Goal: Communication & Community: Connect with others

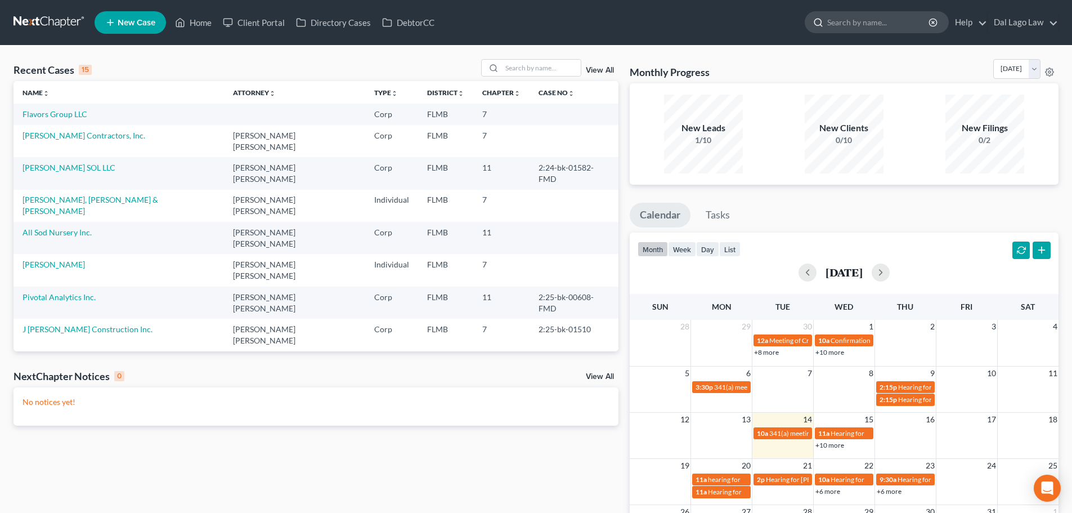
click at [874, 29] on input "search" at bounding box center [878, 22] width 103 height 21
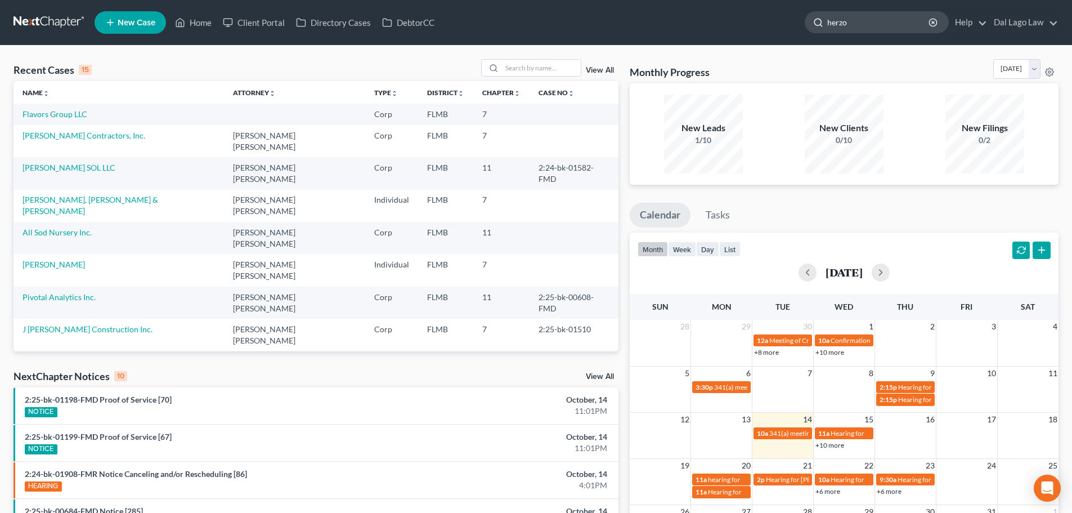
type input "herzog"
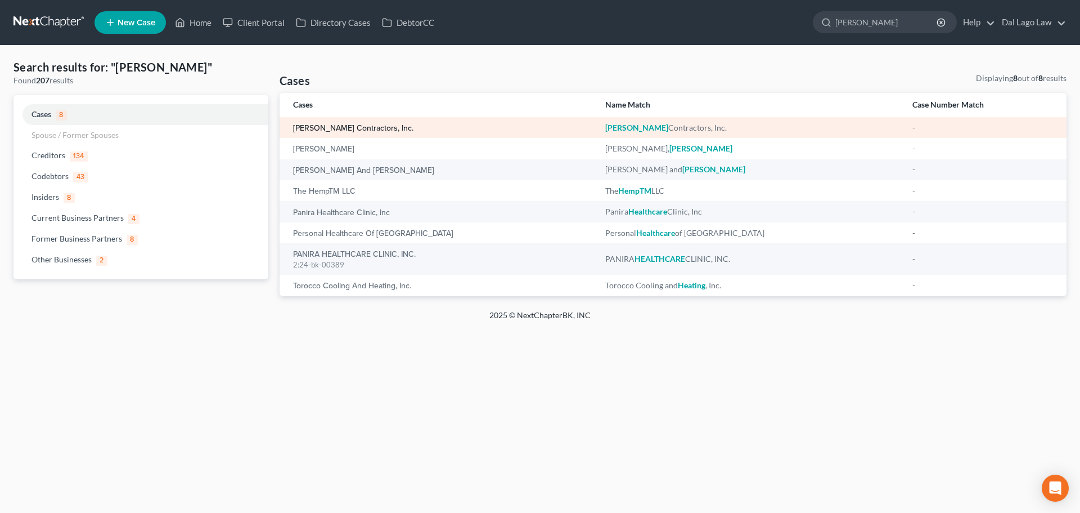
click at [338, 127] on link "[PERSON_NAME] Contractors, Inc." at bounding box center [353, 128] width 120 height 8
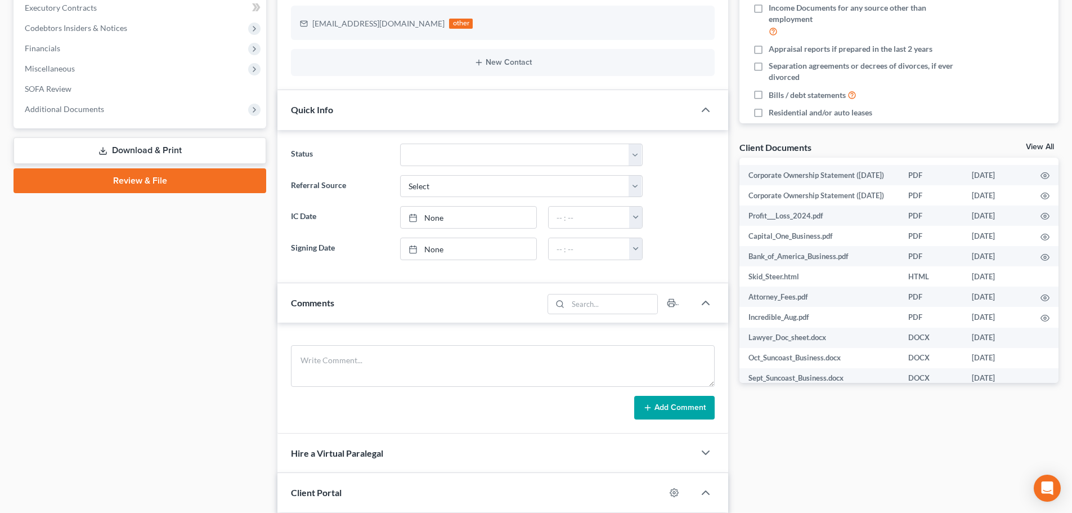
scroll to position [7, 0]
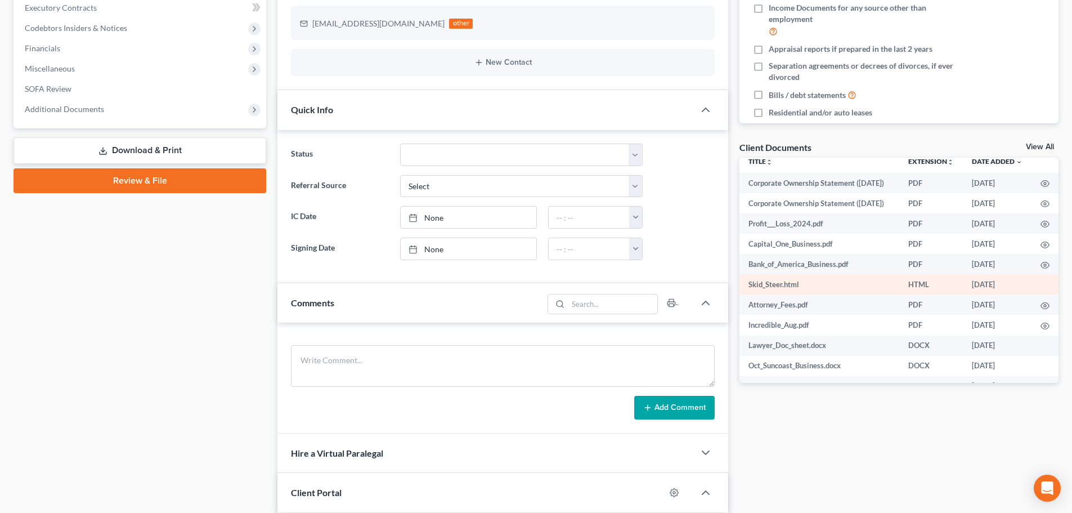
click at [917, 294] on td "HTML" at bounding box center [931, 284] width 64 height 20
click at [899, 294] on td "HTML" at bounding box center [931, 284] width 64 height 20
click at [786, 294] on td "Skid_Steer.html" at bounding box center [819, 284] width 160 height 20
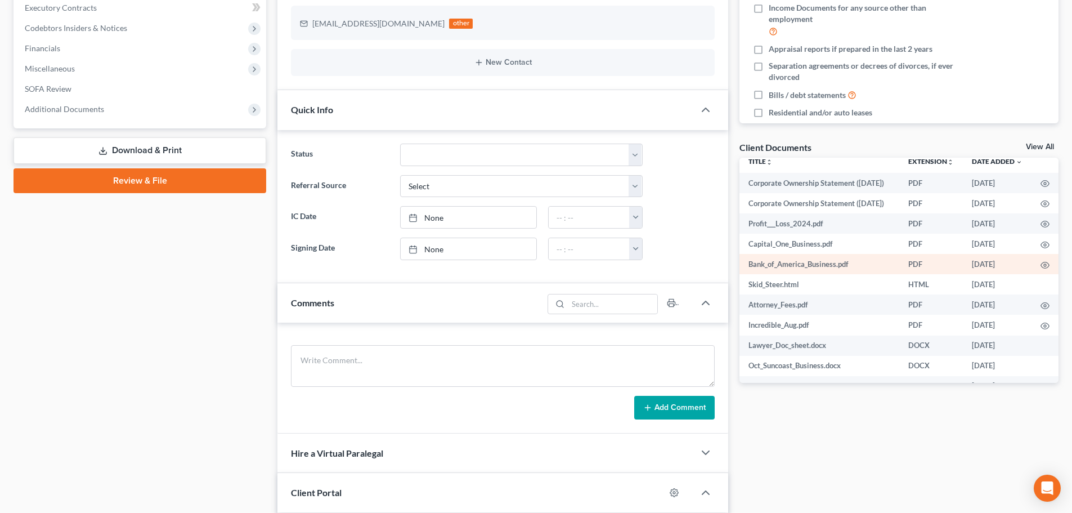
click at [820, 274] on td "Bank_of_America_Business.pdf" at bounding box center [819, 264] width 160 height 20
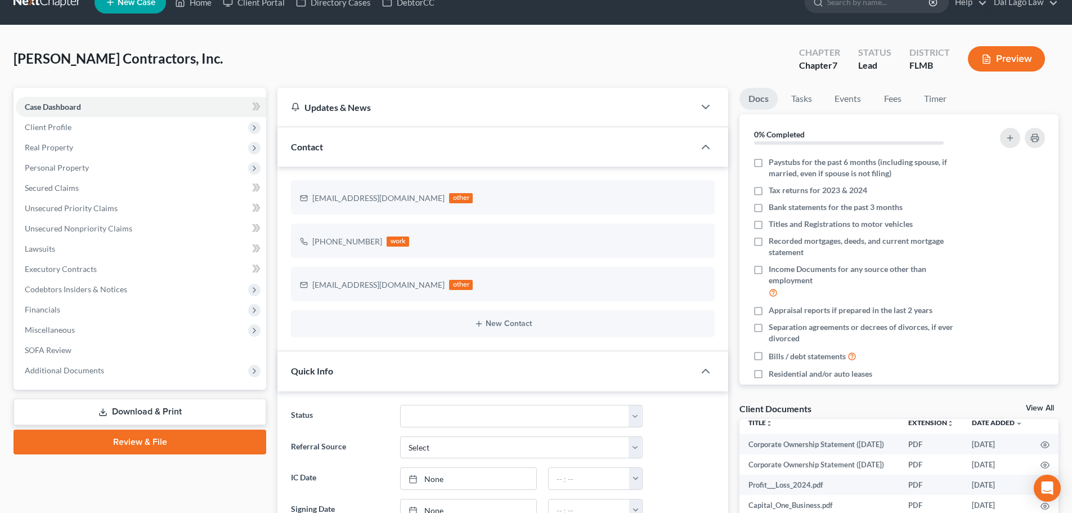
scroll to position [0, 0]
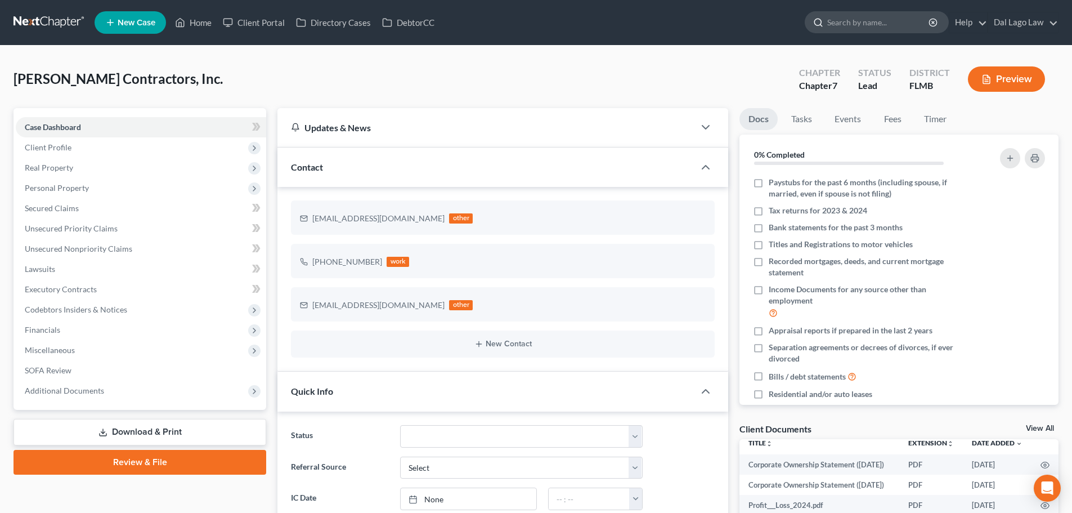
click at [882, 19] on input "search" at bounding box center [878, 22] width 103 height 21
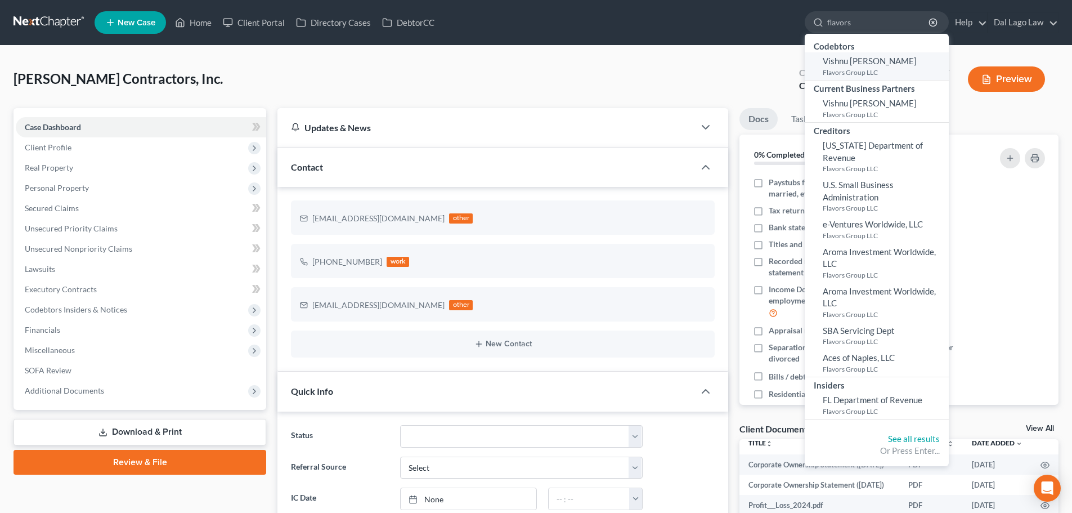
type input "flavors"
click at [852, 66] on link "Vishnu Pratap Thalappil Flavors Group LLC" at bounding box center [877, 66] width 144 height 28
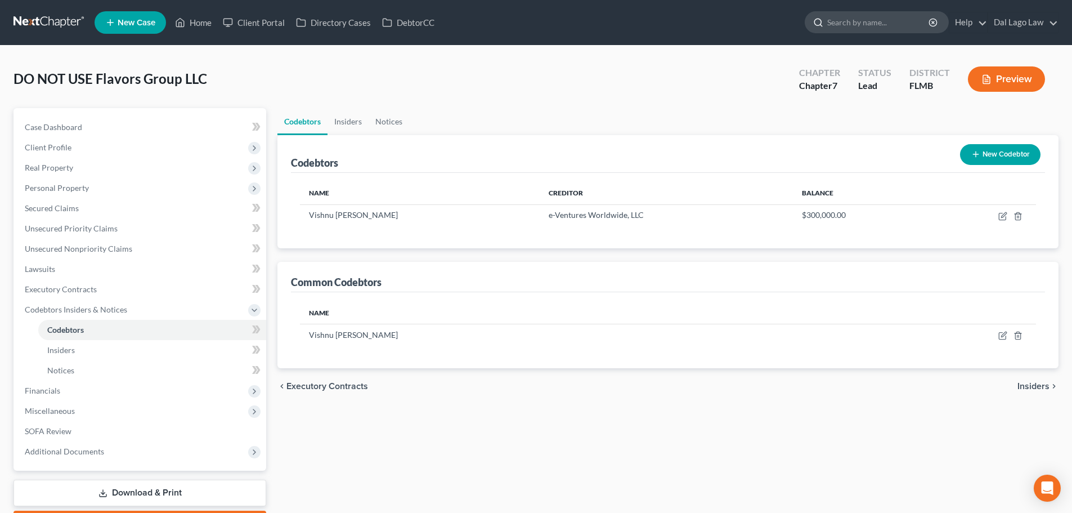
click at [855, 29] on input "search" at bounding box center [878, 22] width 103 height 21
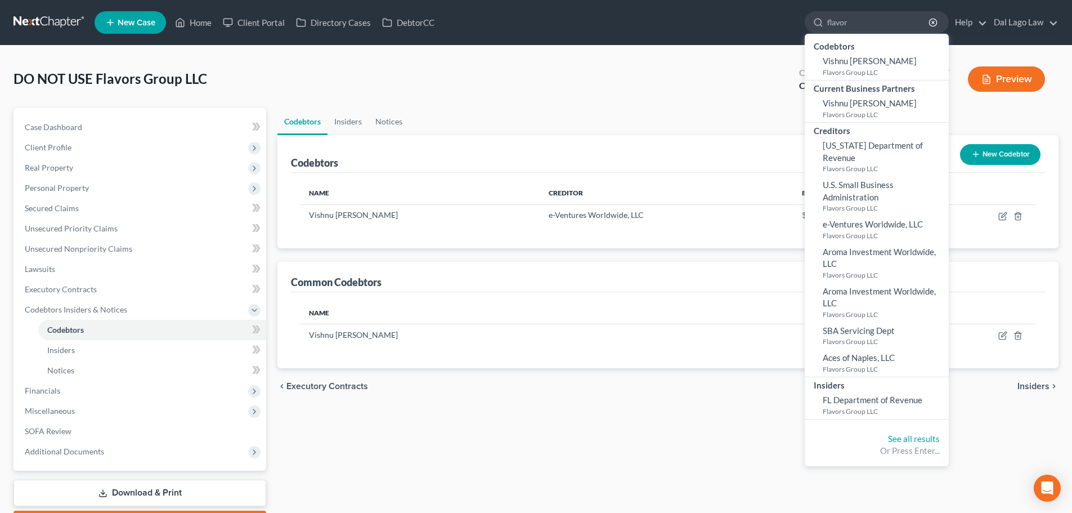
type input "flavor"
click at [430, 415] on div "Codebtors Insiders Notices Codebtors New Codebtor Name Creditor Balance Vishnu …" at bounding box center [668, 321] width 792 height 427
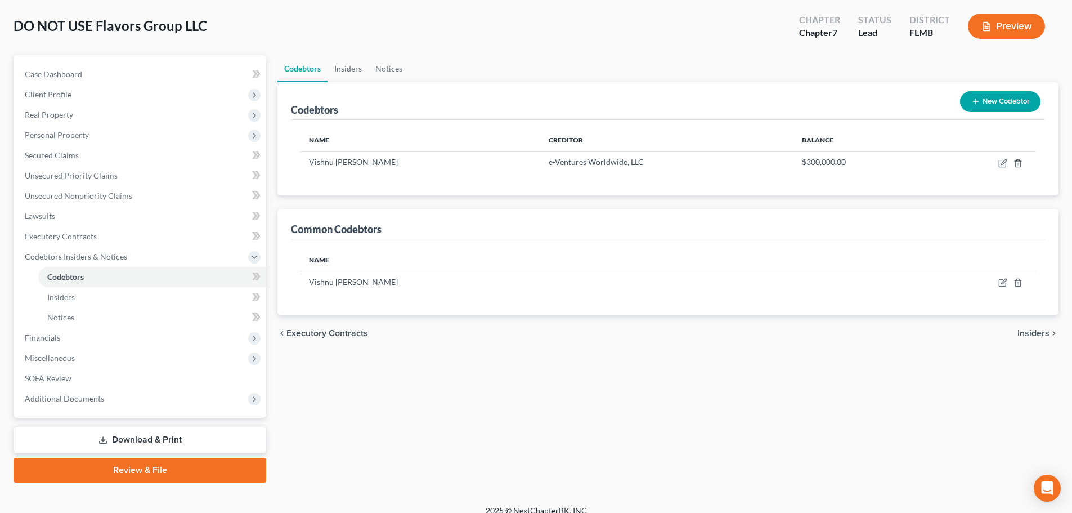
scroll to position [65, 0]
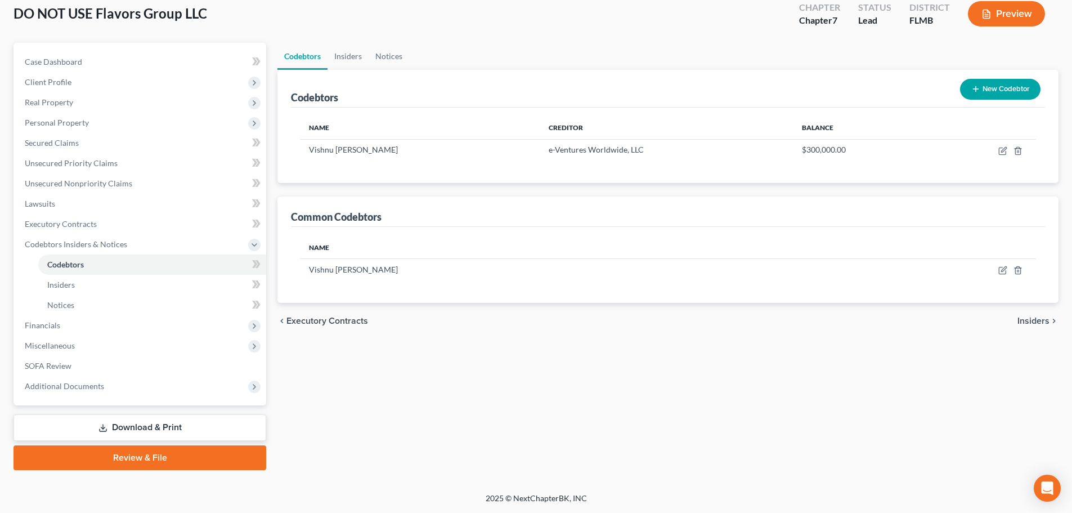
click at [146, 457] on link "Review & File" at bounding box center [140, 457] width 253 height 25
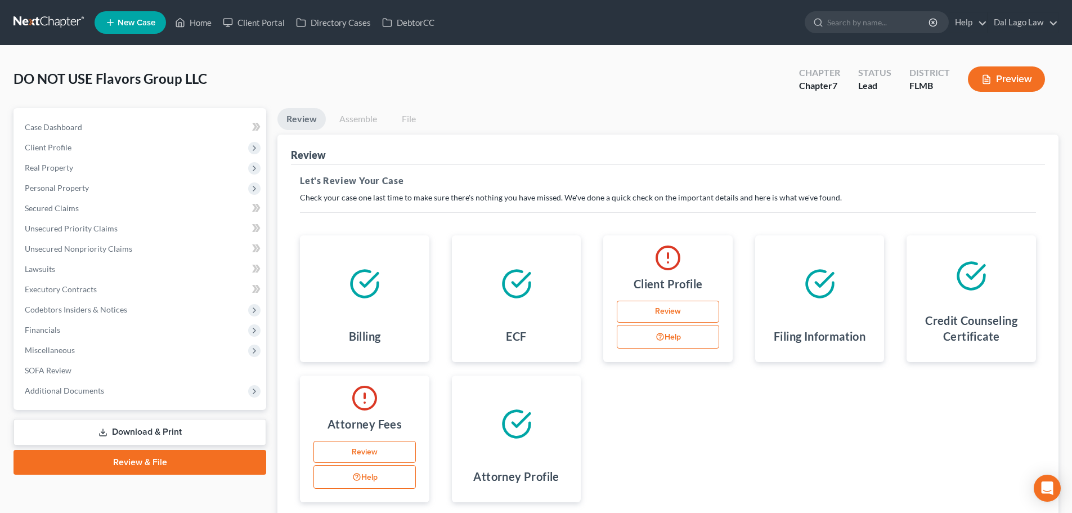
click at [675, 307] on link "Review" at bounding box center [668, 311] width 102 height 23
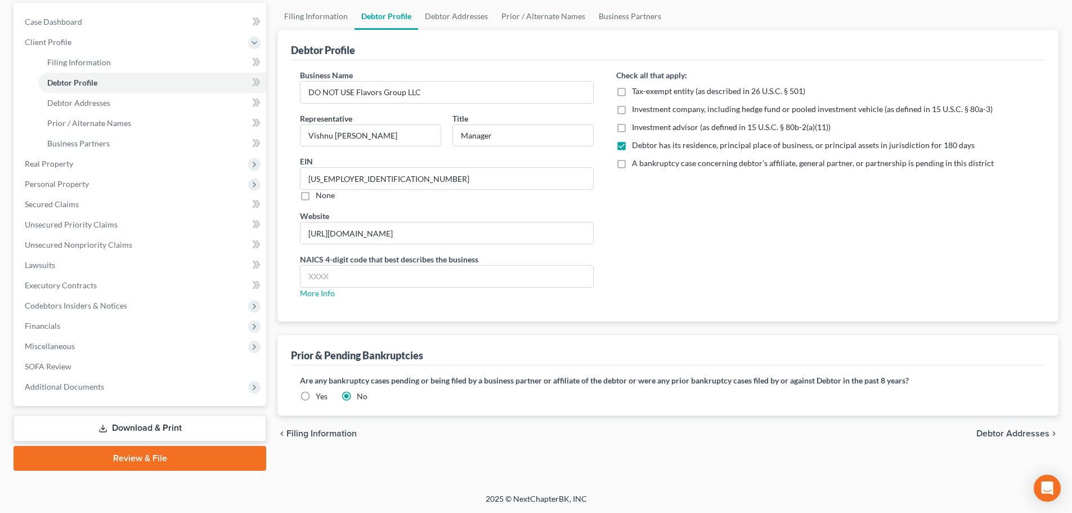
scroll to position [106, 0]
click at [995, 433] on span "Debtor Addresses" at bounding box center [1012, 432] width 73 height 9
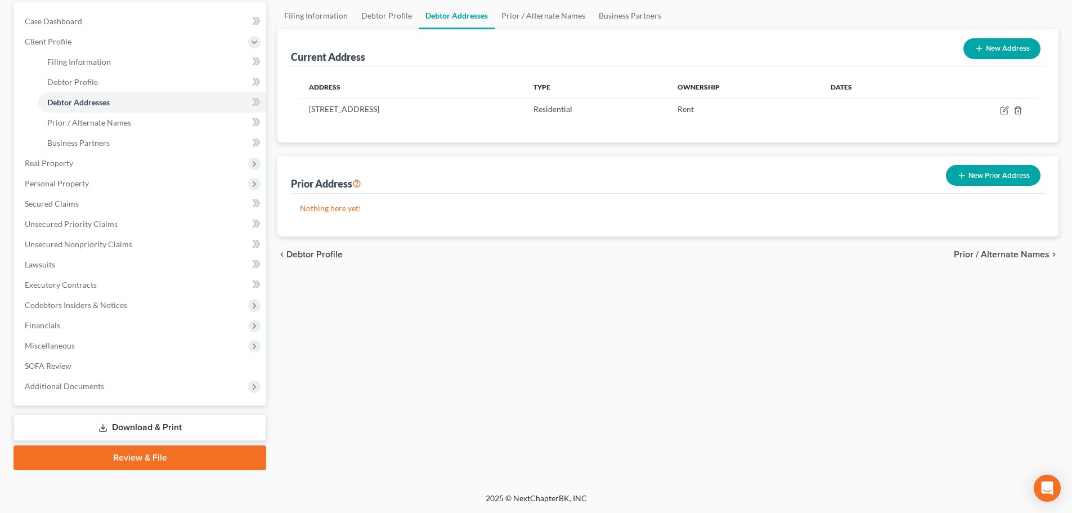
click at [961, 253] on span "Prior / Alternate Names" at bounding box center [1002, 254] width 96 height 9
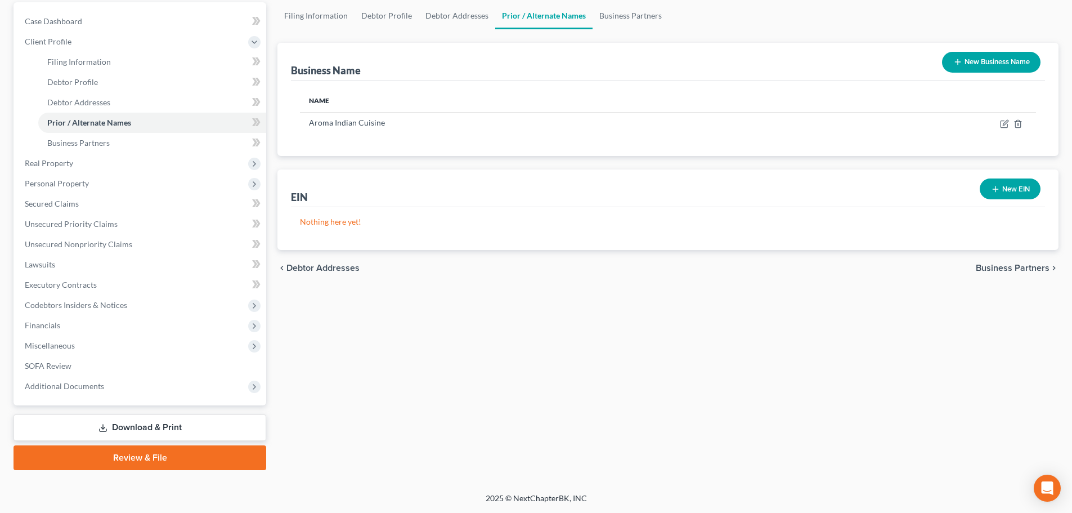
click at [984, 267] on span "Business Partners" at bounding box center [1013, 267] width 74 height 9
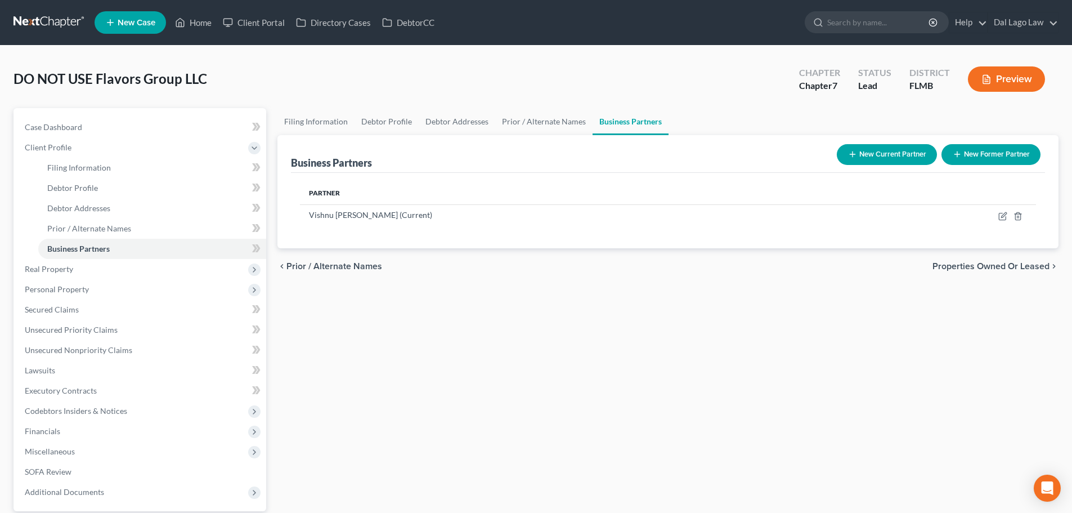
click at [1003, 270] on span "Properties Owned or Leased" at bounding box center [990, 266] width 117 height 9
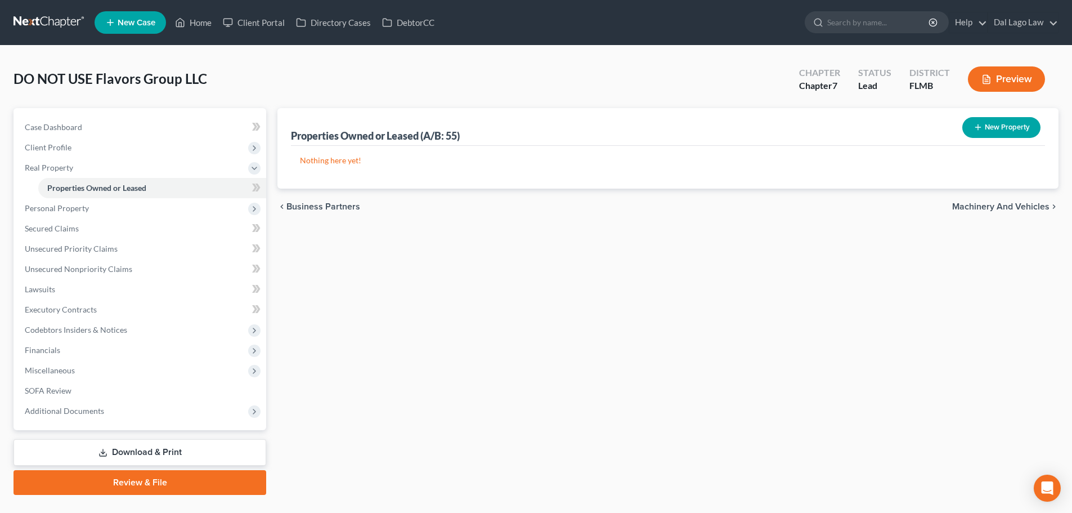
click at [150, 484] on link "Review & File" at bounding box center [140, 482] width 253 height 25
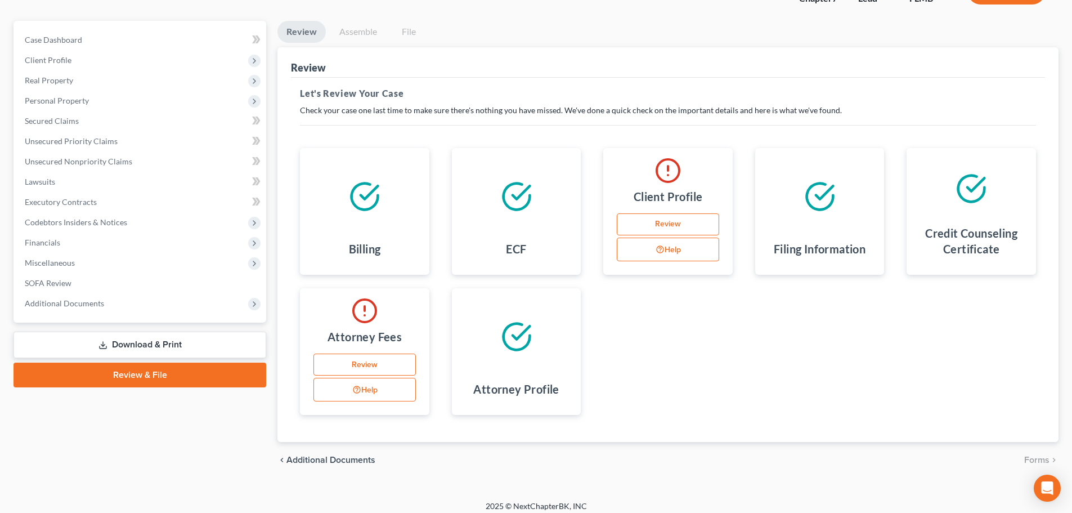
scroll to position [95, 0]
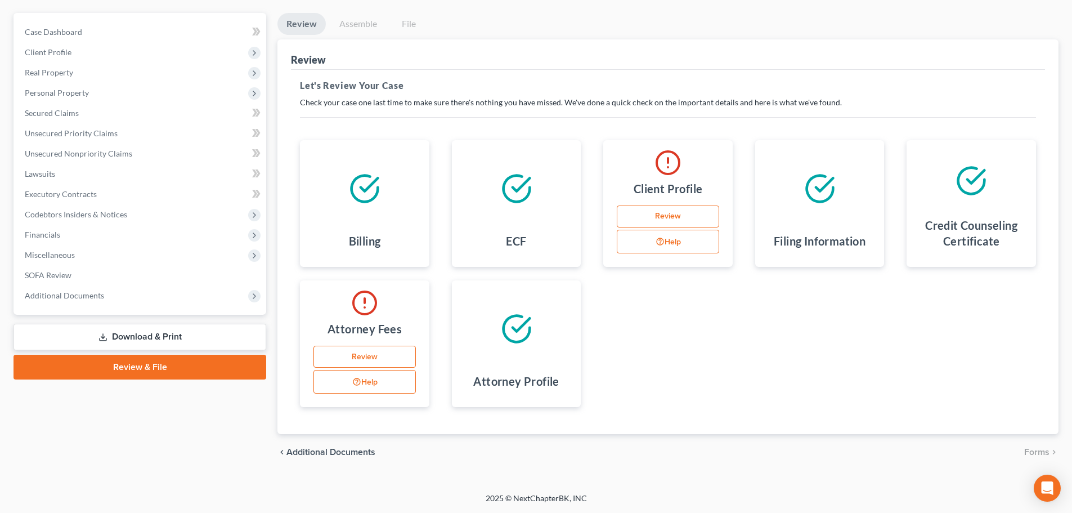
click at [332, 348] on link "Review" at bounding box center [364, 356] width 102 height 23
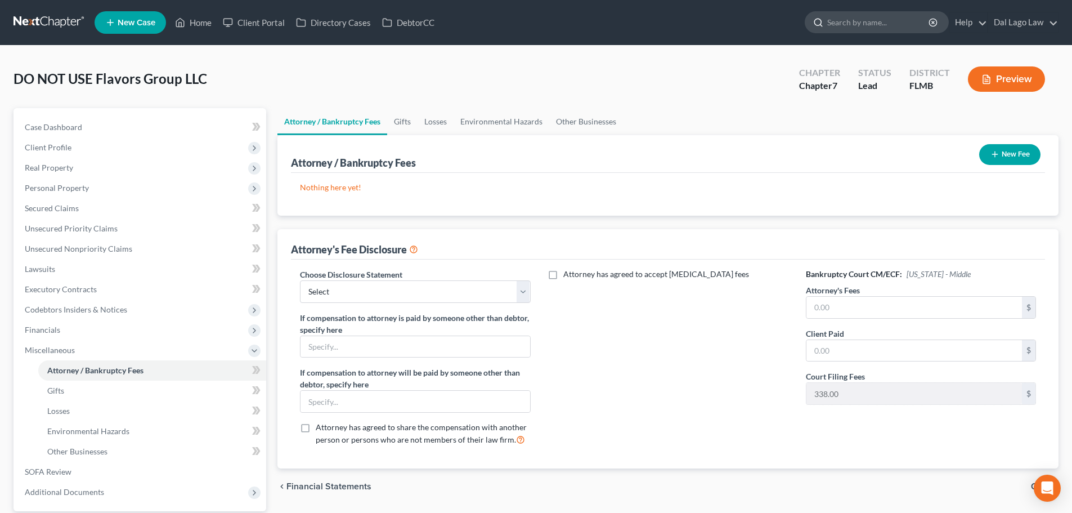
click at [845, 21] on input "search" at bounding box center [878, 22] width 103 height 21
click at [189, 25] on link "Home" at bounding box center [193, 22] width 48 height 20
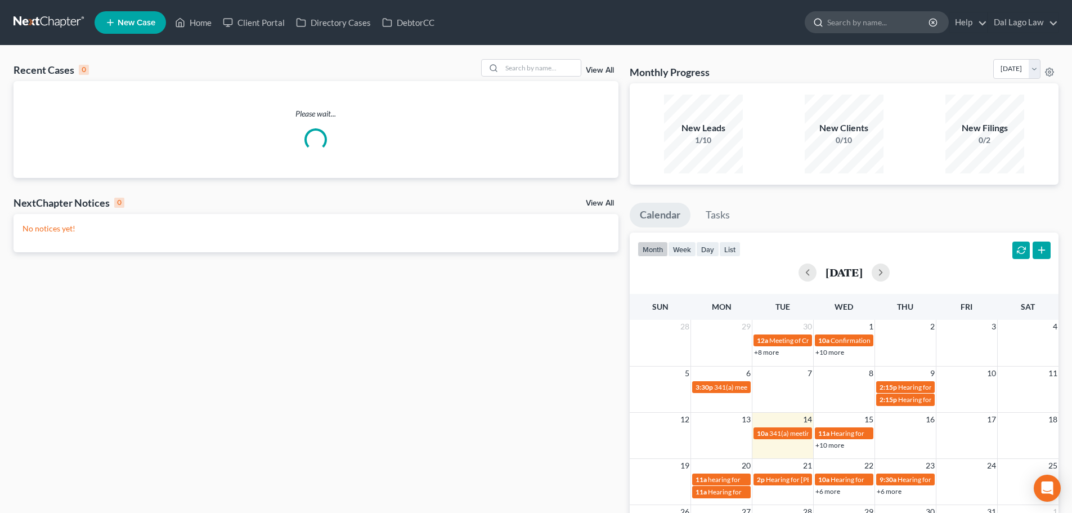
click at [849, 25] on input "search" at bounding box center [878, 22] width 103 height 21
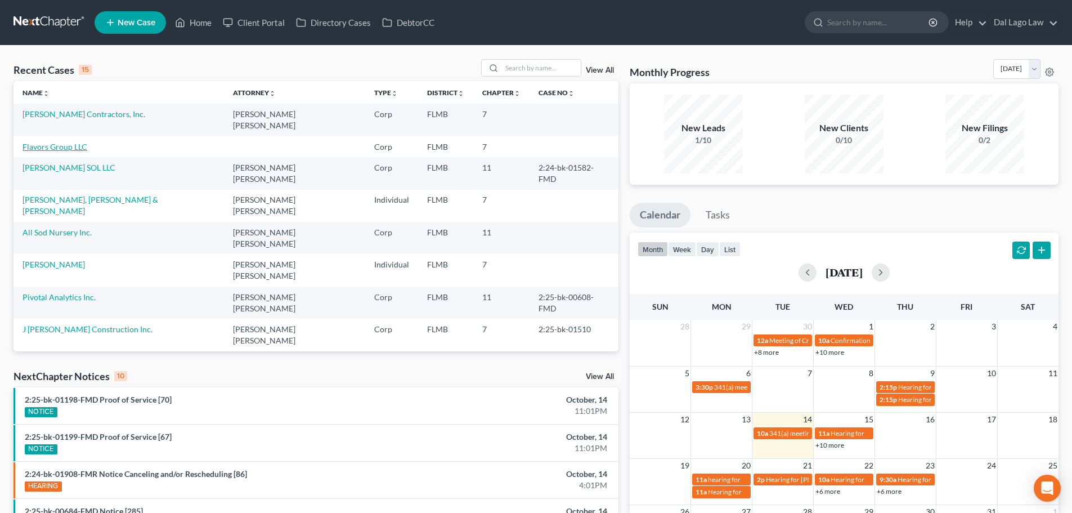
click at [66, 142] on link "Flavors Group LLC" at bounding box center [55, 147] width 65 height 10
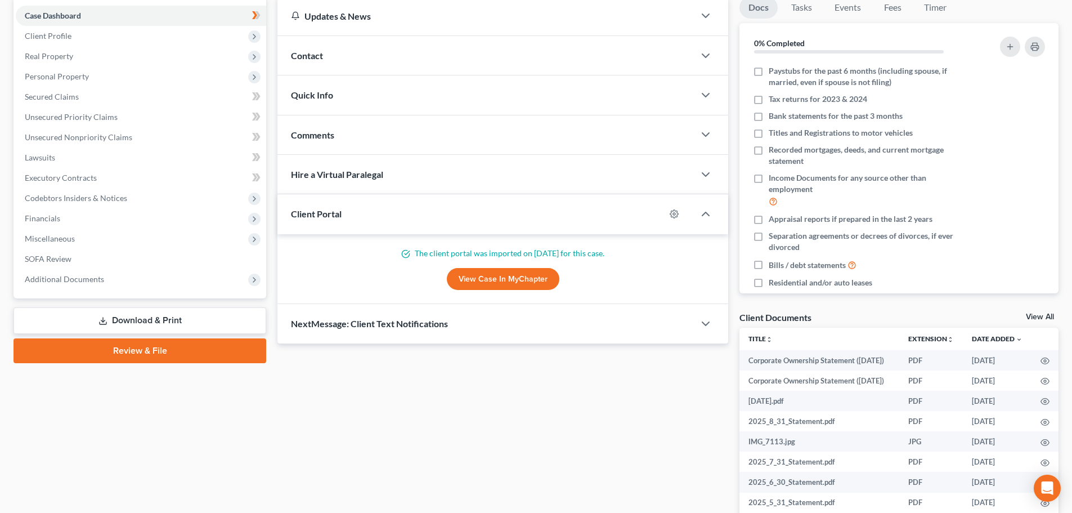
scroll to position [113, 0]
click at [185, 359] on link "Review & File" at bounding box center [140, 349] width 253 height 25
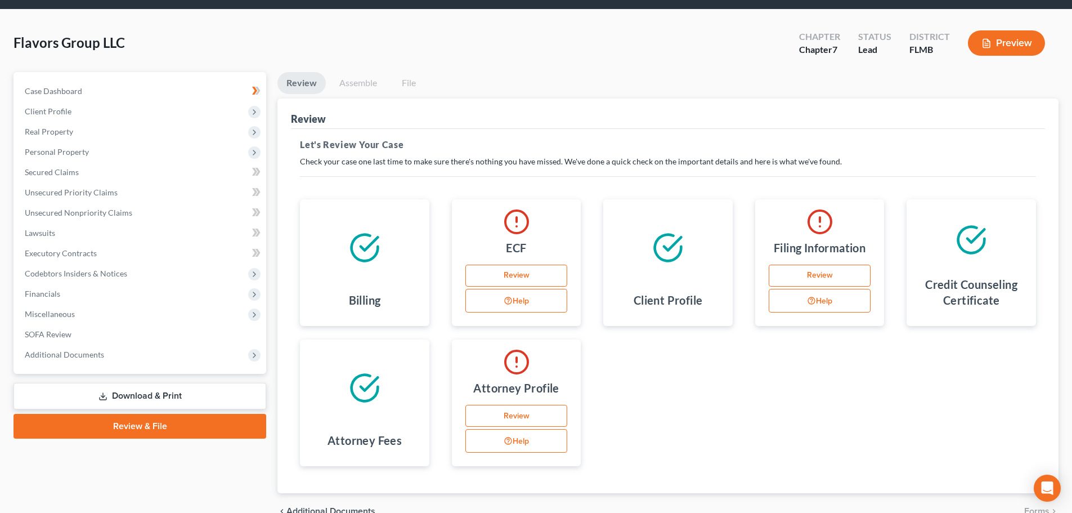
scroll to position [56, 0]
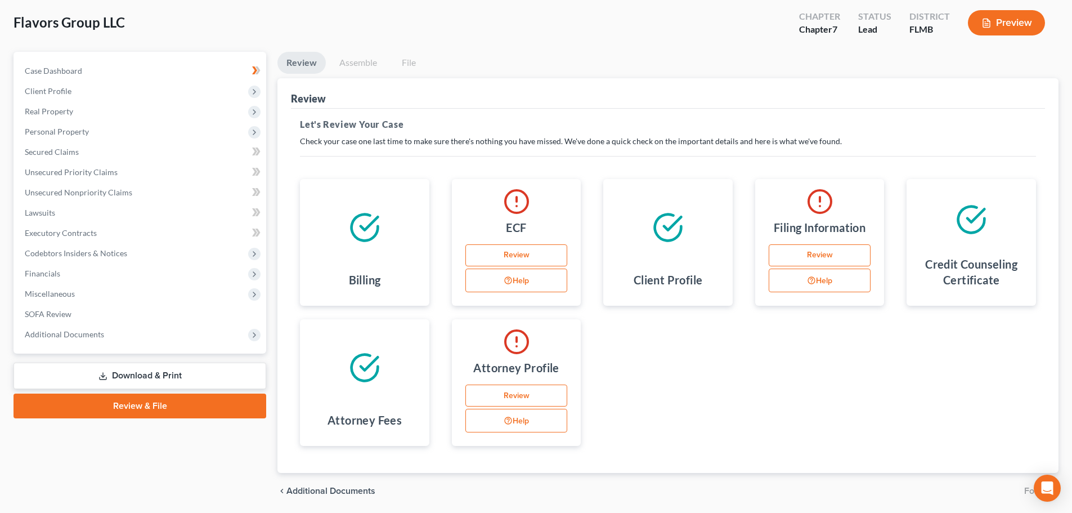
click at [541, 399] on link "Review" at bounding box center [516, 395] width 102 height 23
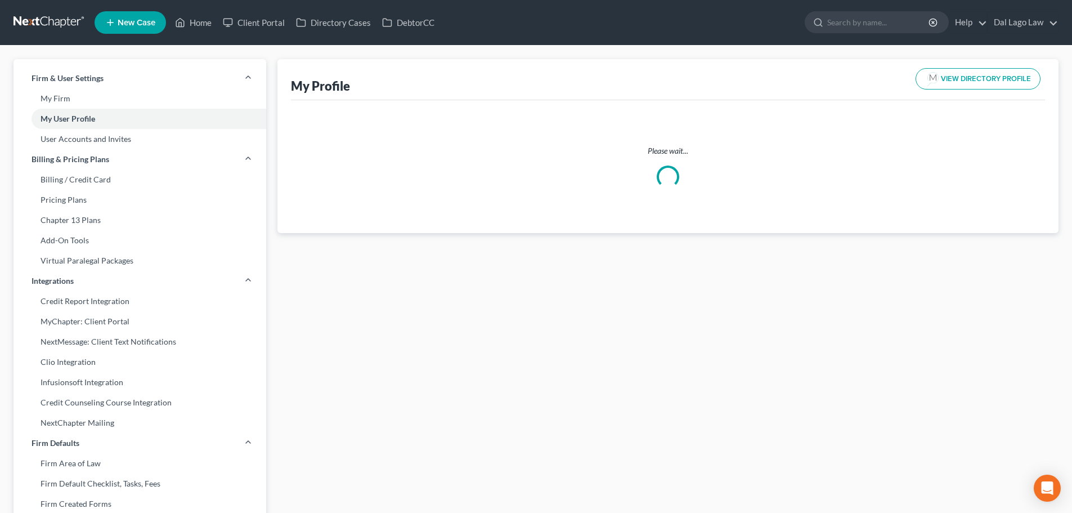
select select "9"
select select "15"
select select "attorney"
select select "0"
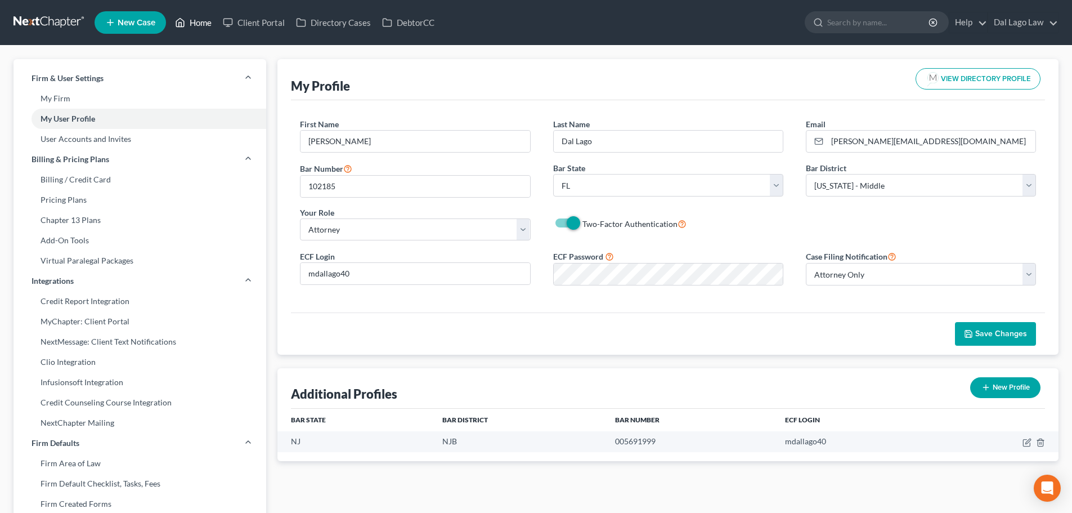
click at [208, 29] on link "Home" at bounding box center [193, 22] width 48 height 20
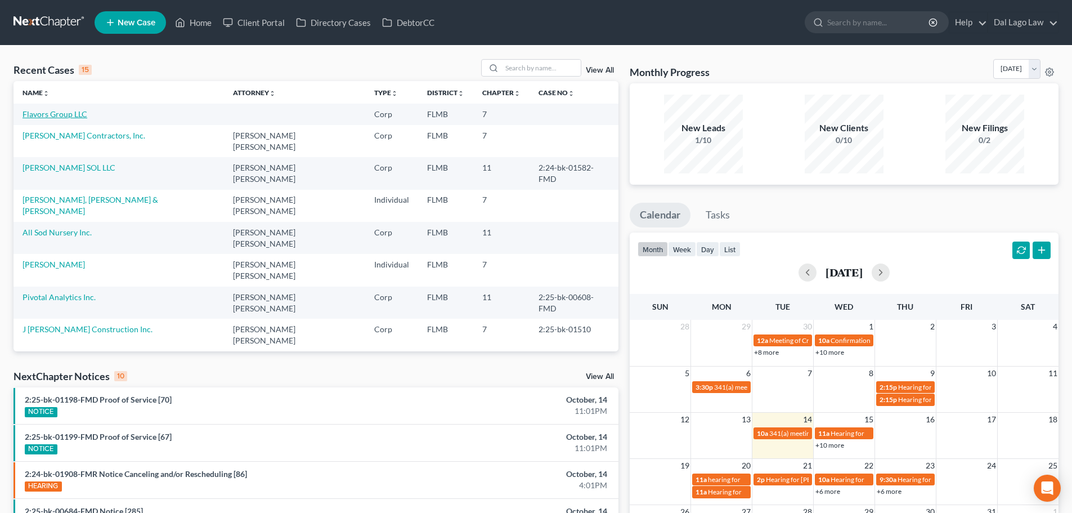
click at [41, 114] on link "Flavors Group LLC" at bounding box center [55, 114] width 65 height 10
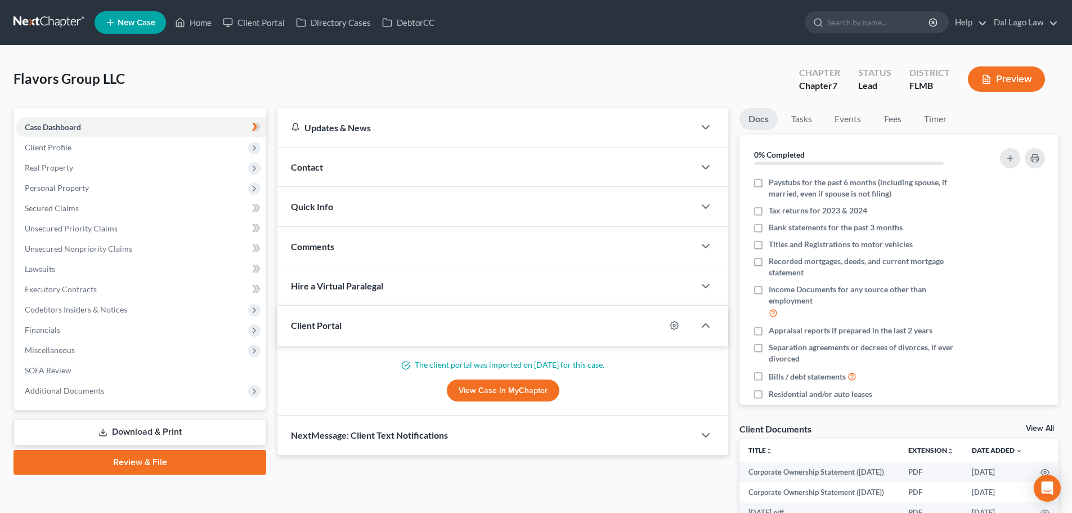
click at [120, 456] on link "Review & File" at bounding box center [140, 462] width 253 height 25
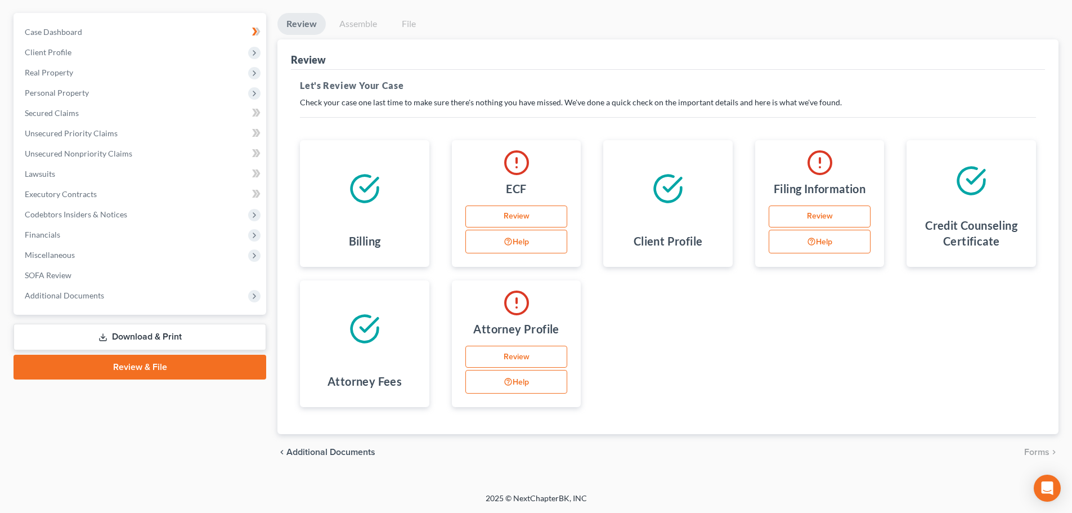
click at [511, 354] on link "Review" at bounding box center [516, 356] width 102 height 23
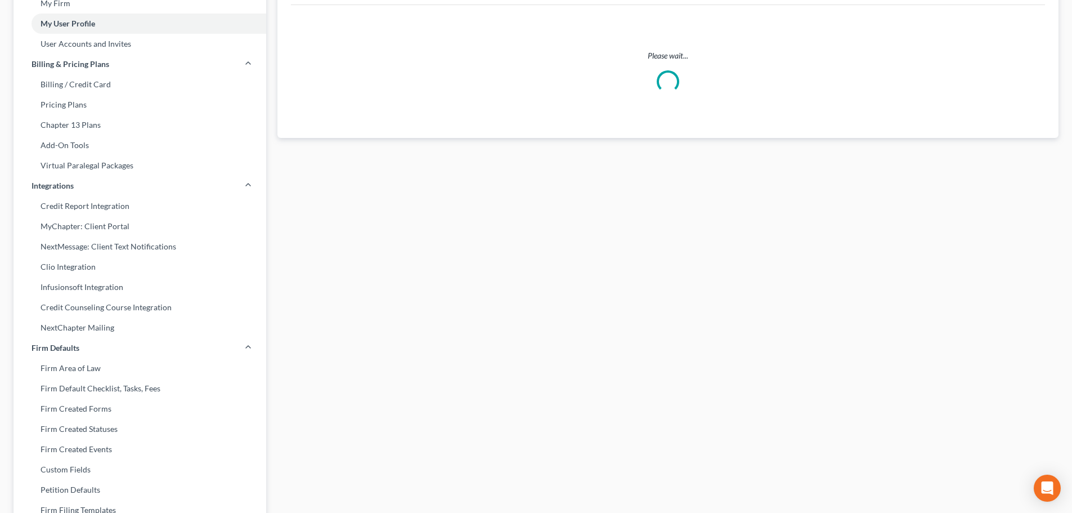
scroll to position [11, 0]
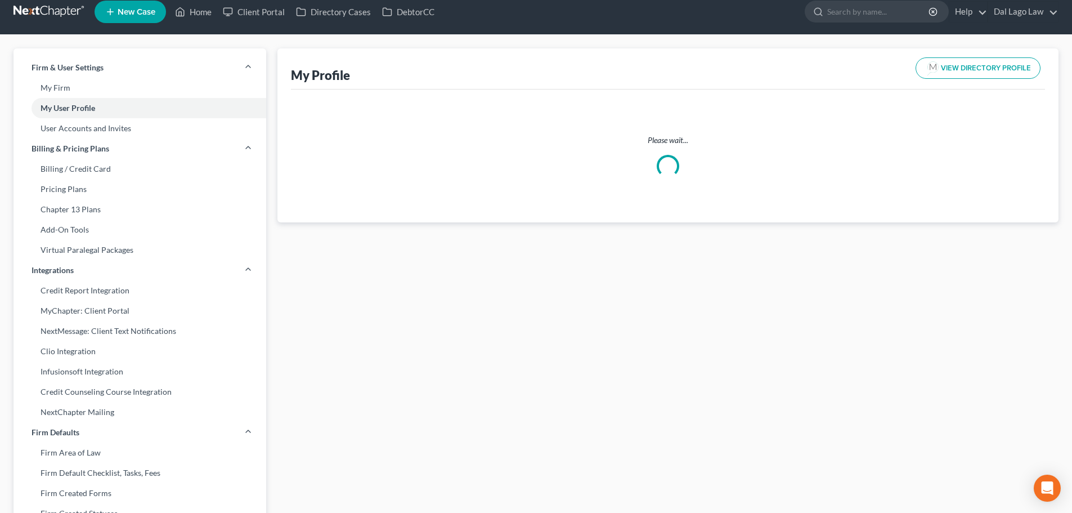
select select "9"
select select "15"
select select "attorney"
select select "0"
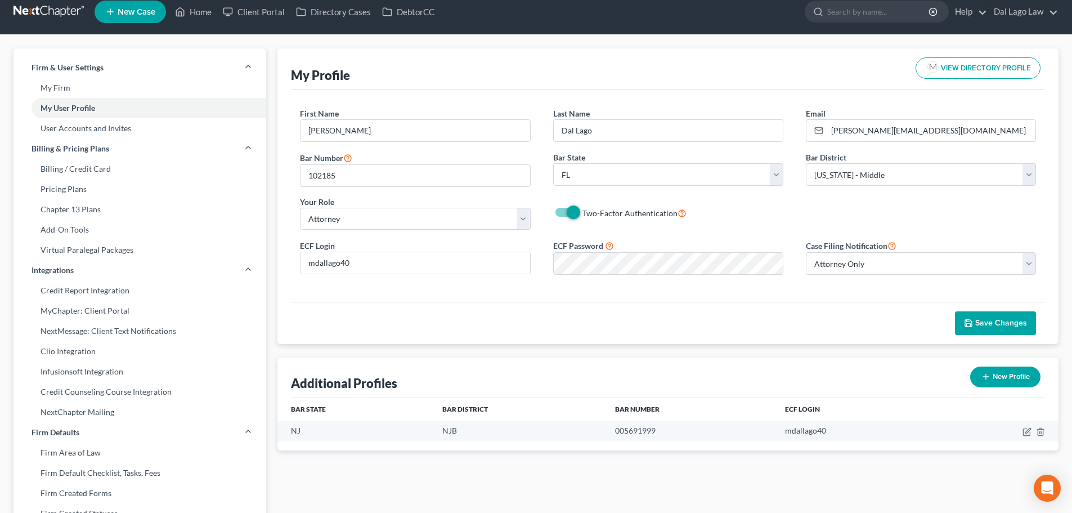
scroll to position [0, 0]
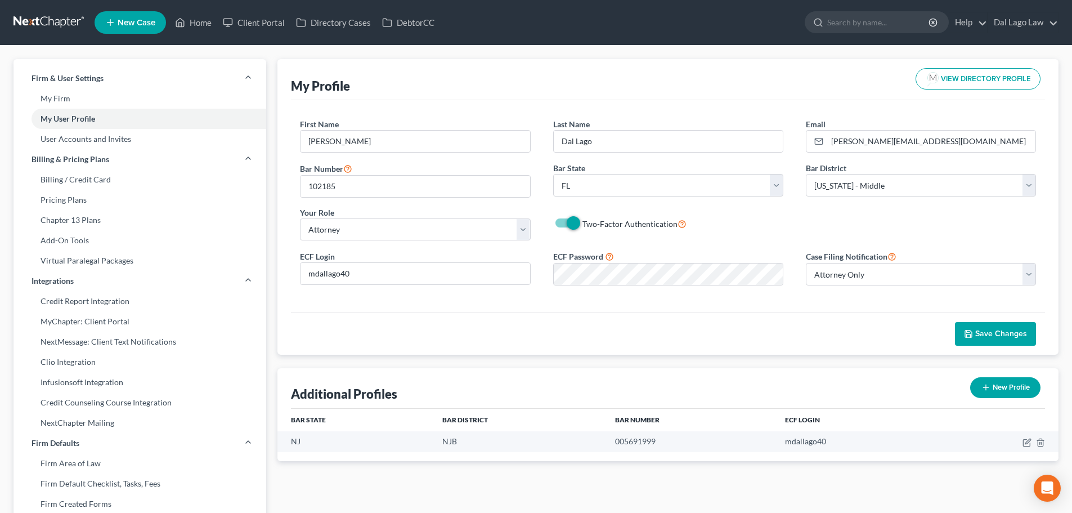
click at [993, 329] on span "Save Changes" at bounding box center [1001, 334] width 52 height 10
click at [203, 24] on link "Home" at bounding box center [193, 22] width 48 height 20
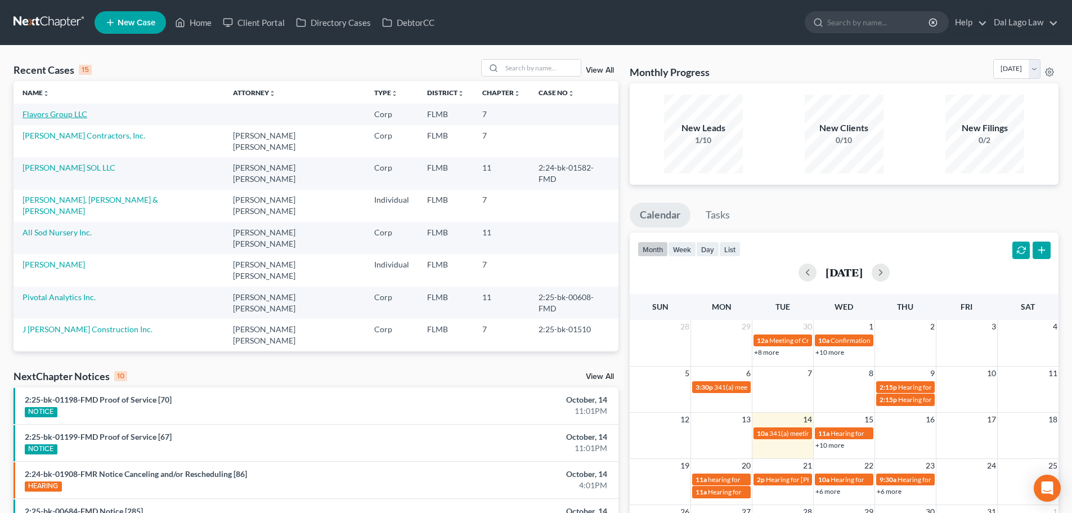
click at [58, 113] on link "Flavors Group LLC" at bounding box center [55, 114] width 65 height 10
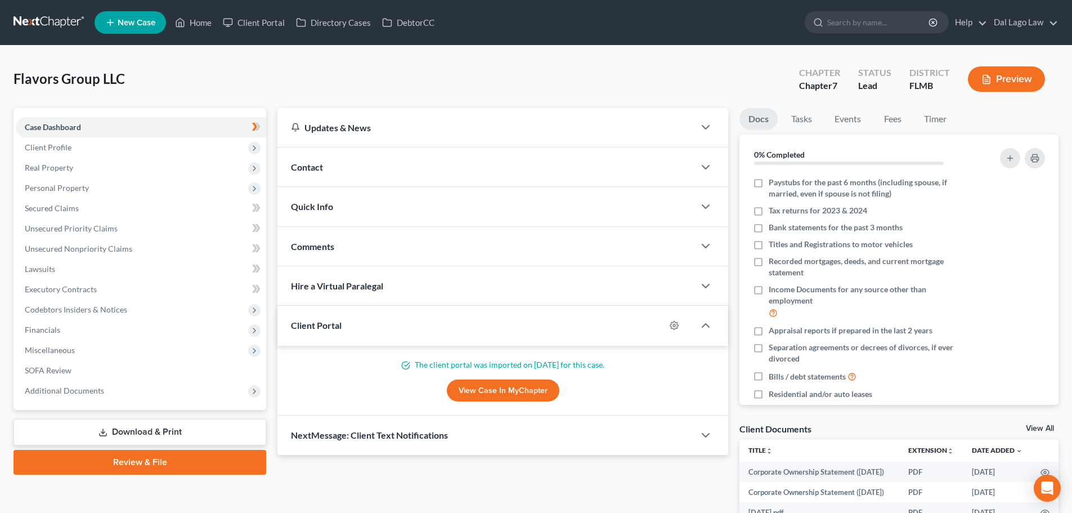
click at [152, 460] on link "Review & File" at bounding box center [140, 462] width 253 height 25
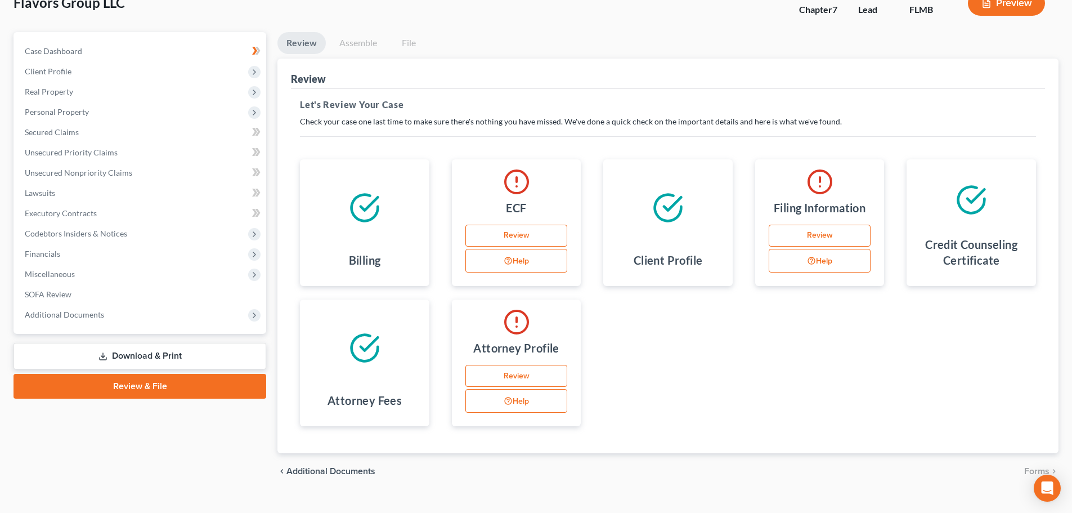
scroll to position [95, 0]
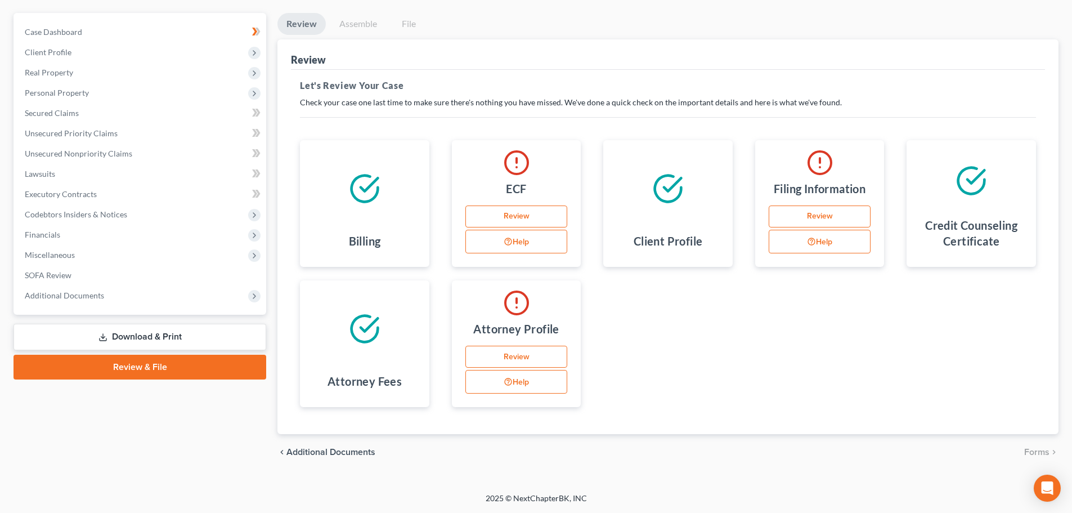
click at [517, 381] on button "Help" at bounding box center [516, 382] width 102 height 24
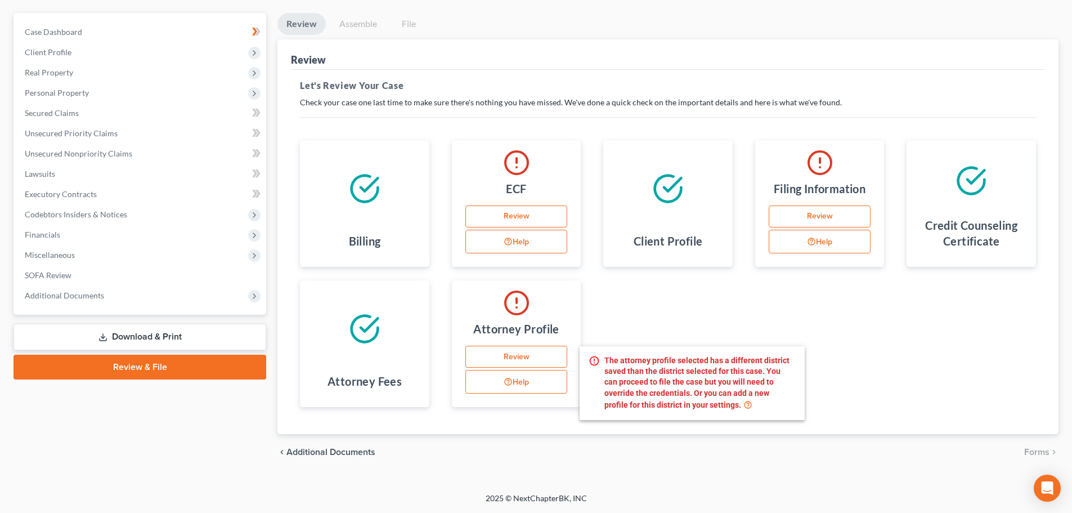
click at [520, 360] on link "Review" at bounding box center [516, 356] width 102 height 23
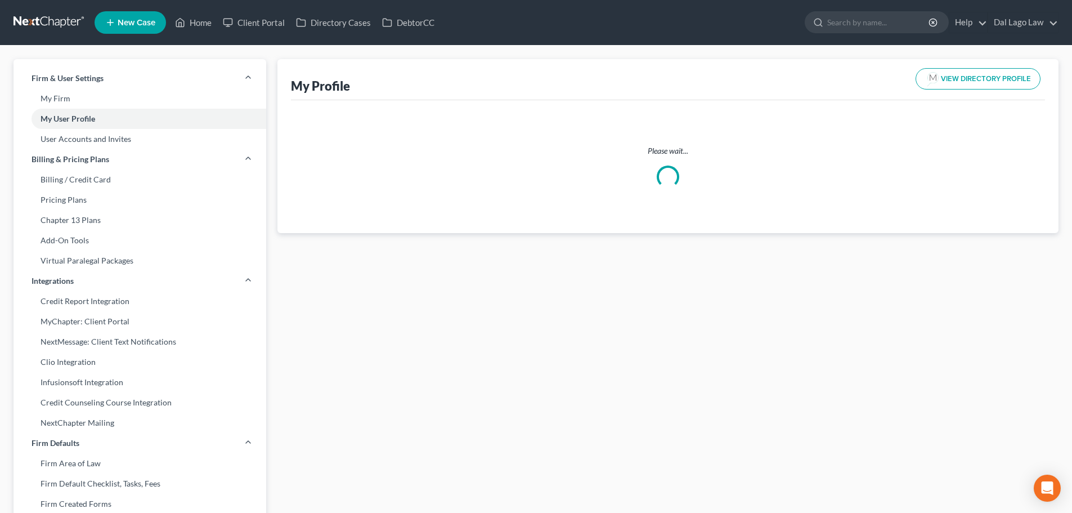
select select "9"
select select "15"
select select "attorney"
select select "0"
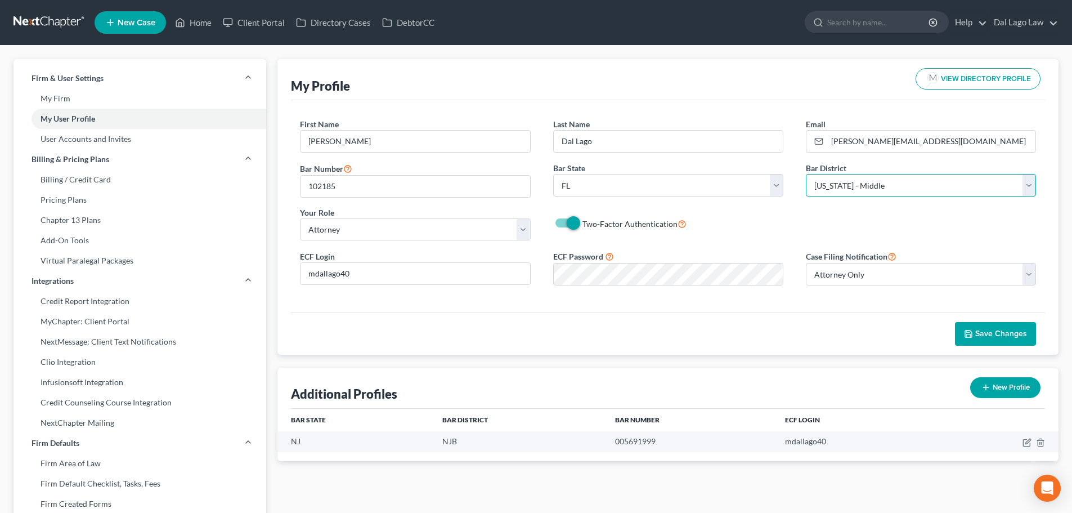
click at [932, 180] on select "Select [US_STATE] - [GEOGRAPHIC_DATA] [US_STATE] - [GEOGRAPHIC_DATA][US_STATE] …" at bounding box center [921, 185] width 230 height 23
click at [183, 23] on icon at bounding box center [180, 23] width 10 height 14
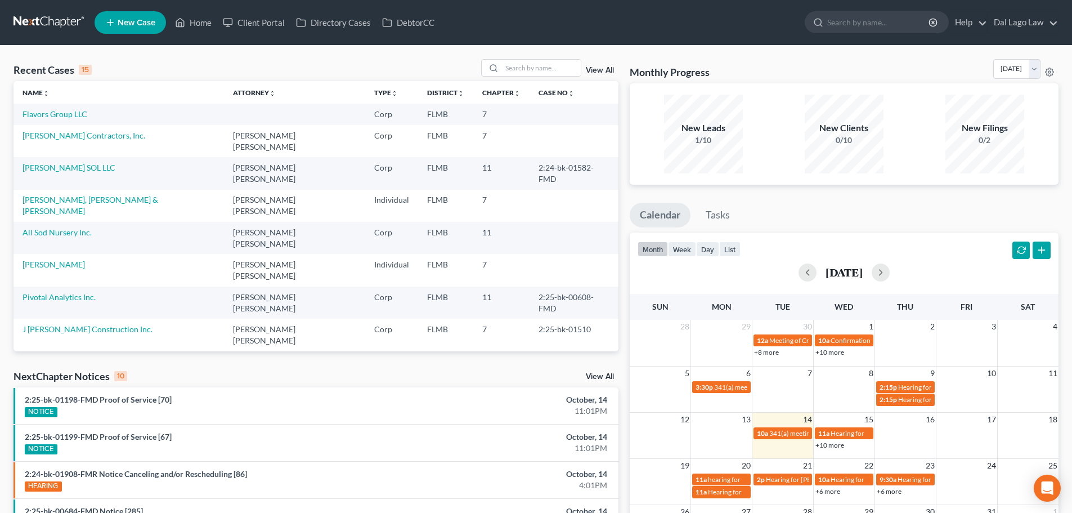
click at [75, 120] on td "Flavors Group LLC" at bounding box center [119, 114] width 210 height 21
click at [75, 116] on link "Flavors Group LLC" at bounding box center [55, 114] width 65 height 10
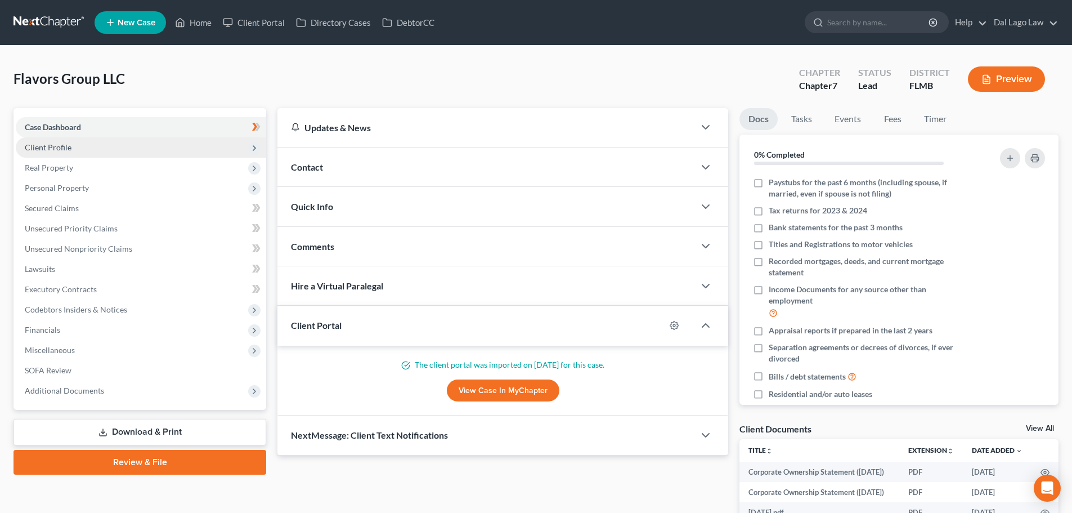
click at [79, 150] on span "Client Profile" at bounding box center [141, 147] width 250 height 20
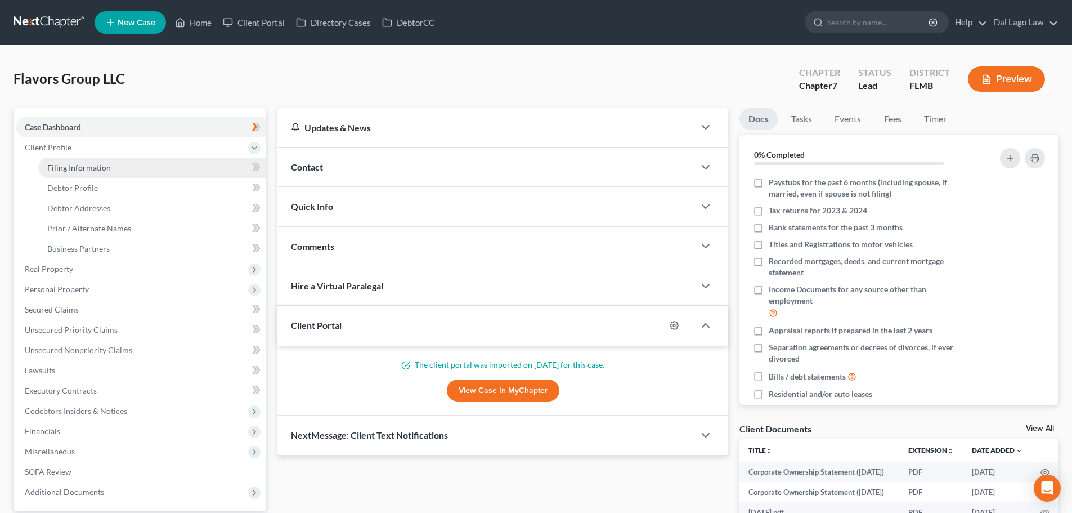
click at [91, 170] on span "Filing Information" at bounding box center [79, 168] width 64 height 10
select select "3"
select select "1"
select select "0"
select select "15"
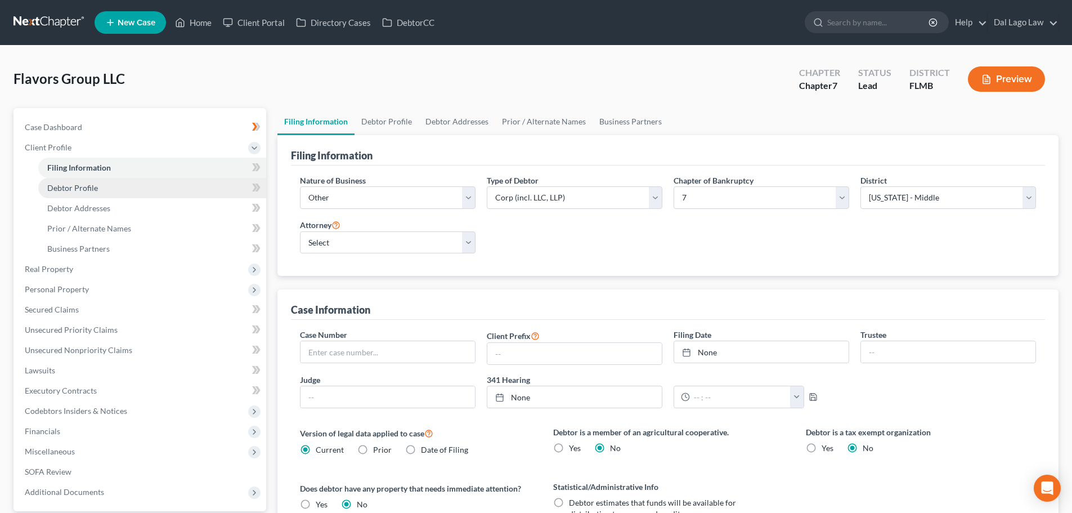
click at [92, 185] on span "Debtor Profile" at bounding box center [72, 188] width 51 height 10
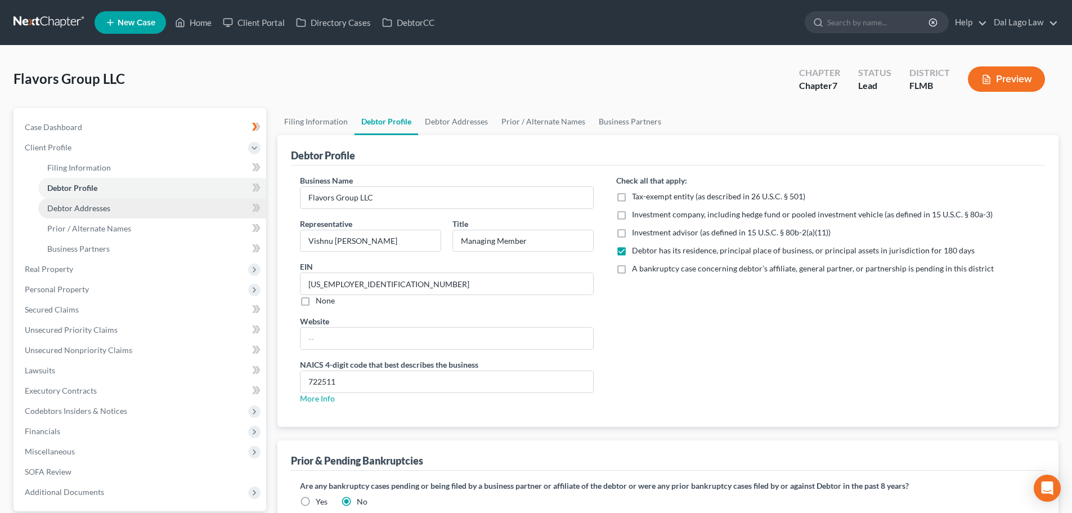
click at [97, 204] on span "Debtor Addresses" at bounding box center [78, 208] width 63 height 10
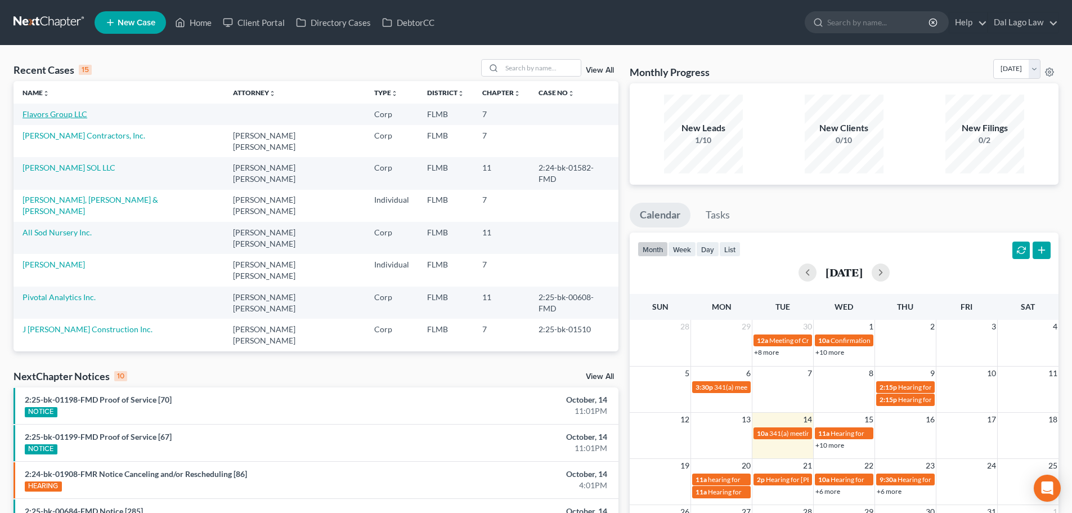
click at [63, 111] on link "Flavors Group LLC" at bounding box center [55, 114] width 65 height 10
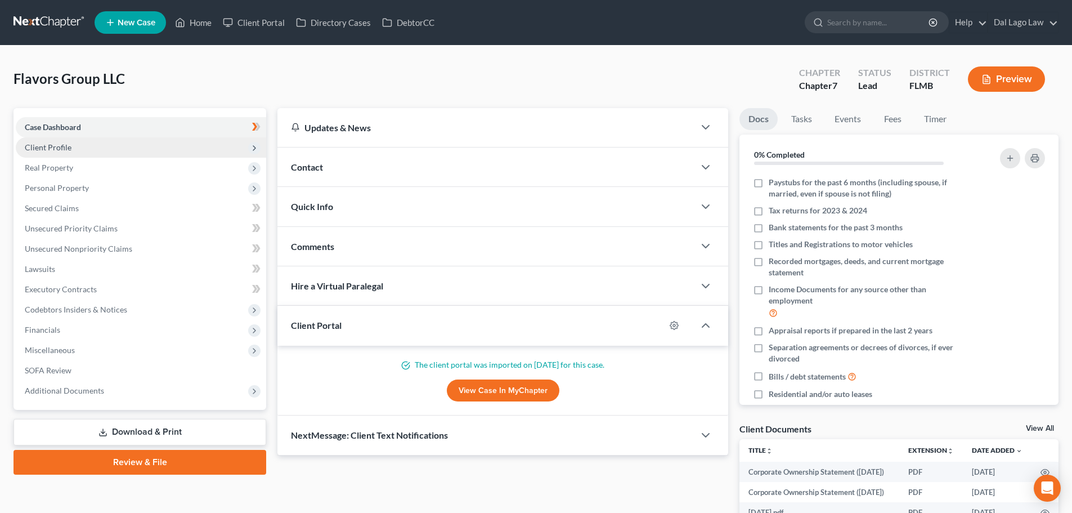
click at [68, 144] on span "Client Profile" at bounding box center [48, 147] width 47 height 10
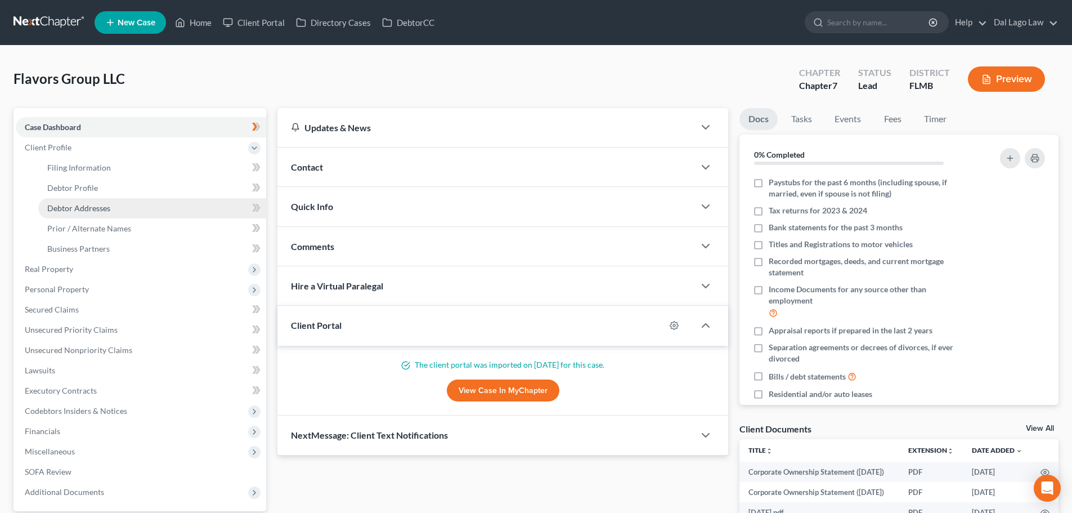
click at [79, 206] on span "Debtor Addresses" at bounding box center [78, 208] width 63 height 10
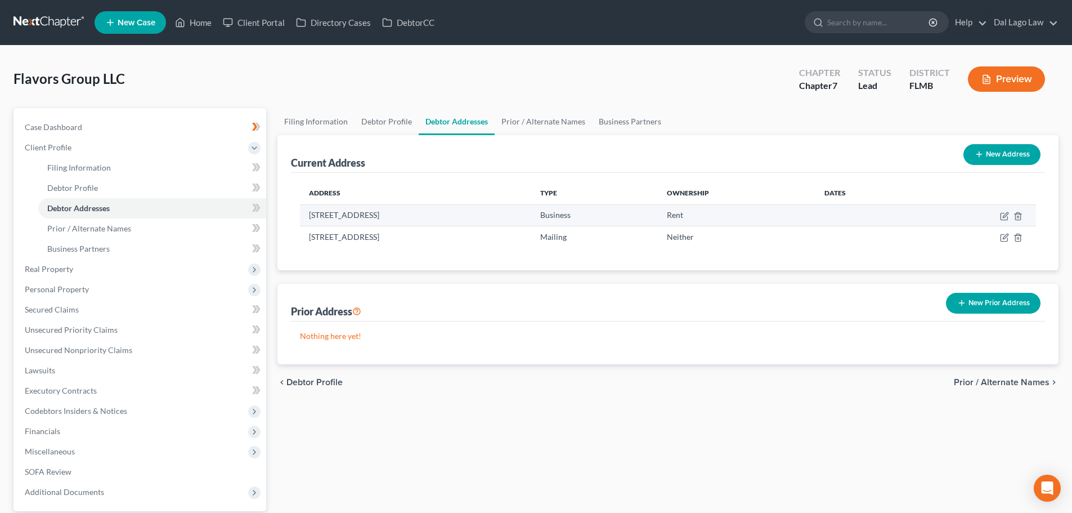
drag, startPoint x: 308, startPoint y: 216, endPoint x: 518, endPoint y: 215, distance: 210.4
click at [518, 215] on td "[STREET_ADDRESS]" at bounding box center [415, 214] width 231 height 21
copy td "[STREET_ADDRESS]"
click at [1003, 218] on icon "button" at bounding box center [1004, 216] width 9 height 9
select select "9"
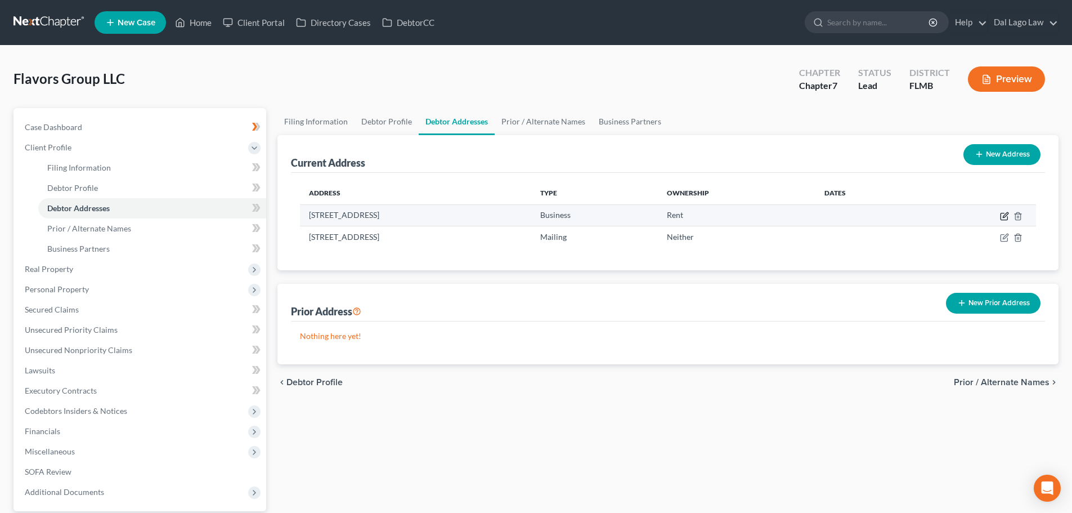
select select "10"
select select "0"
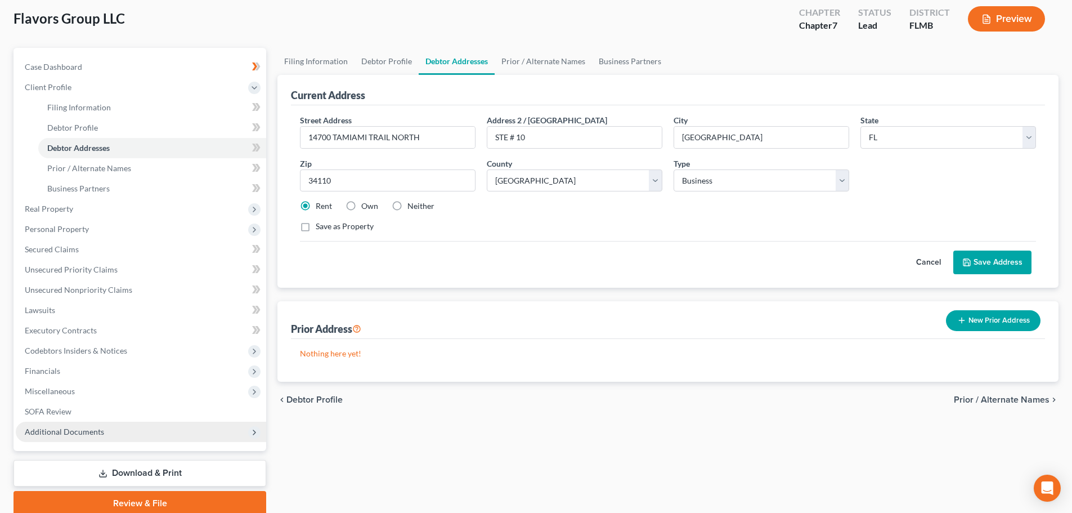
scroll to position [106, 0]
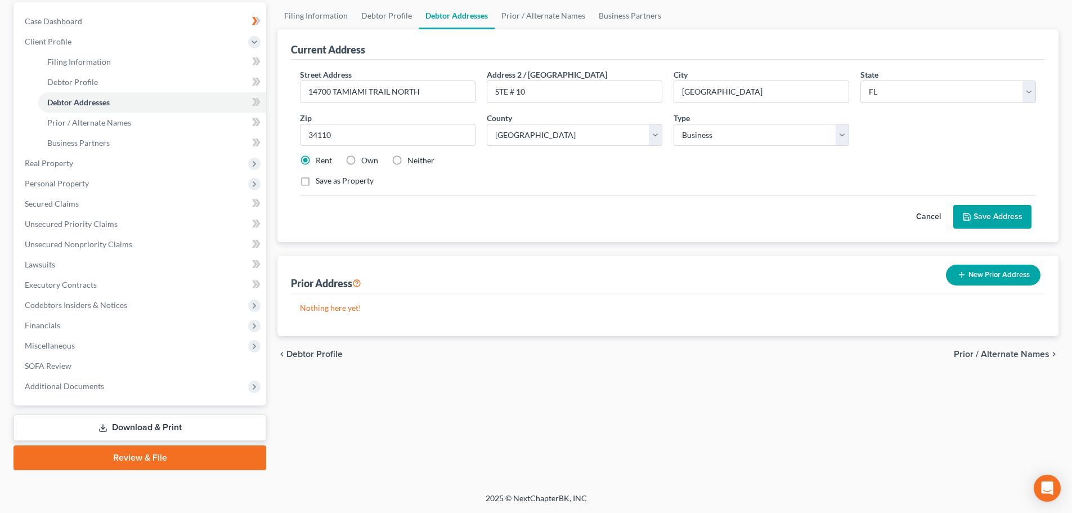
click at [135, 456] on link "Review & File" at bounding box center [140, 457] width 253 height 25
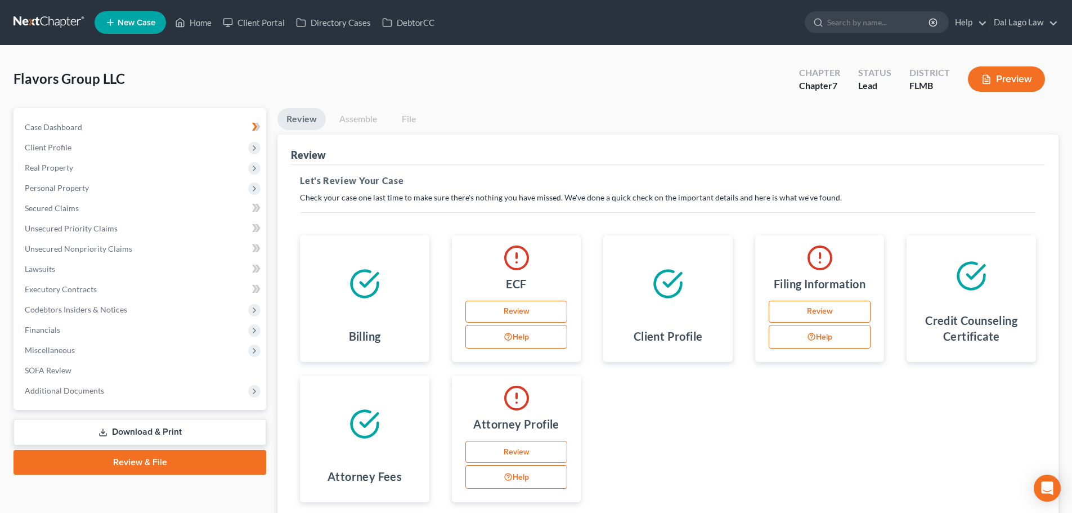
click at [520, 453] on link "Review" at bounding box center [516, 452] width 102 height 23
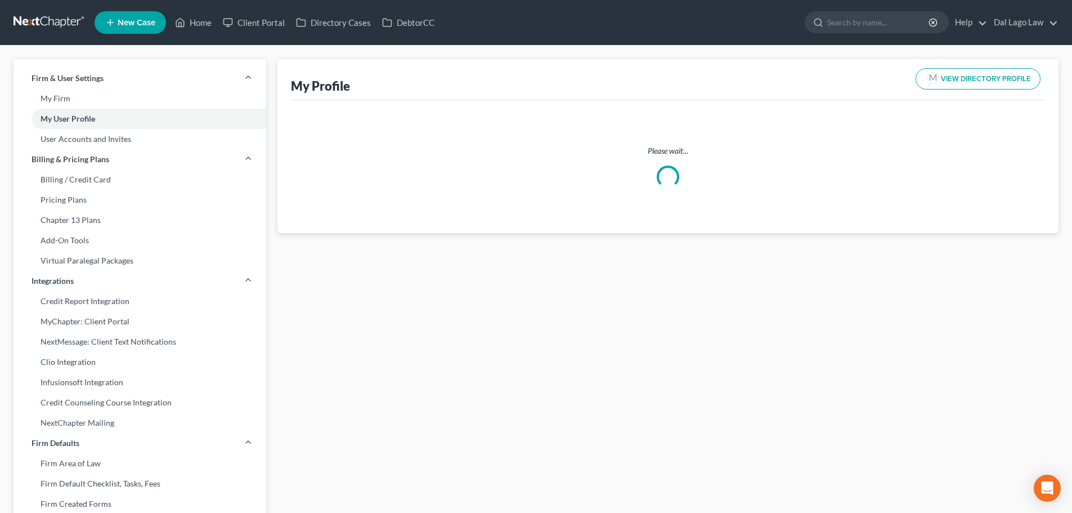
select select "9"
select select "15"
select select "attorney"
select select "0"
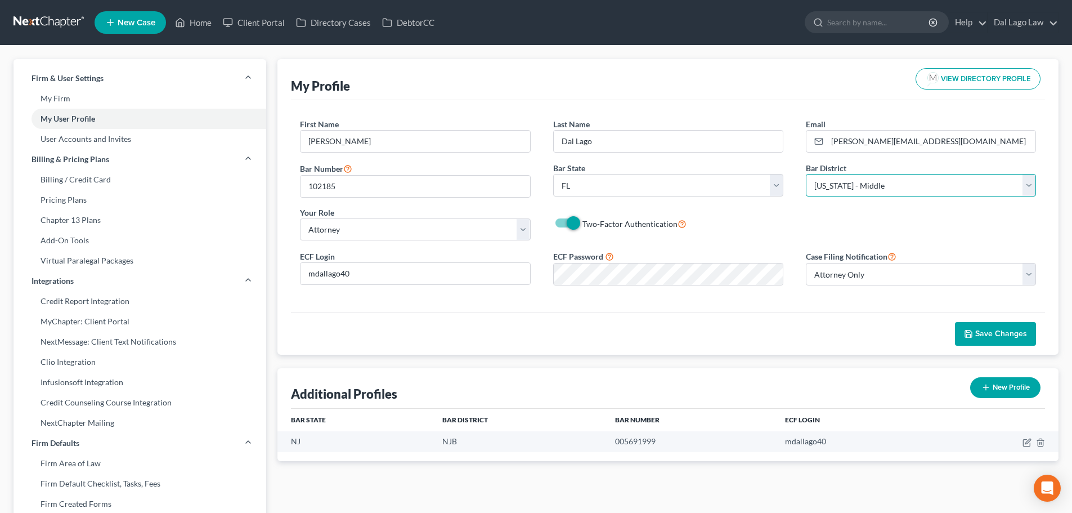
click at [860, 185] on select "Select [US_STATE] - [GEOGRAPHIC_DATA] [US_STATE] - [GEOGRAPHIC_DATA][US_STATE] …" at bounding box center [921, 185] width 230 height 23
click at [806, 174] on select "Select [US_STATE] - [GEOGRAPHIC_DATA] [US_STATE] - [GEOGRAPHIC_DATA][US_STATE] …" at bounding box center [921, 185] width 230 height 23
click at [976, 327] on button "Save Changes" at bounding box center [995, 334] width 81 height 24
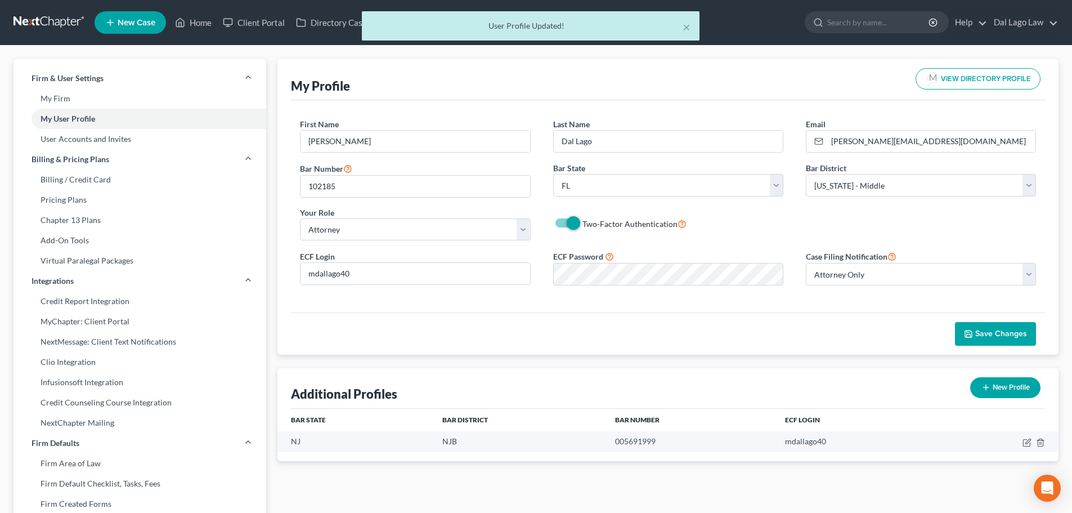
click at [203, 21] on div "× User Profile Updated!" at bounding box center [530, 28] width 1072 height 35
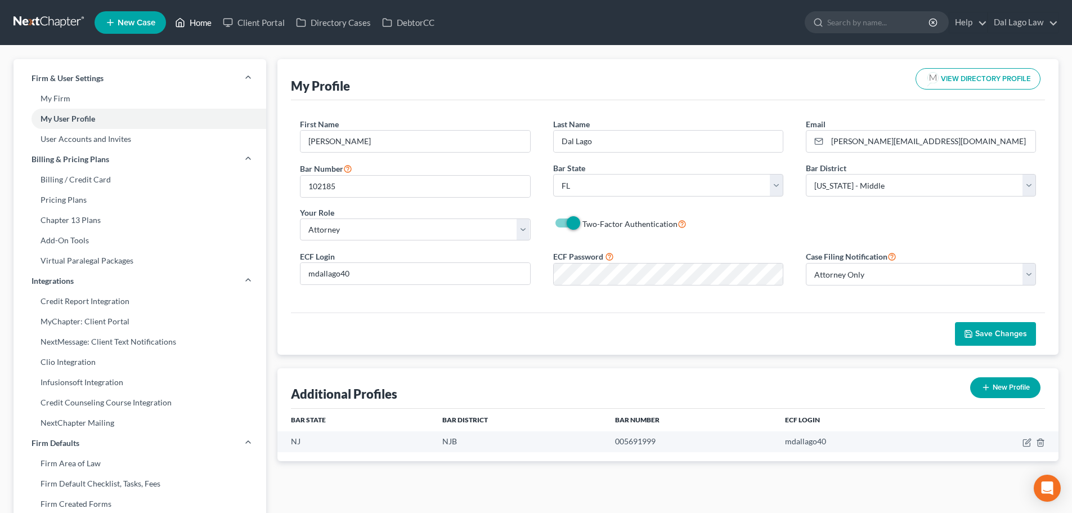
click at [199, 25] on link "Home" at bounding box center [193, 22] width 48 height 20
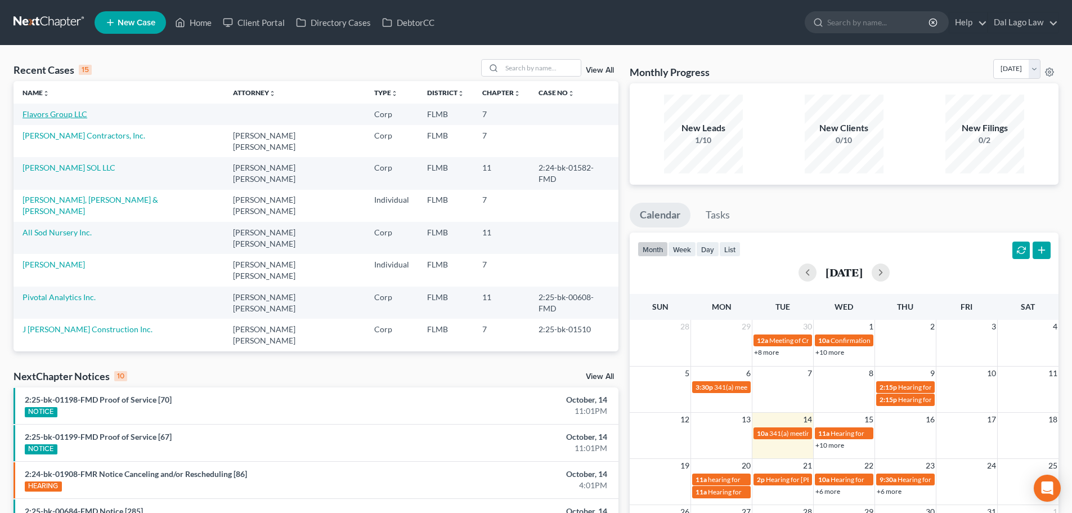
click at [52, 115] on link "Flavors Group LLC" at bounding box center [55, 114] width 65 height 10
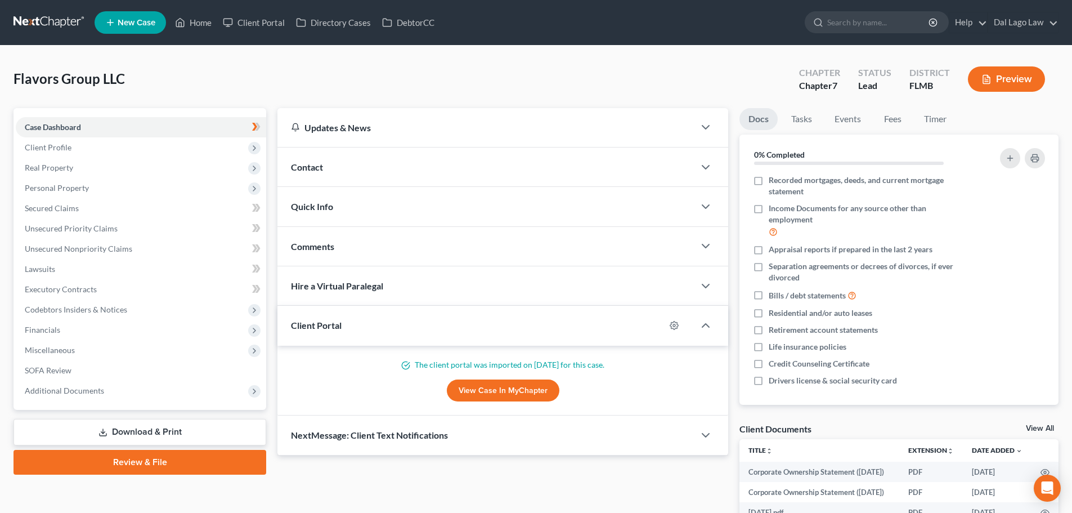
scroll to position [83, 0]
click at [367, 200] on div "Quick Info" at bounding box center [485, 206] width 417 height 39
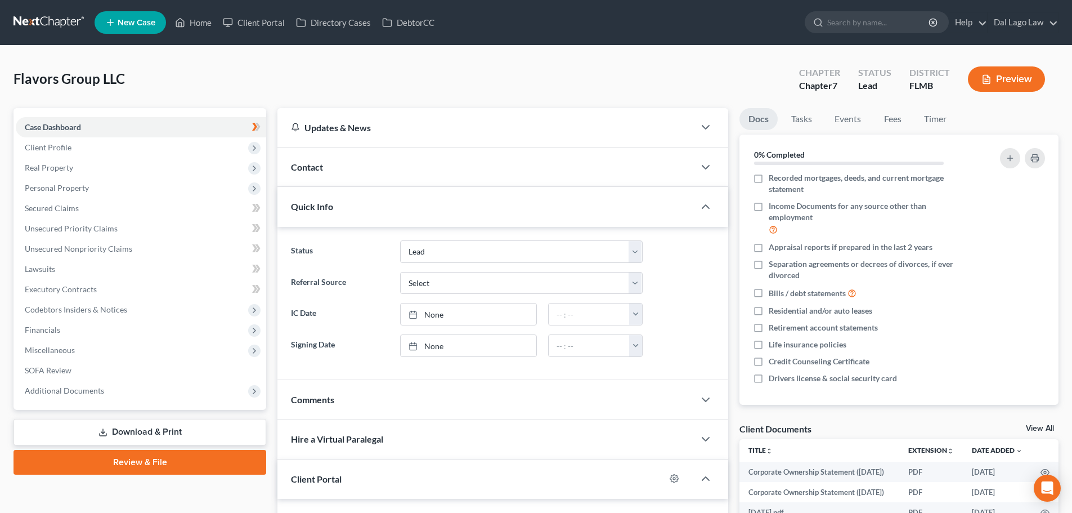
click at [367, 173] on div "Contact" at bounding box center [485, 166] width 417 height 39
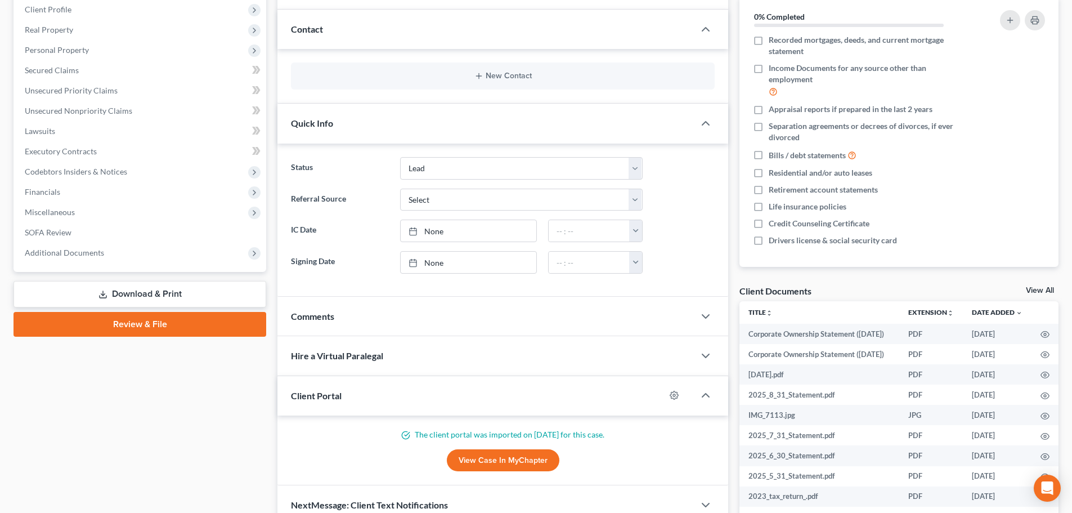
scroll to position [169, 0]
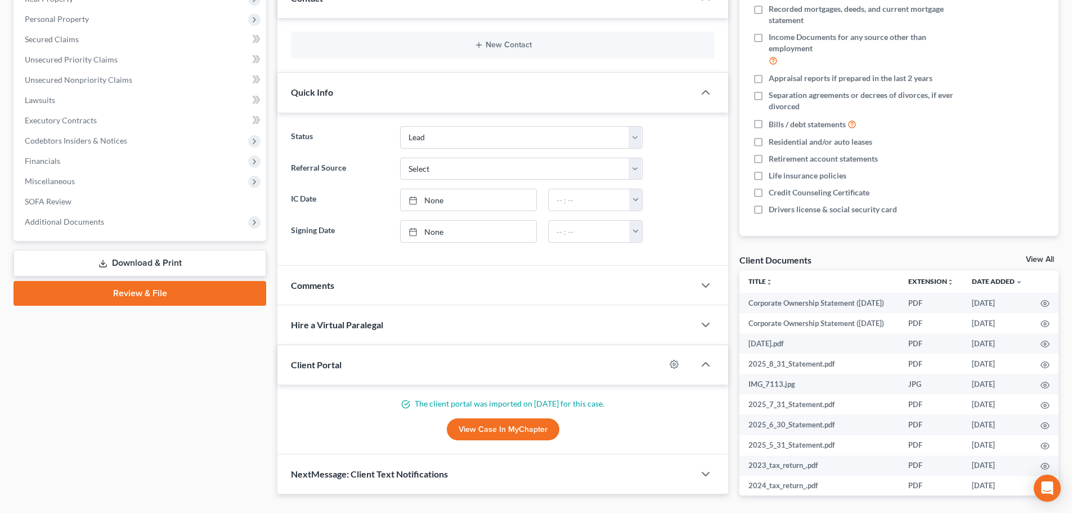
click at [376, 283] on div "Comments" at bounding box center [485, 285] width 417 height 39
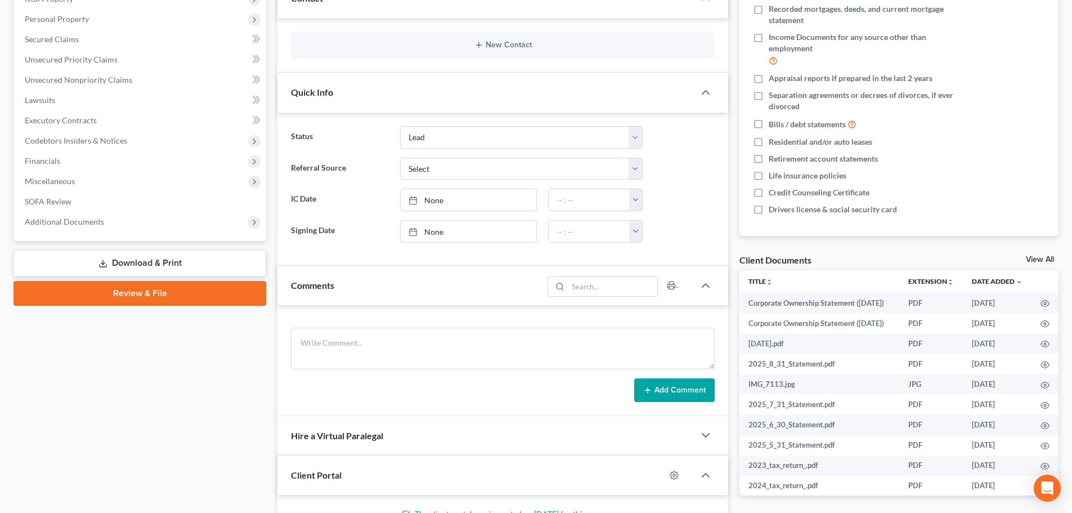
click at [385, 438] on div "Hire a Virtual Paralegal" at bounding box center [485, 435] width 417 height 39
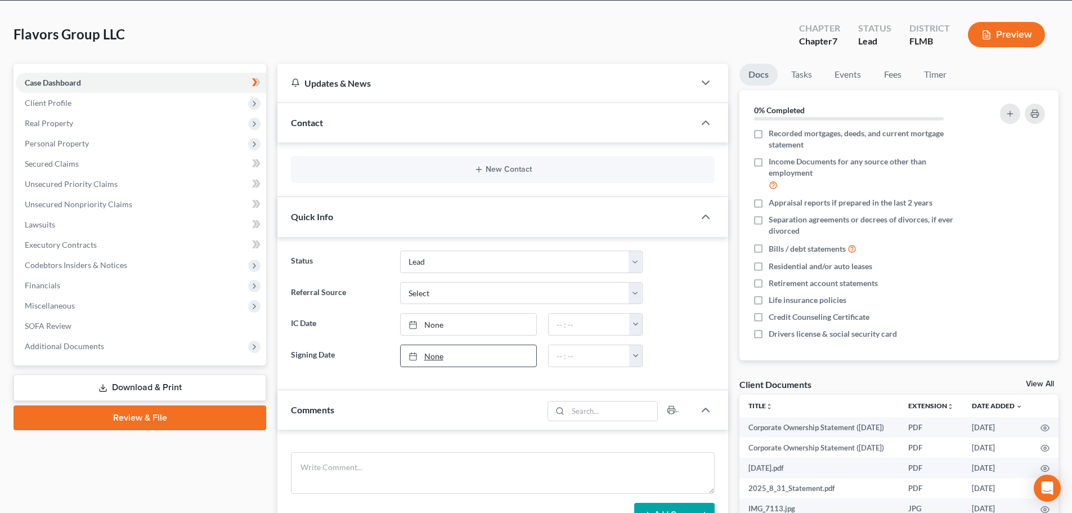
scroll to position [0, 0]
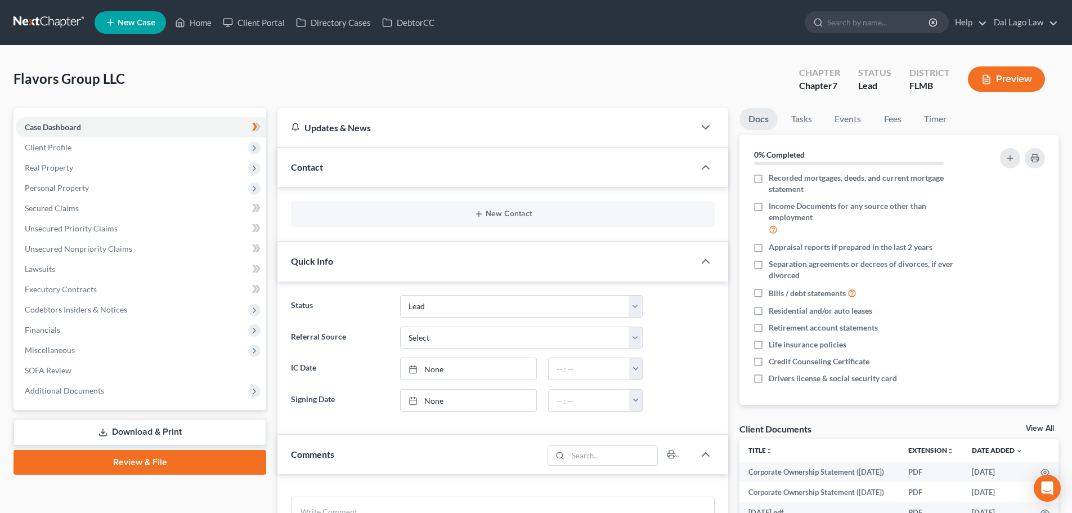
click at [1030, 72] on button "Preview" at bounding box center [1006, 78] width 77 height 25
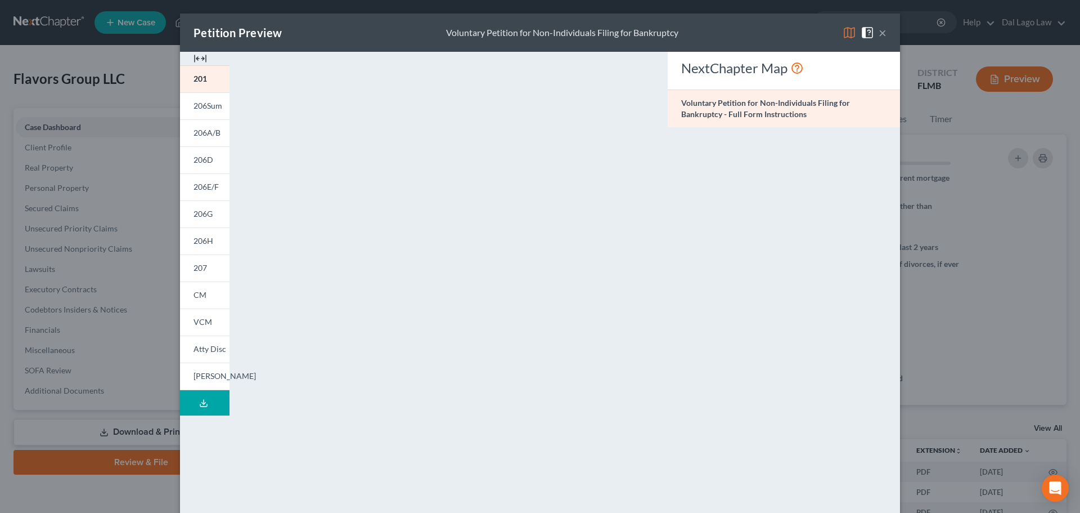
click at [883, 33] on div "Petition Preview Voluntary Petition for Non-Individuals Filing for Bankruptcy ×" at bounding box center [540, 33] width 720 height 38
click at [879, 33] on button "×" at bounding box center [883, 33] width 8 height 14
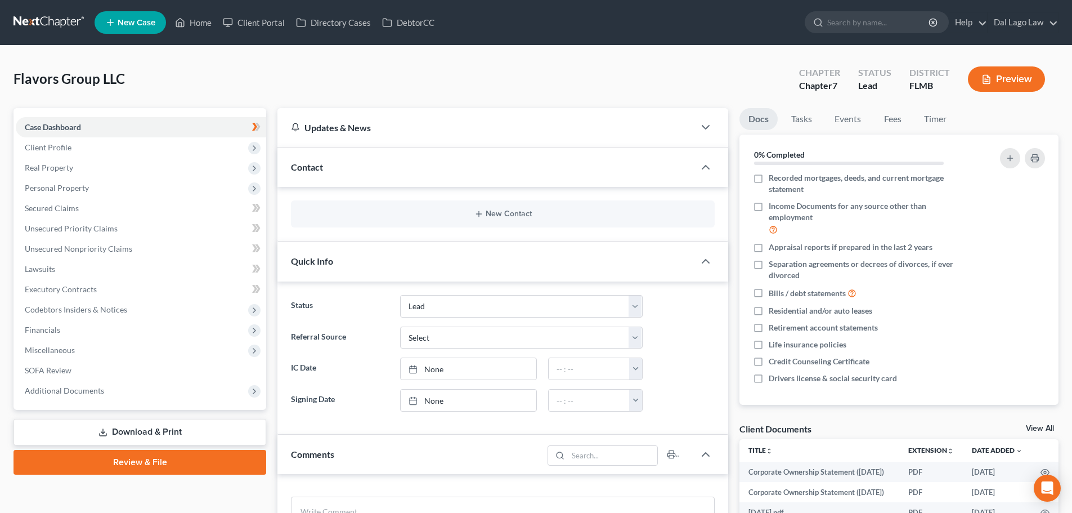
click at [171, 463] on link "Review & File" at bounding box center [140, 462] width 253 height 25
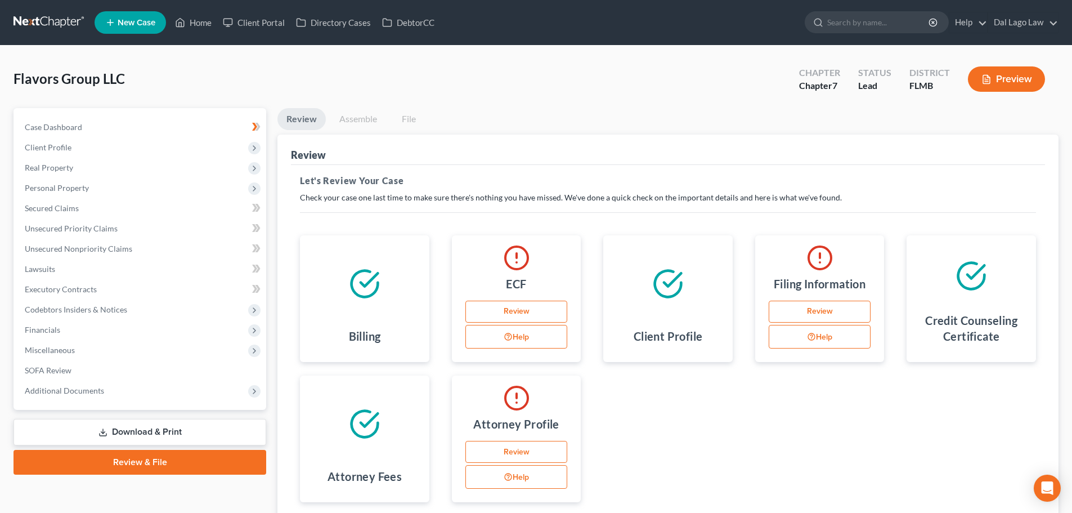
click at [505, 482] on icon "button" at bounding box center [508, 476] width 9 height 11
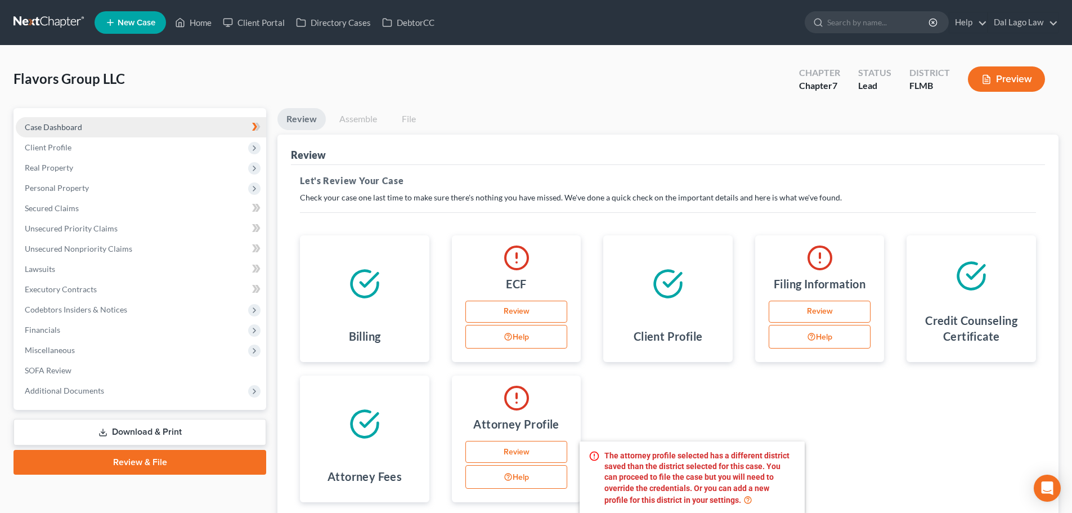
click at [88, 123] on link "Case Dashboard" at bounding box center [141, 127] width 250 height 20
select select "10"
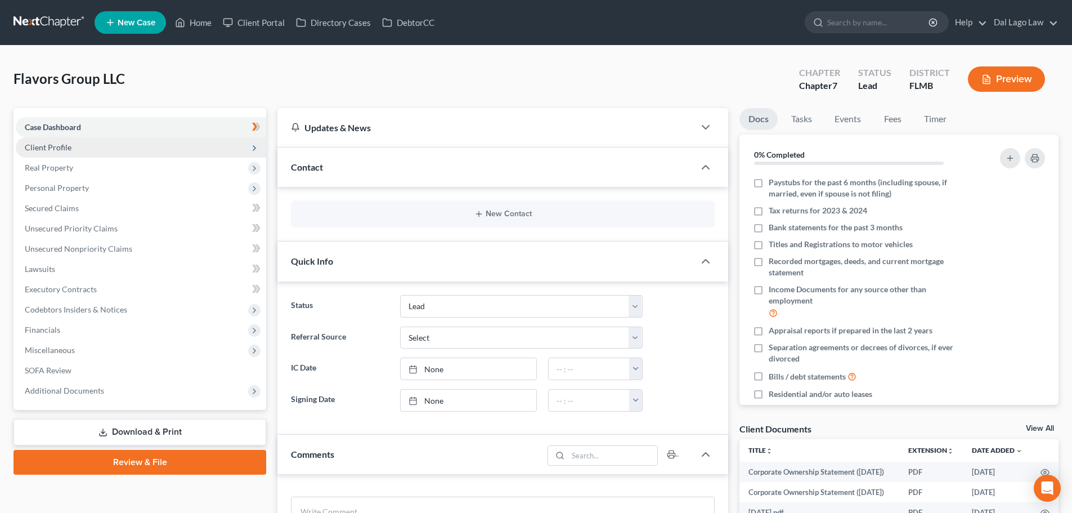
click at [95, 138] on span "Client Profile" at bounding box center [141, 147] width 250 height 20
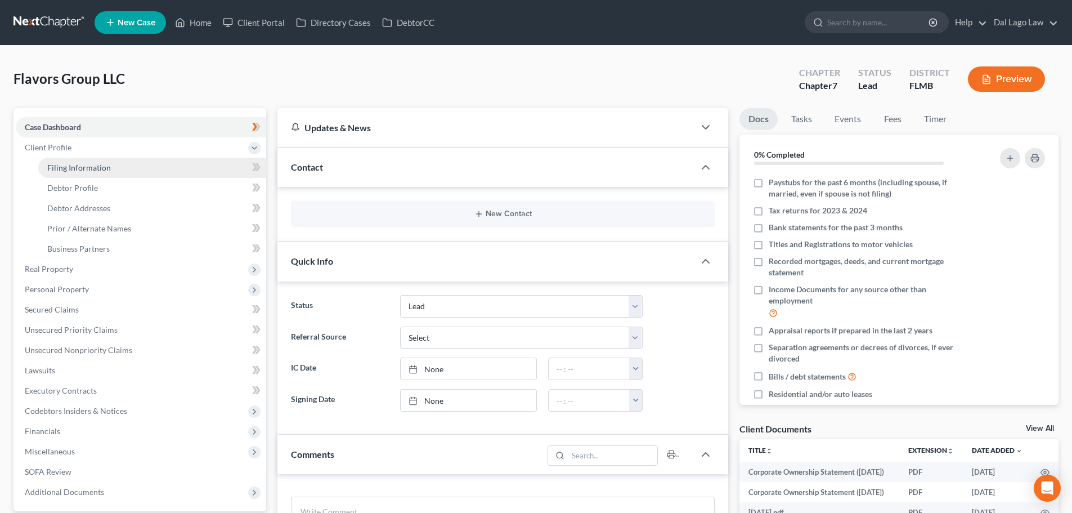
click at [98, 165] on span "Filing Information" at bounding box center [79, 168] width 64 height 10
select select "3"
select select "1"
select select "0"
select select "15"
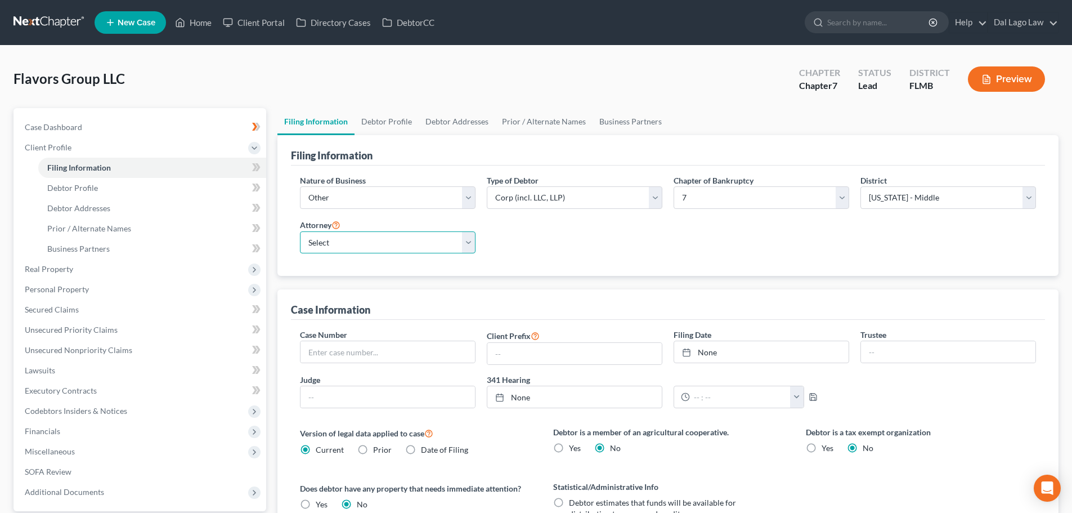
click at [424, 238] on select "Select [PERSON_NAME] [PERSON_NAME] - FLMB [PERSON_NAME] [PERSON_NAME] - NJB [PE…" at bounding box center [388, 242] width 176 height 23
select select "0"
click at [300, 231] on select "Select [PERSON_NAME] [PERSON_NAME] - FLMB [PERSON_NAME] [PERSON_NAME] - NJB [PE…" at bounding box center [388, 242] width 176 height 23
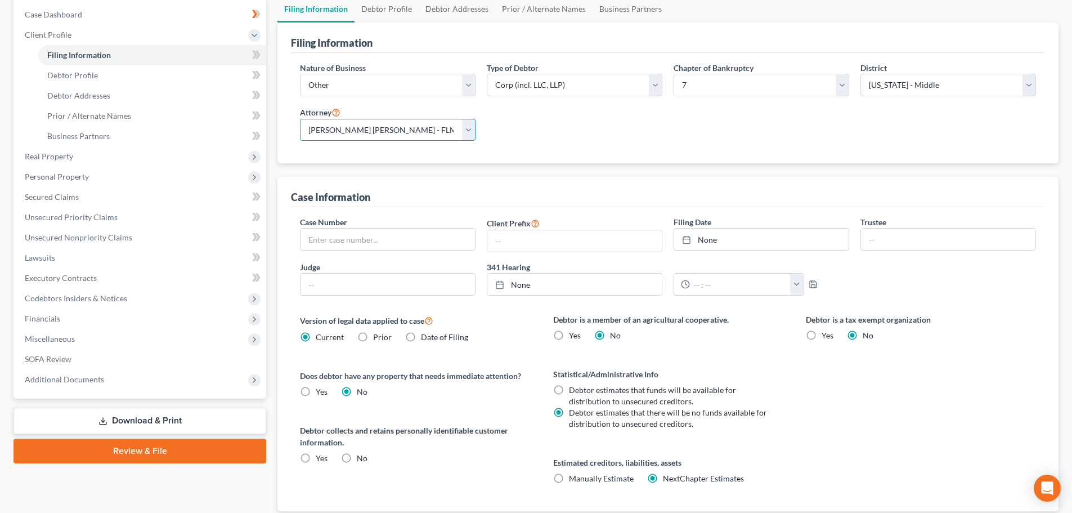
scroll to position [190, 0]
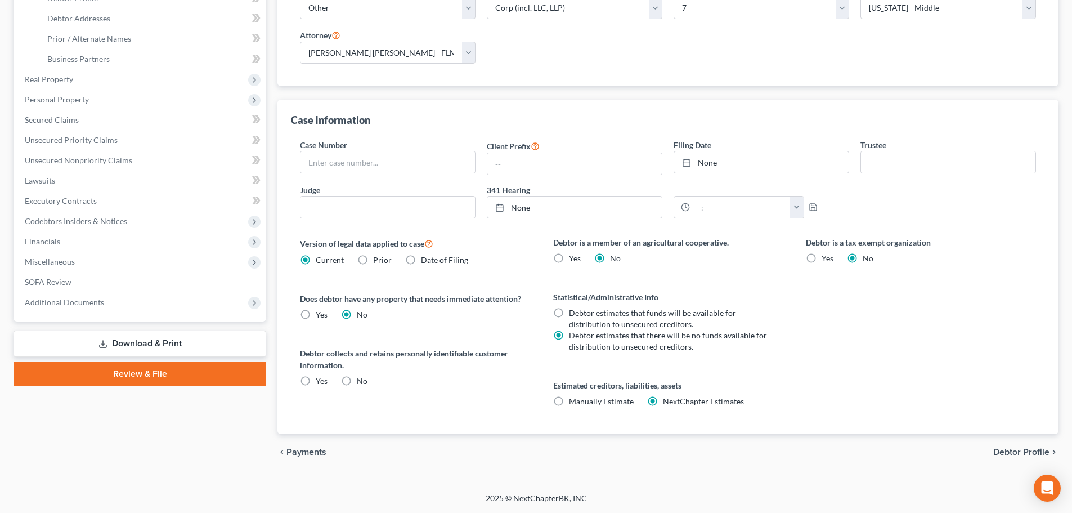
click at [1006, 449] on span "Debtor Profile" at bounding box center [1021, 451] width 56 height 9
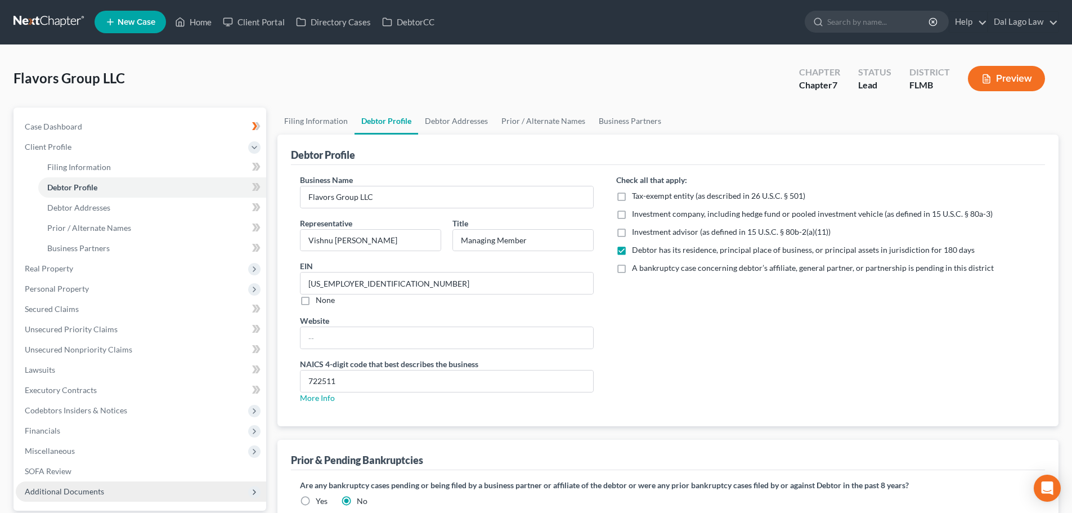
scroll to position [106, 0]
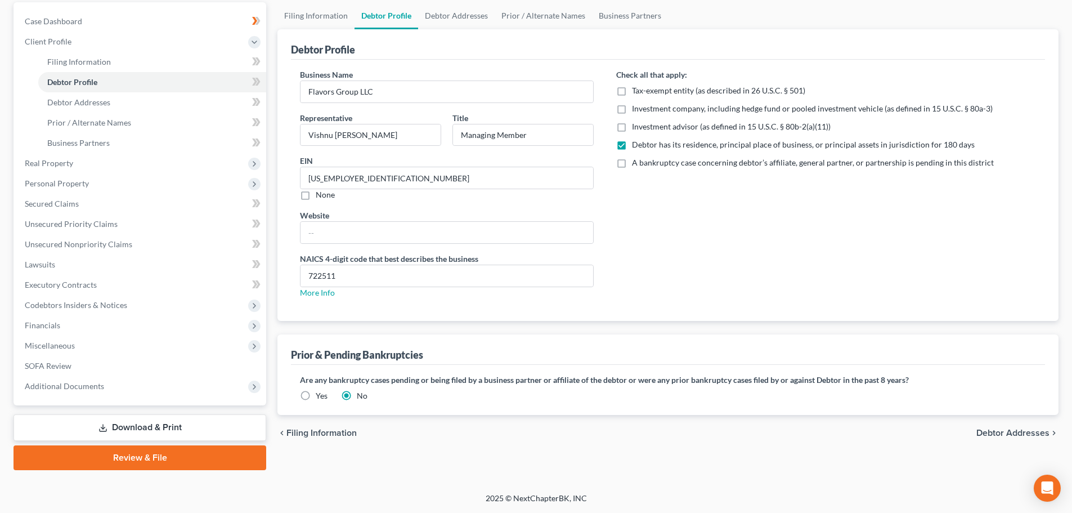
click at [135, 455] on link "Review & File" at bounding box center [140, 457] width 253 height 25
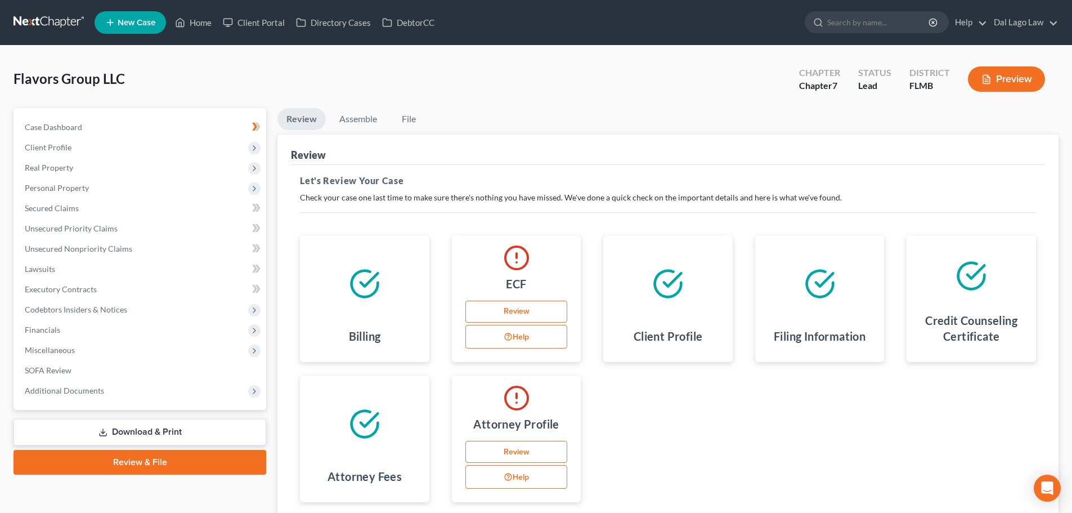
click at [523, 333] on button "Help" at bounding box center [516, 337] width 102 height 24
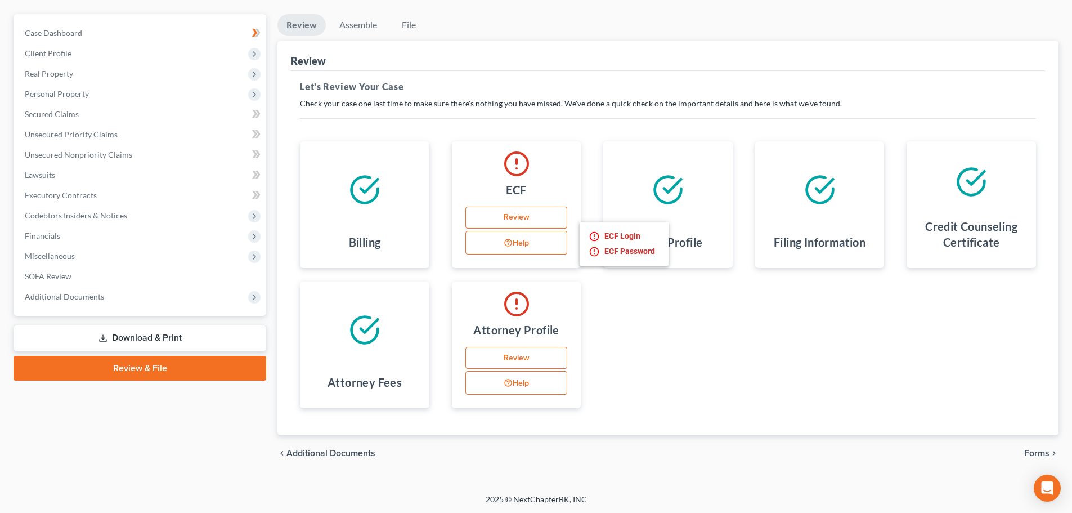
scroll to position [95, 0]
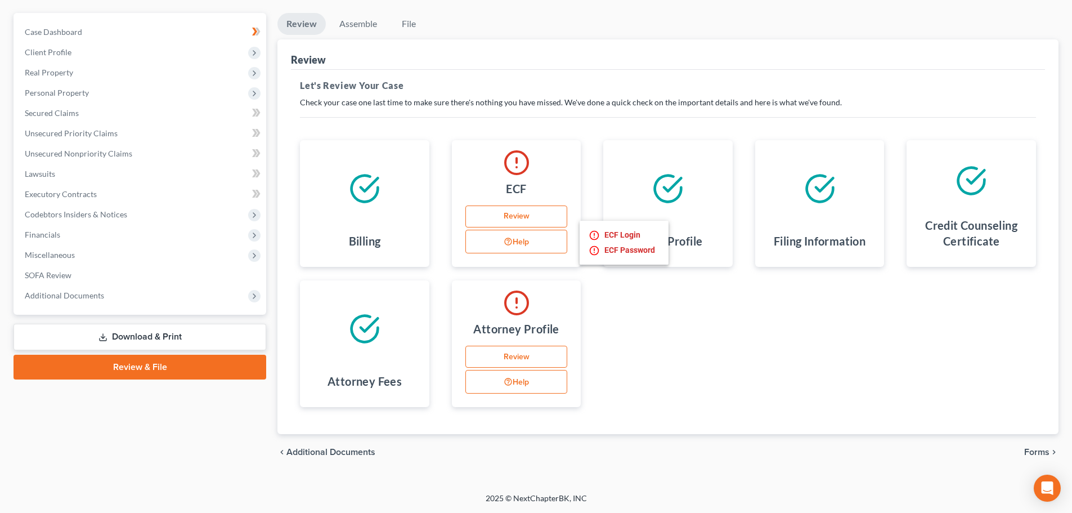
click at [536, 385] on button "Help" at bounding box center [516, 382] width 102 height 24
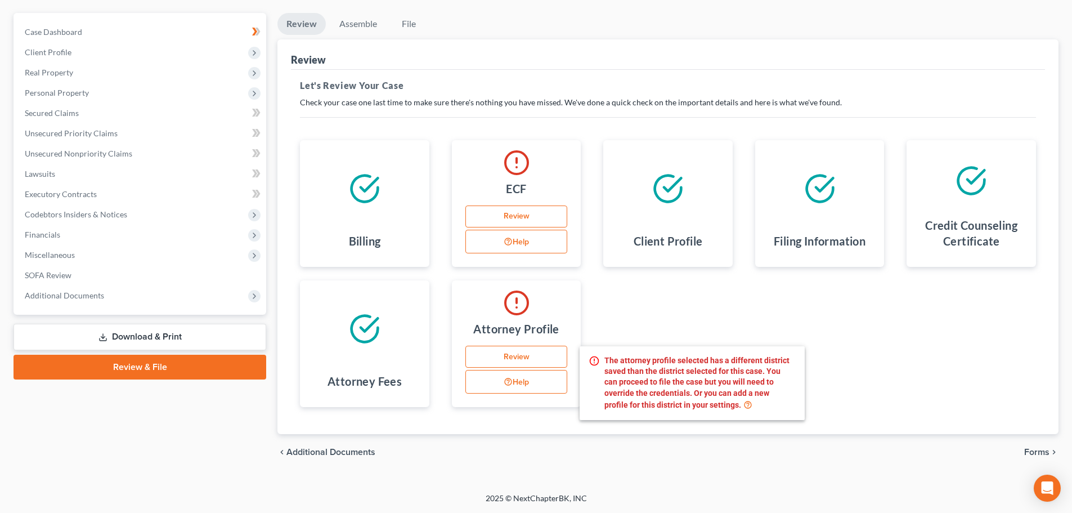
scroll to position [0, 0]
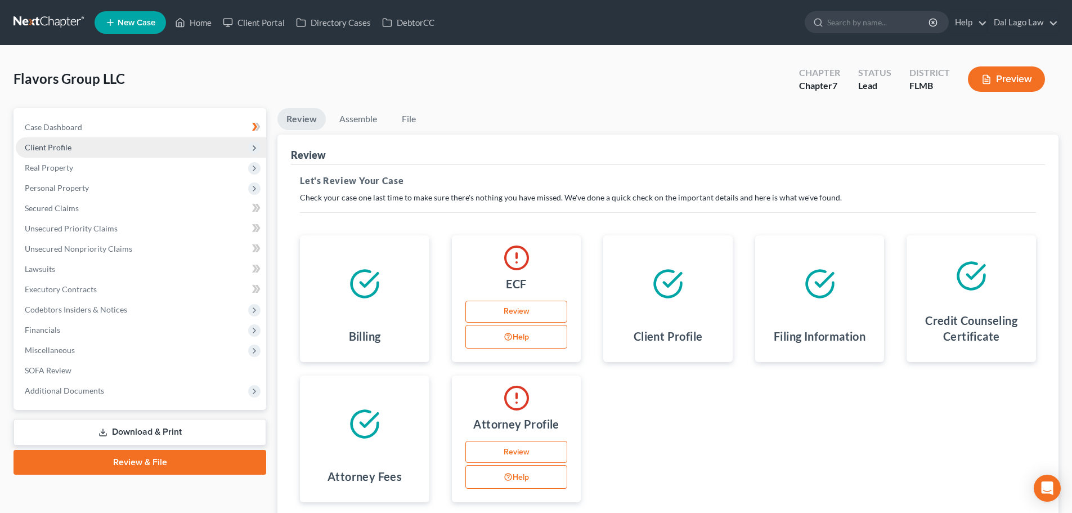
click at [82, 147] on span "Client Profile" at bounding box center [141, 147] width 250 height 20
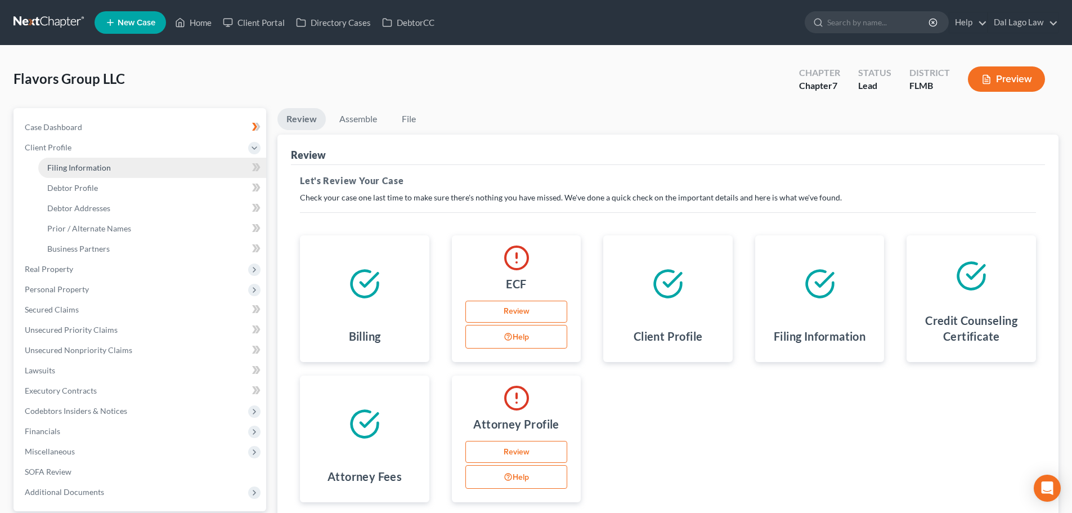
click at [81, 173] on link "Filing Information" at bounding box center [152, 168] width 228 height 20
select select "3"
select select "1"
select select "0"
select select "15"
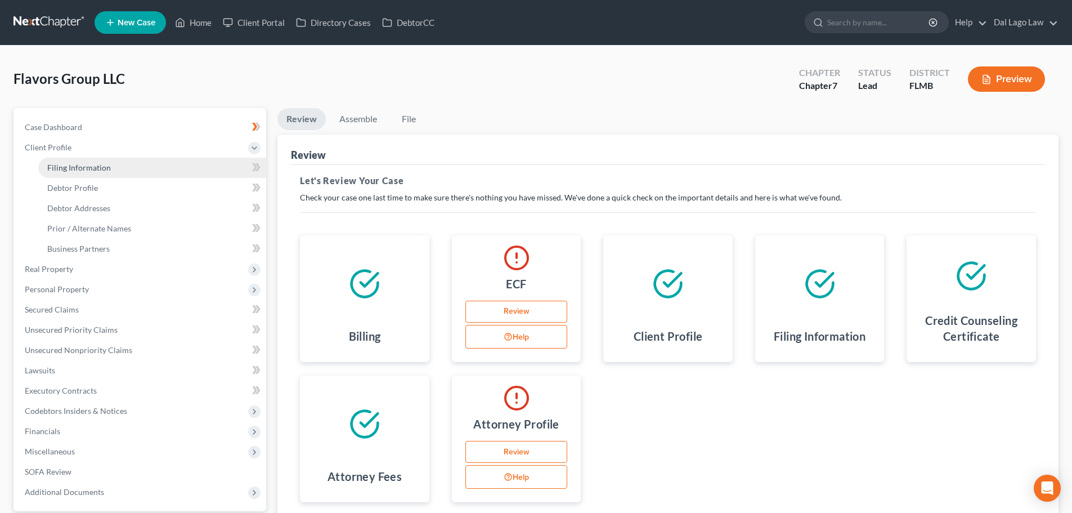
select select "0"
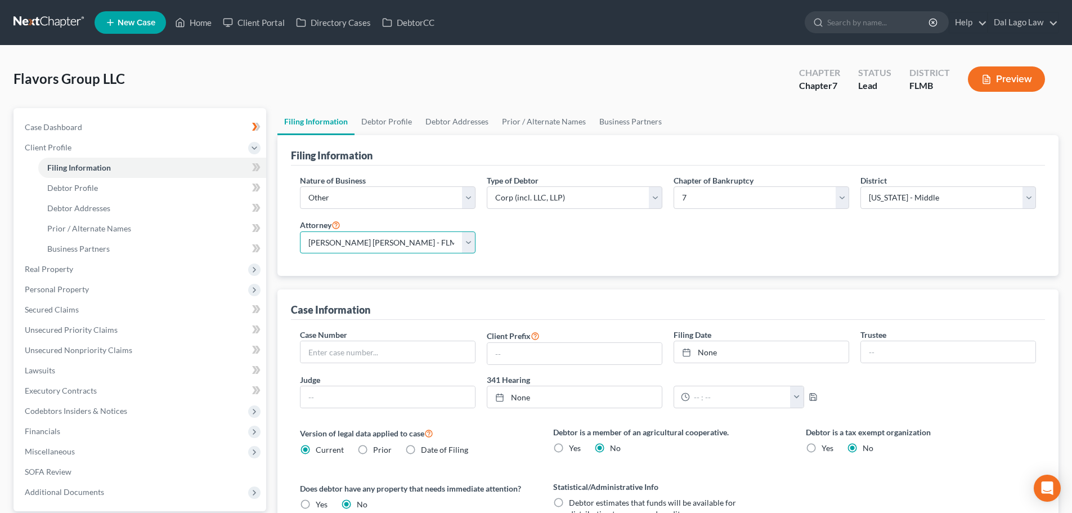
click at [448, 243] on select "Select [PERSON_NAME] [PERSON_NAME] - FLMB [PERSON_NAME] [PERSON_NAME] - NJB [PE…" at bounding box center [388, 242] width 176 height 23
click at [537, 239] on div "Nature of Business Select Clearing Bank Commodity Broker Health Care Business O…" at bounding box center [667, 218] width 747 height 88
click at [940, 192] on select "Select [US_STATE] - [GEOGRAPHIC_DATA] [US_STATE] - [GEOGRAPHIC_DATA][US_STATE] …" at bounding box center [948, 197] width 176 height 23
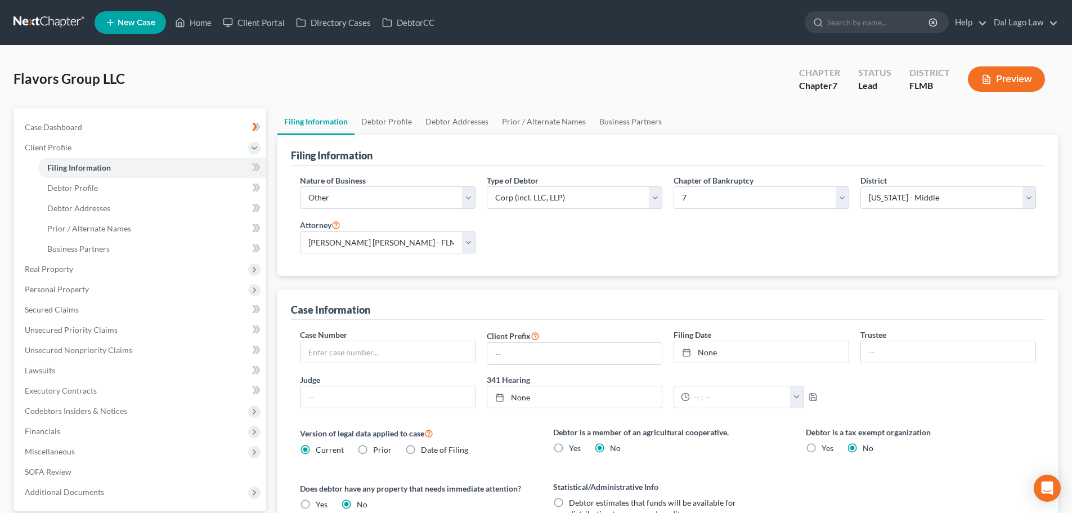
click at [635, 253] on div "Nature of Business Select Clearing Bank Commodity Broker Health Care Business O…" at bounding box center [667, 218] width 747 height 88
click at [197, 27] on link "Home" at bounding box center [193, 22] width 48 height 20
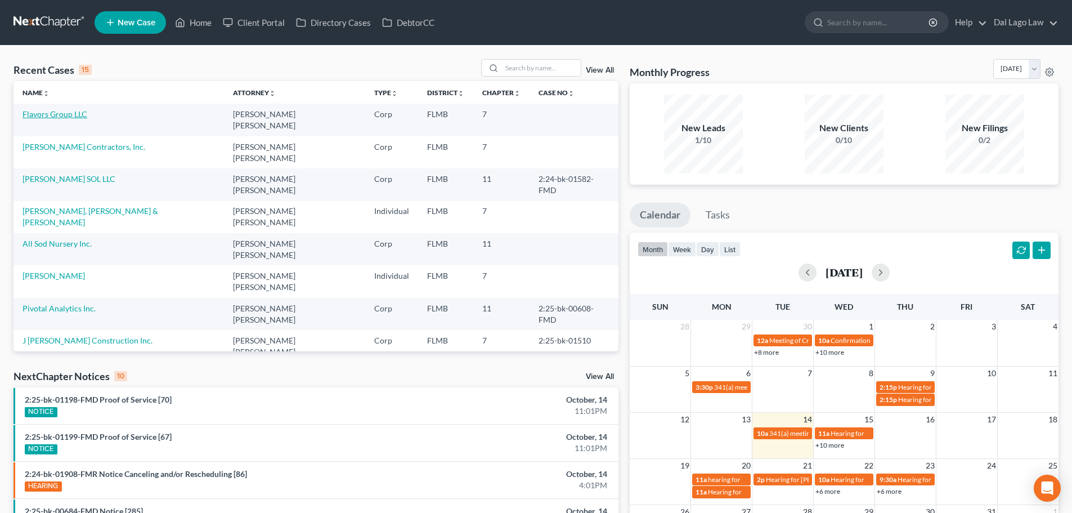
click at [80, 114] on link "Flavors Group LLC" at bounding box center [55, 114] width 65 height 10
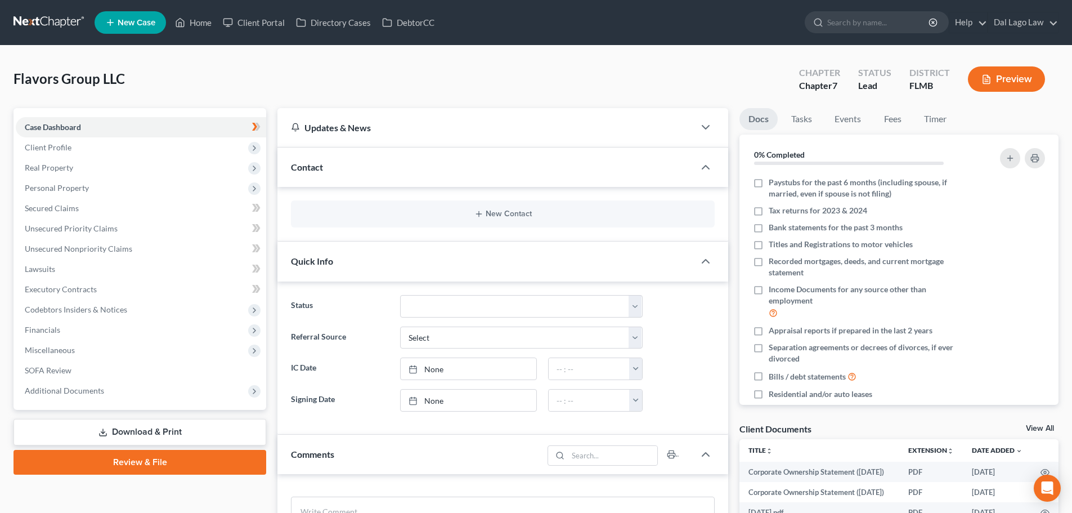
click at [200, 463] on link "Review & File" at bounding box center [140, 462] width 253 height 25
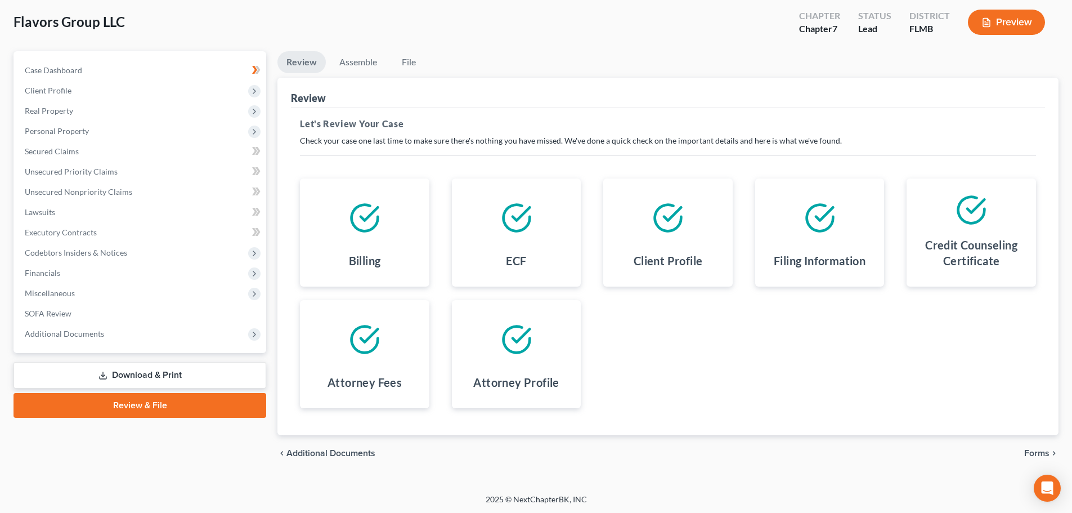
scroll to position [58, 0]
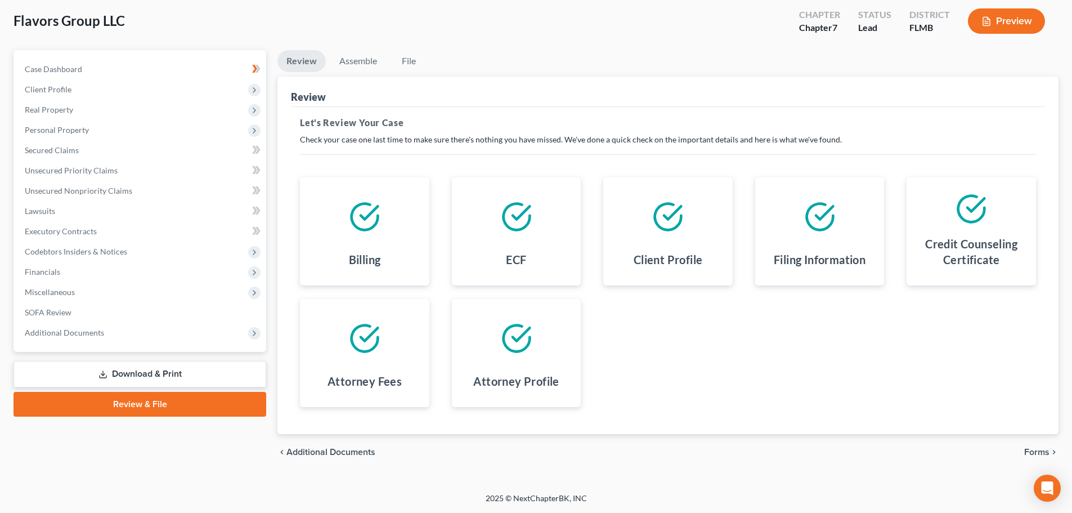
click at [356, 353] on icon at bounding box center [365, 338] width 32 height 32
click at [345, 57] on link "Assemble" at bounding box center [358, 61] width 56 height 22
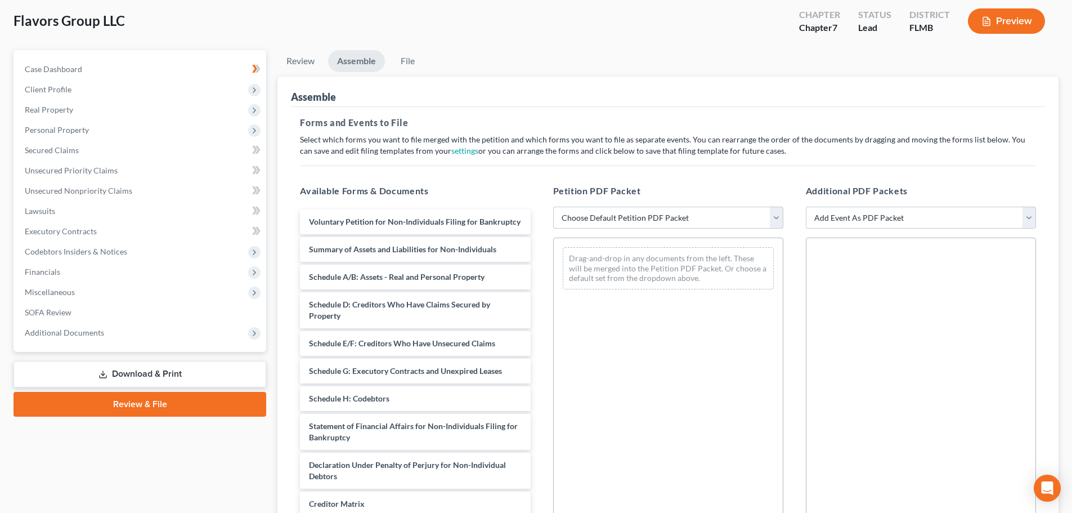
click at [651, 214] on select "Choose Default Petition PDF Packet Complete Bankruptcy Petition (all forms and …" at bounding box center [668, 218] width 230 height 23
select select "0"
click at [553, 207] on select "Choose Default Petition PDF Packet Complete Bankruptcy Petition (all forms and …" at bounding box center [668, 218] width 230 height 23
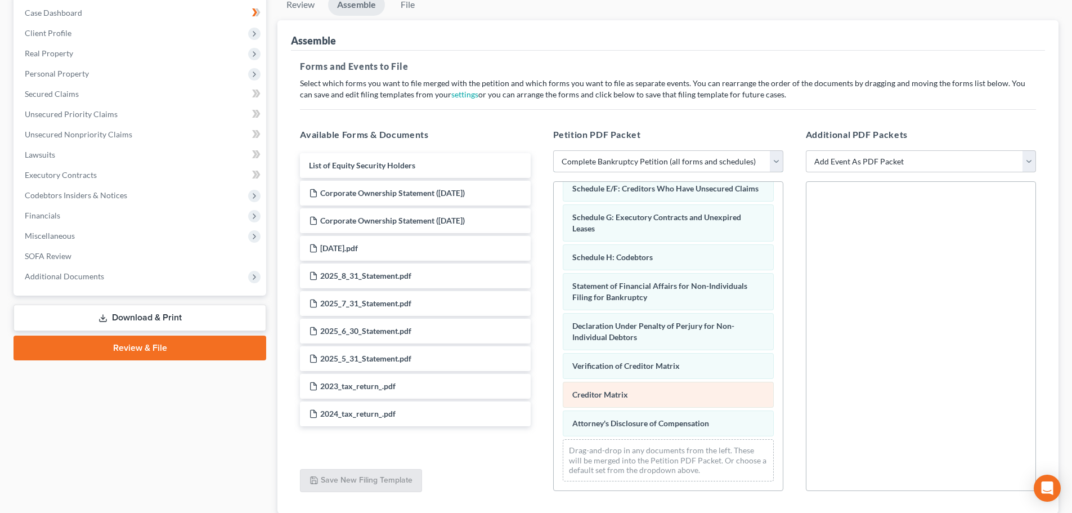
scroll to position [175, 0]
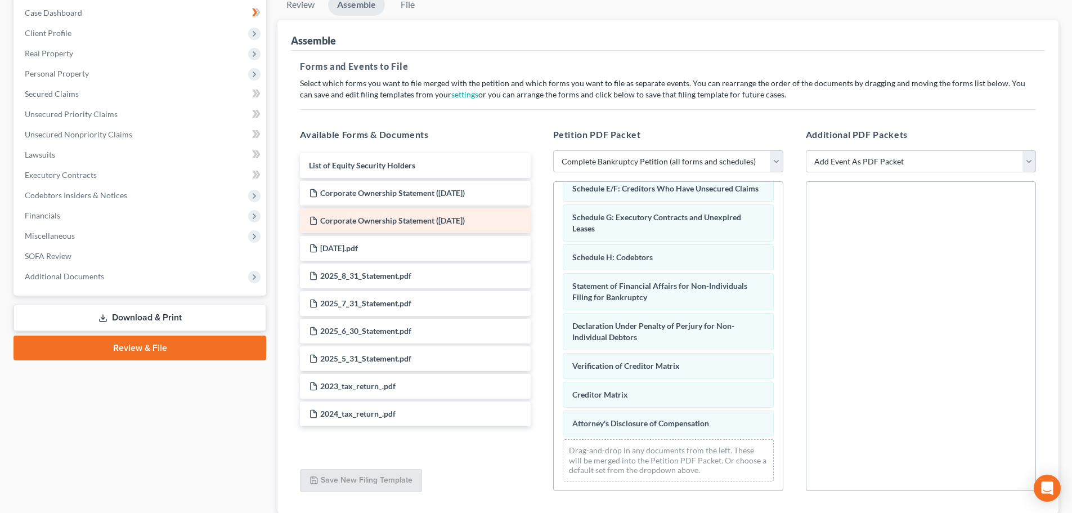
click at [402, 225] on div "Corporate Ownership Statement ([DATE])" at bounding box center [415, 220] width 230 height 25
drag, startPoint x: 366, startPoint y: 221, endPoint x: 354, endPoint y: 221, distance: 11.8
click at [354, 221] on div "Corporate Ownership Statement ([DATE]) List of Equity Security Holders Corporat…" at bounding box center [415, 289] width 248 height 273
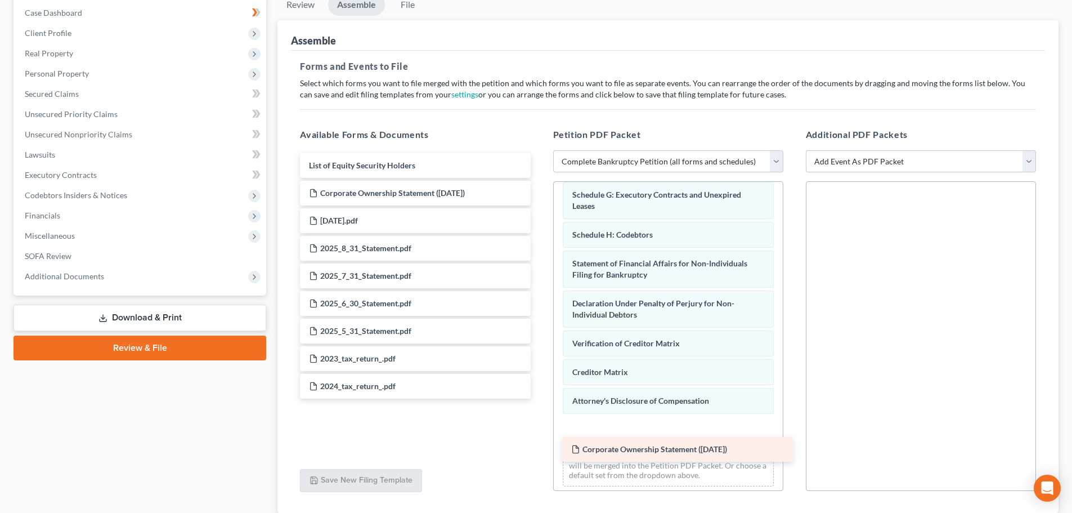
drag, startPoint x: 417, startPoint y: 223, endPoint x: 679, endPoint y: 451, distance: 347.3
click at [539, 398] on div "Corporate Ownership Statement ([DATE]) List of Equity Security Holders Corporat…" at bounding box center [415, 275] width 248 height 245
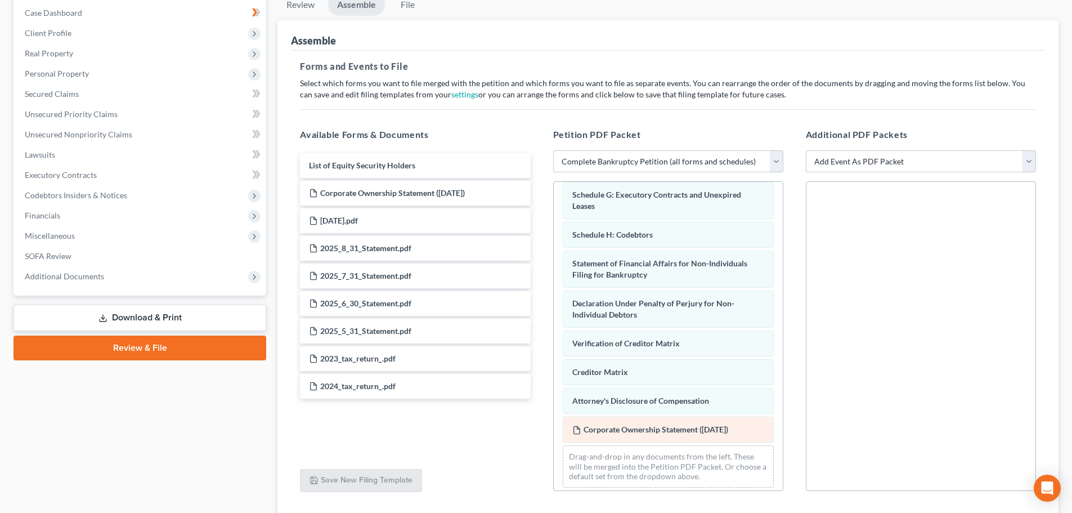
click at [685, 434] on span "Corporate Ownership Statement ([DATE])" at bounding box center [656, 429] width 145 height 10
click at [685, 451] on div "Voluntary Petition for Non-Individuals Filing for Bankruptcy Summary of Assets …" at bounding box center [668, 252] width 229 height 490
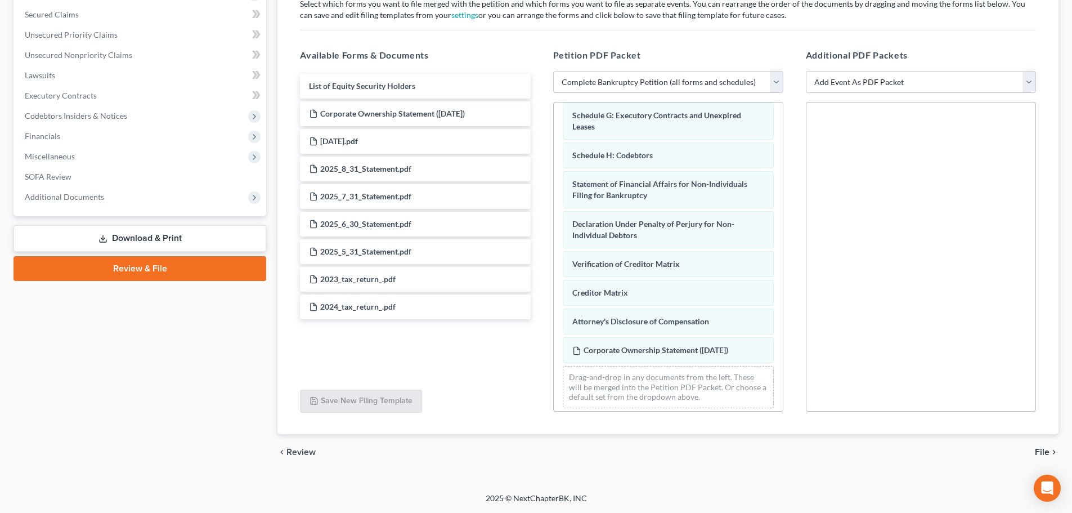
click at [149, 236] on link "Download & Print" at bounding box center [140, 238] width 253 height 26
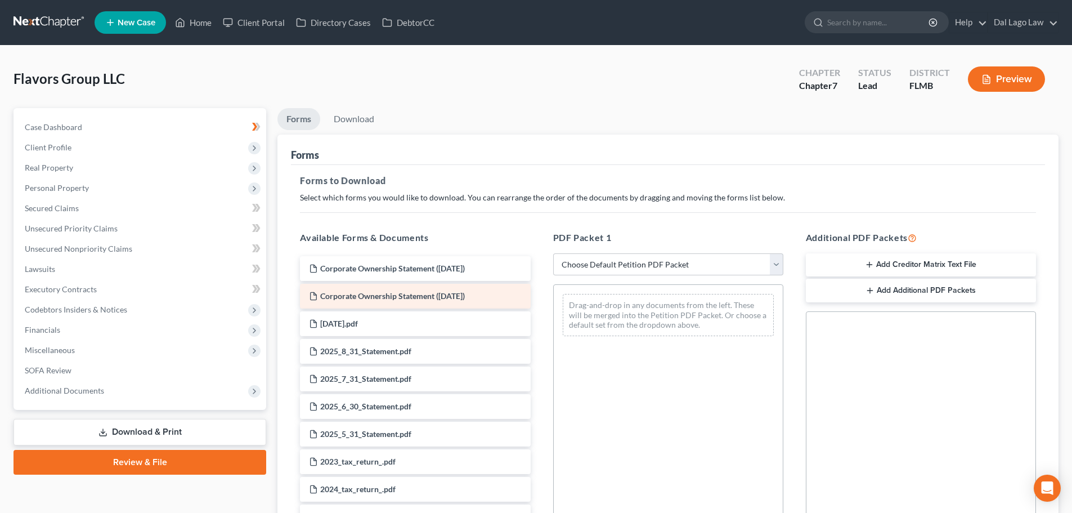
click at [378, 293] on span "Corporate Ownership Statement ([DATE])" at bounding box center [392, 296] width 145 height 10
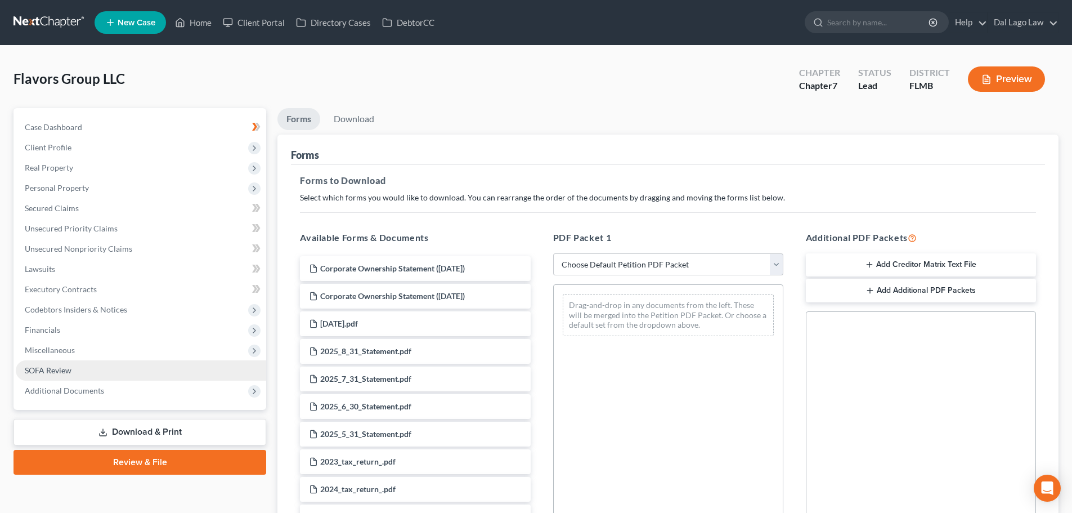
click at [96, 370] on link "SOFA Review" at bounding box center [141, 370] width 250 height 20
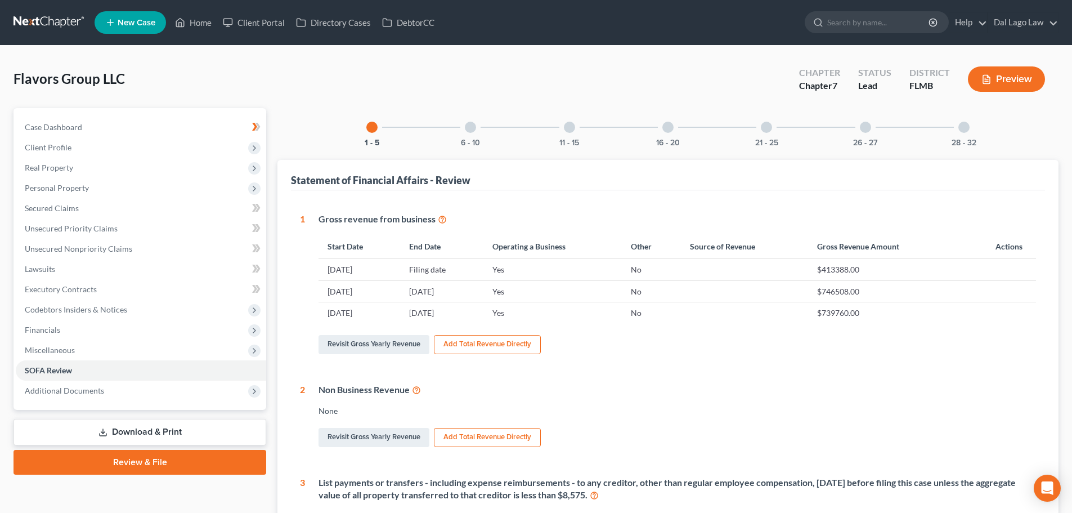
click at [980, 75] on button "Preview" at bounding box center [1006, 78] width 77 height 25
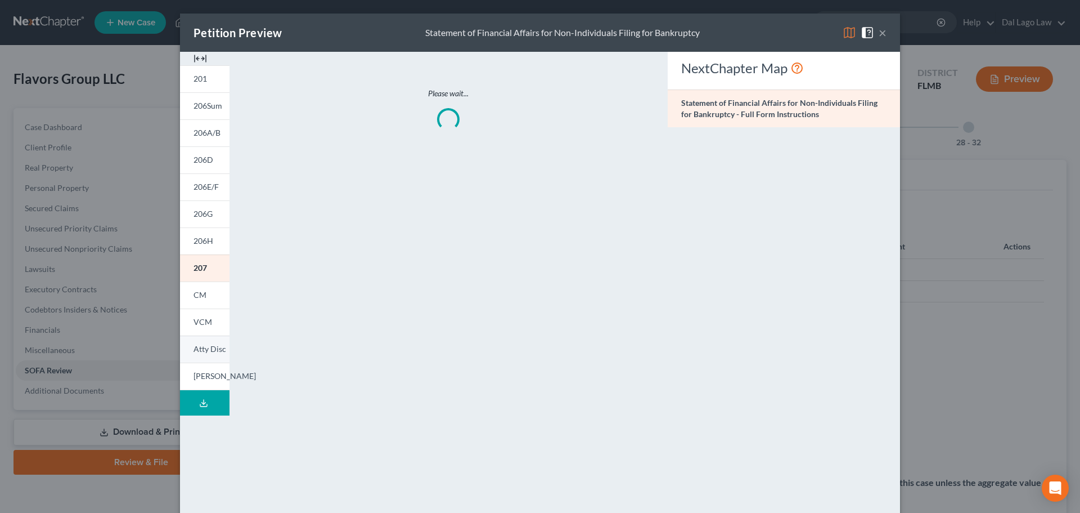
click at [209, 348] on span "Atty Disc" at bounding box center [210, 349] width 33 height 10
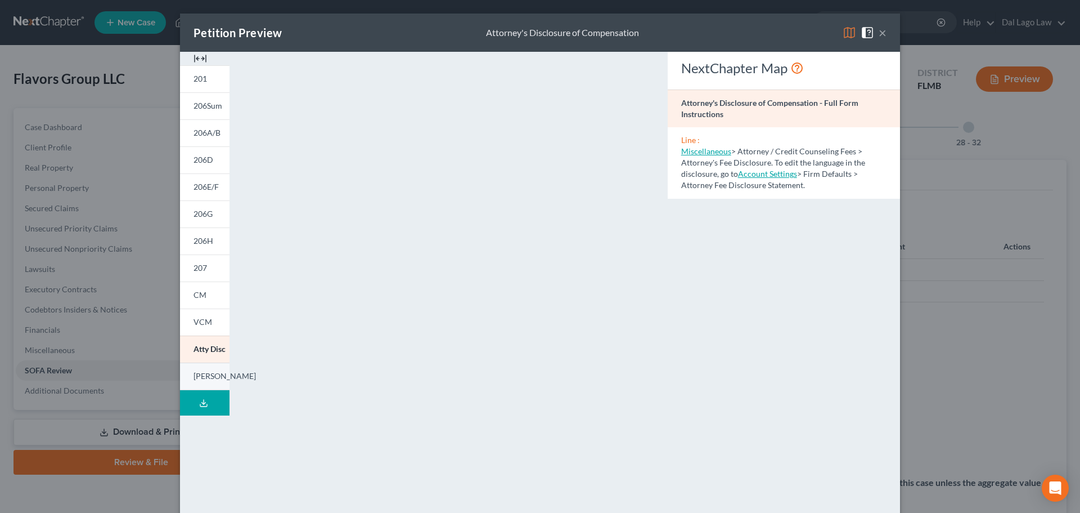
click at [200, 376] on span "[PERSON_NAME]" at bounding box center [225, 376] width 62 height 10
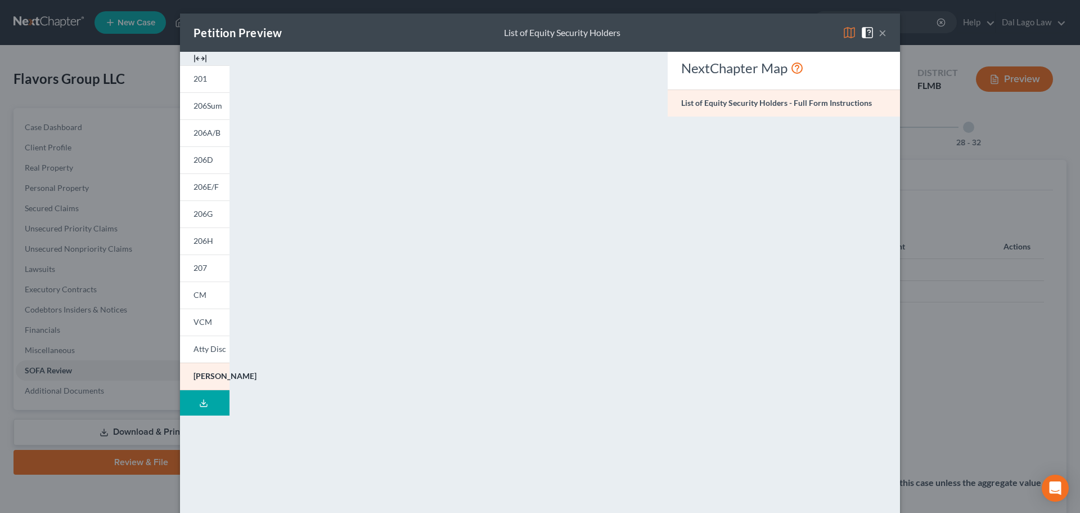
click at [881, 34] on button "×" at bounding box center [883, 33] width 8 height 14
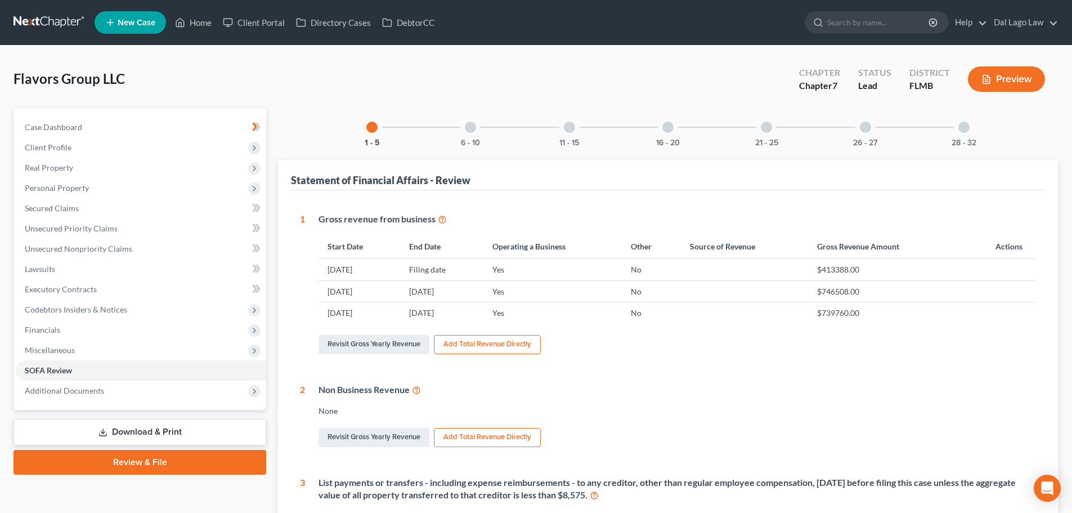
click at [164, 460] on link "Review & File" at bounding box center [140, 462] width 253 height 25
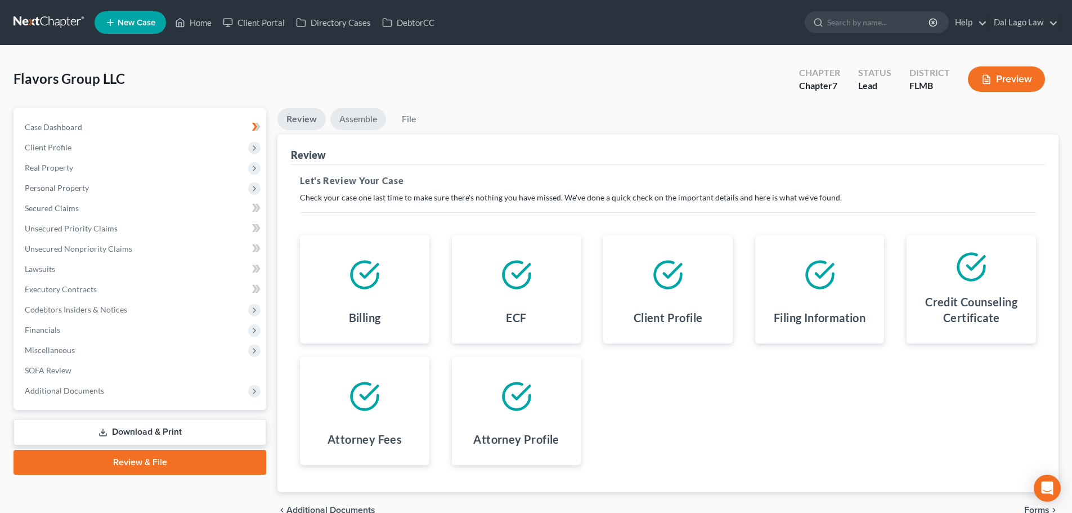
click at [365, 119] on link "Assemble" at bounding box center [358, 119] width 56 height 22
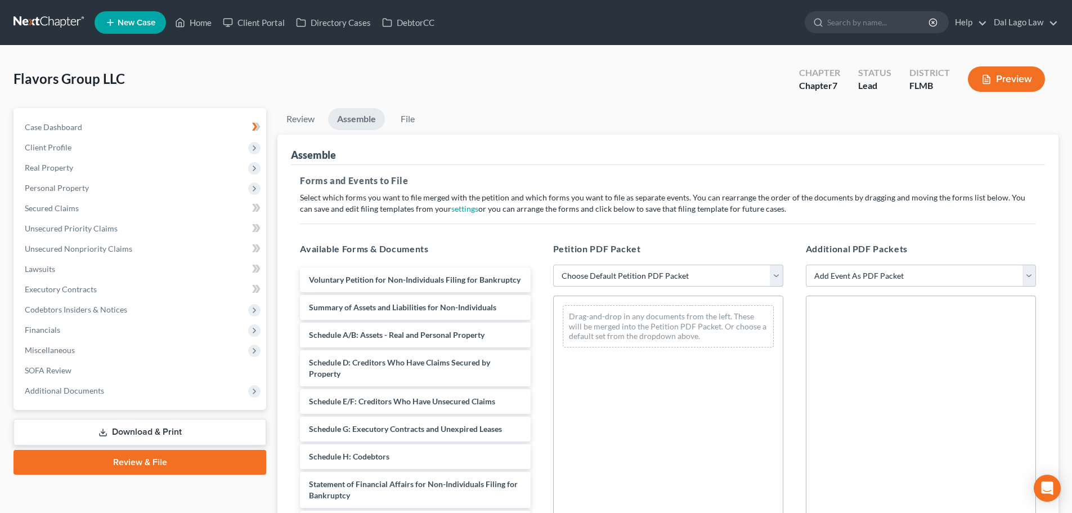
click at [608, 276] on select "Choose Default Petition PDF Packet Complete Bankruptcy Petition (all forms and …" at bounding box center [668, 275] width 230 height 23
select select "0"
click at [553, 264] on select "Choose Default Petition PDF Packet Complete Bankruptcy Petition (all forms and …" at bounding box center [668, 275] width 230 height 23
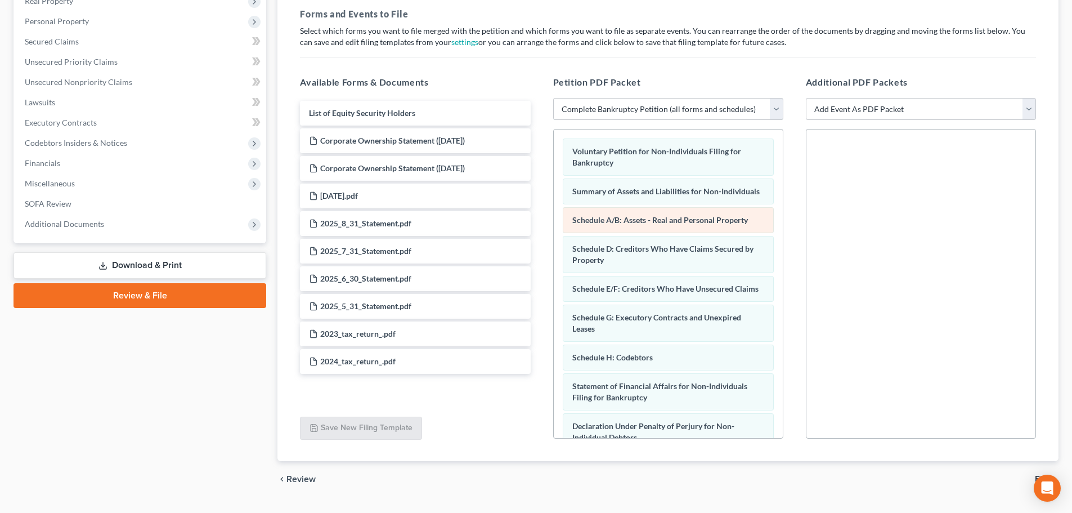
scroll to position [169, 0]
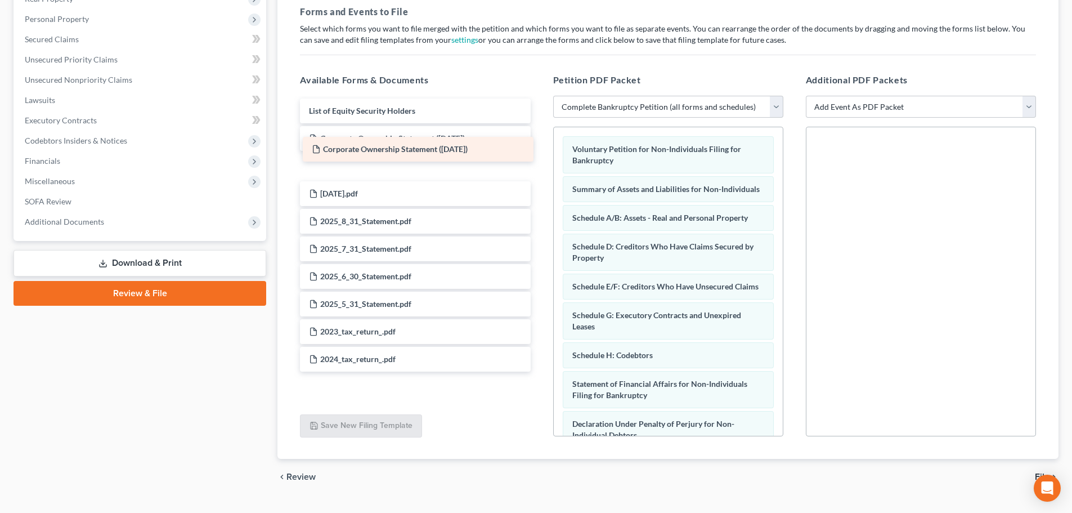
drag, startPoint x: 427, startPoint y: 167, endPoint x: 429, endPoint y: 150, distance: 17.1
click at [429, 150] on div "Corporate Ownership Statement ([DATE]) List of Equity Security Holders Corporat…" at bounding box center [415, 234] width 248 height 273
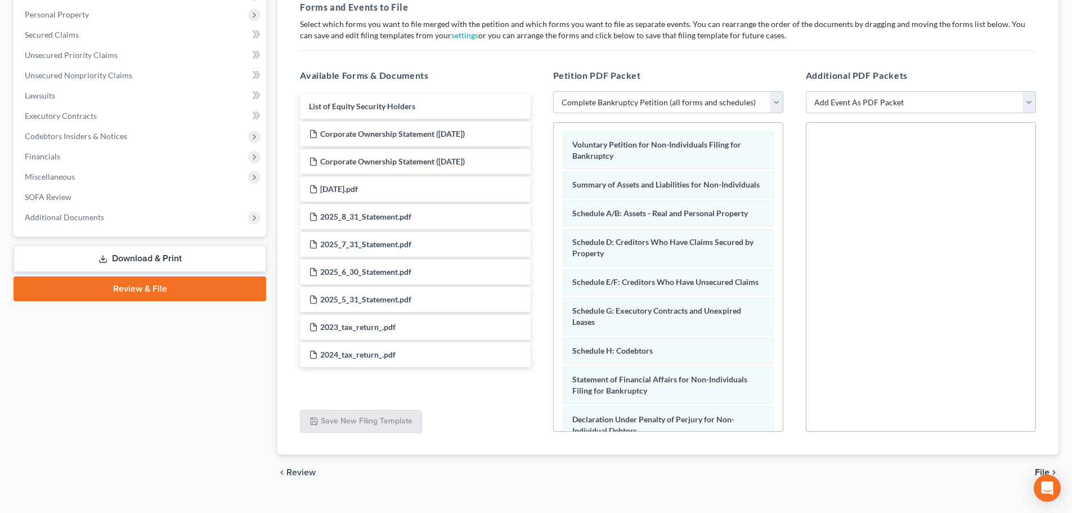
scroll to position [194, 0]
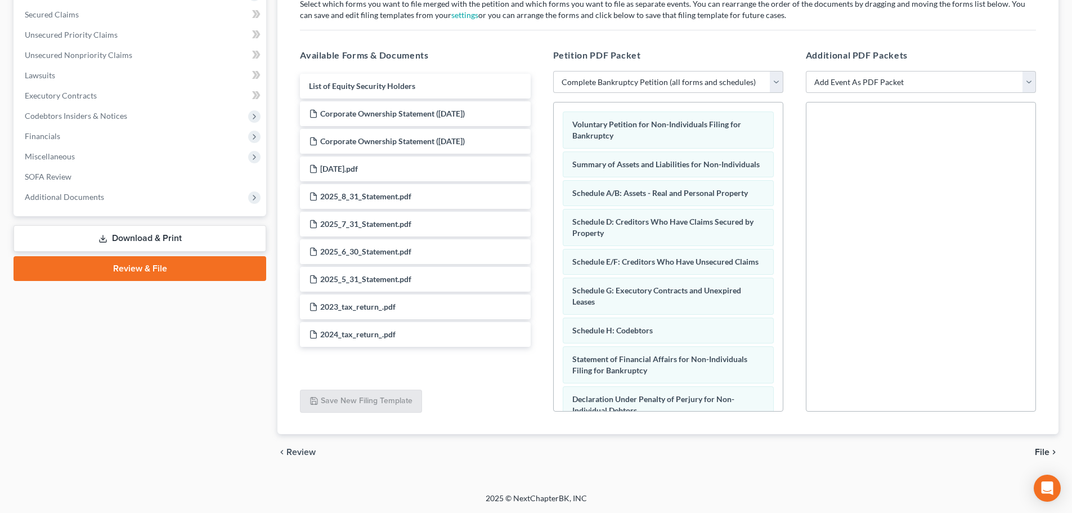
click at [1040, 454] on span "File" at bounding box center [1042, 451] width 15 height 9
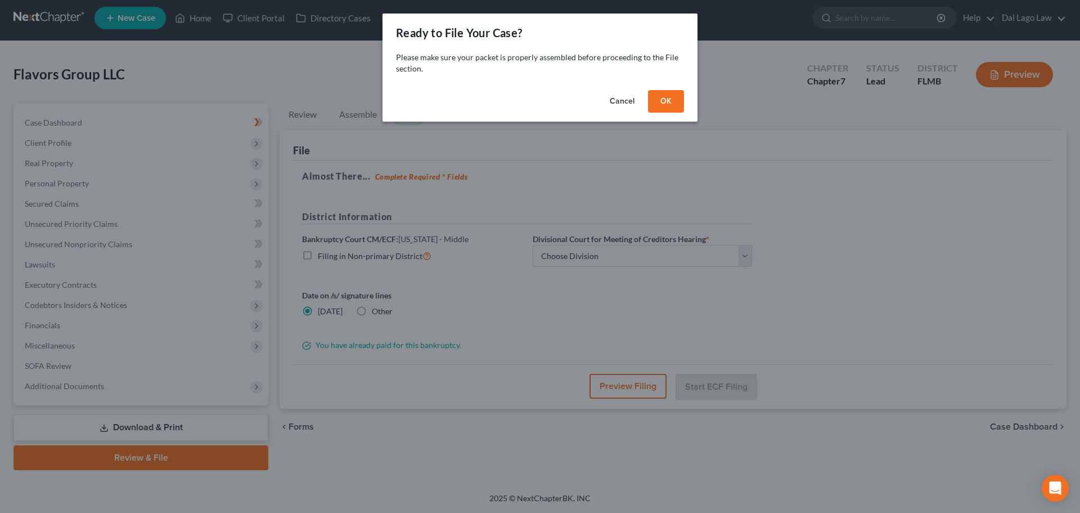
click at [626, 101] on button "Cancel" at bounding box center [622, 101] width 43 height 23
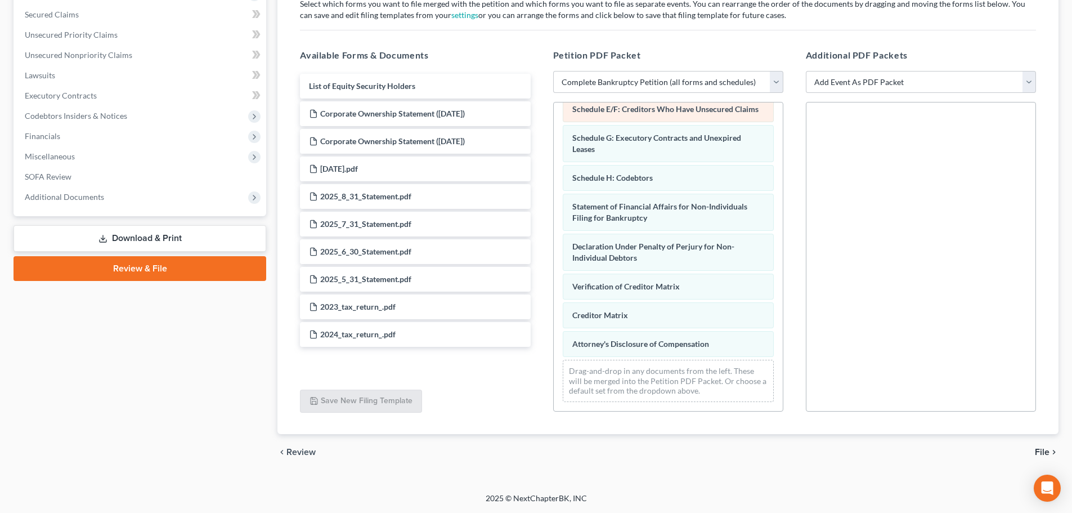
scroll to position [169, 0]
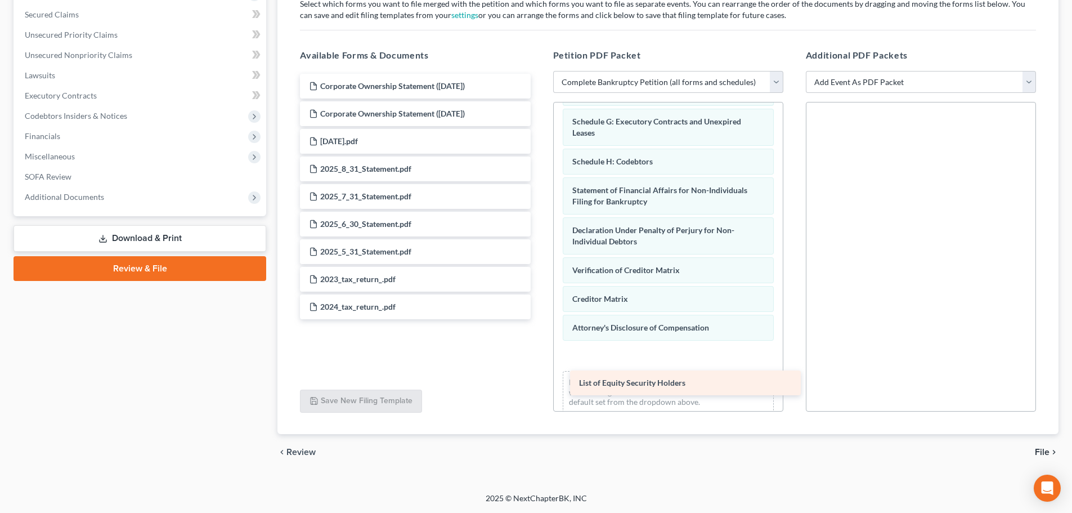
drag, startPoint x: 352, startPoint y: 87, endPoint x: 621, endPoint y: 382, distance: 398.3
click at [539, 319] on div "List of Equity Security Holders List of Equity Security Holders Corporate Owner…" at bounding box center [415, 196] width 248 height 245
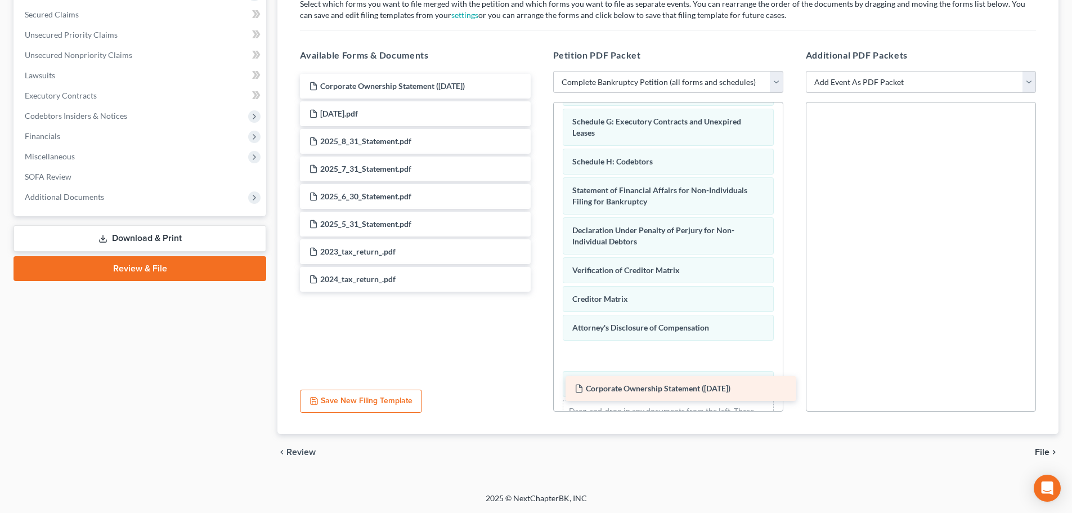
drag, startPoint x: 342, startPoint y: 116, endPoint x: 608, endPoint y: 391, distance: 382.0
click at [539, 291] on div "Corporate Ownership Statement ([DATE]) Corporate Ownership Statement ([DATE]) C…" at bounding box center [415, 183] width 248 height 218
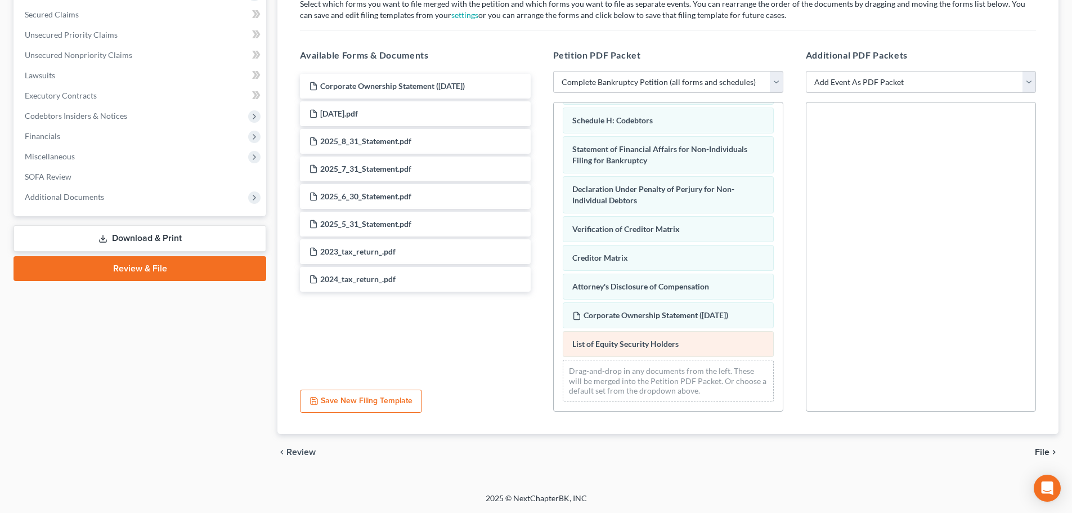
scroll to position [232, 0]
drag, startPoint x: 633, startPoint y: 320, endPoint x: 634, endPoint y: 363, distance: 43.3
click at [634, 363] on div "Corporate Ownership Statement ([DATE]) Voluntary Petition for Non-Individuals F…" at bounding box center [668, 152] width 229 height 518
click at [1047, 447] on span "File" at bounding box center [1042, 451] width 15 height 9
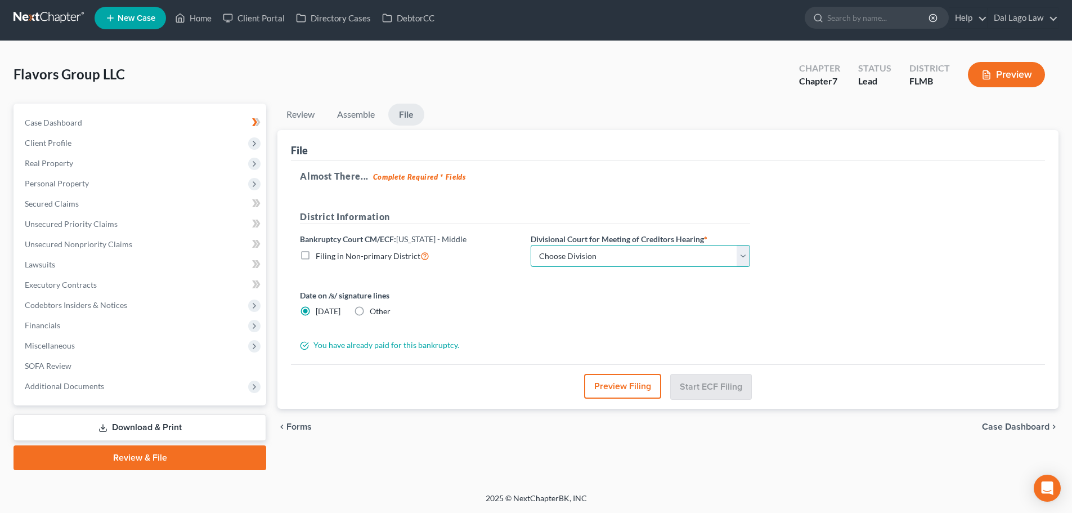
click at [582, 259] on select "Choose Division [GEOGRAPHIC_DATA][PERSON_NAME] [GEOGRAPHIC_DATA] [GEOGRAPHIC_DA…" at bounding box center [640, 256] width 219 height 23
select select "0"
click at [531, 245] on select "Choose Division [GEOGRAPHIC_DATA][PERSON_NAME] [GEOGRAPHIC_DATA] [GEOGRAPHIC_DA…" at bounding box center [640, 256] width 219 height 23
click at [703, 389] on button "Start ECF Filing" at bounding box center [711, 386] width 80 height 25
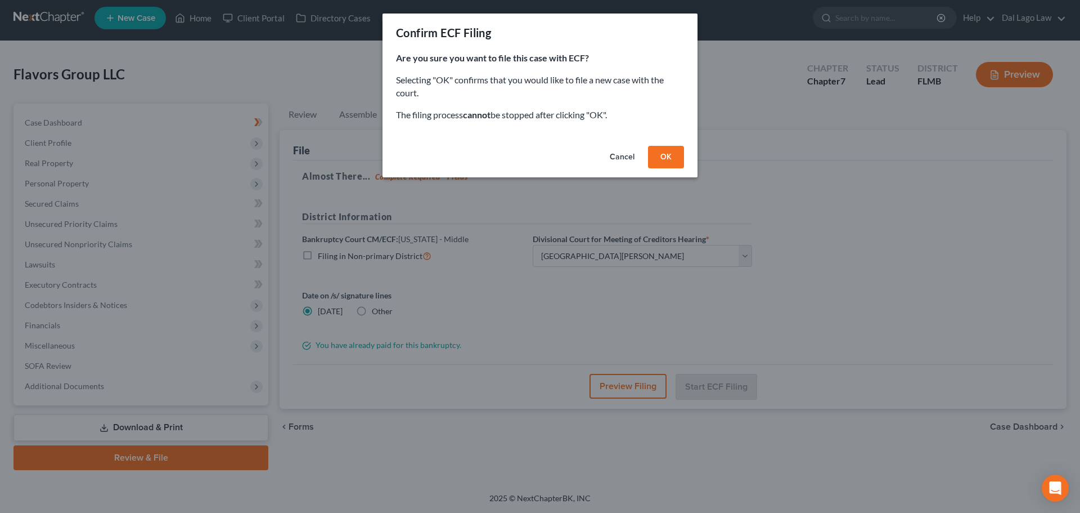
click at [676, 157] on button "OK" at bounding box center [666, 157] width 36 height 23
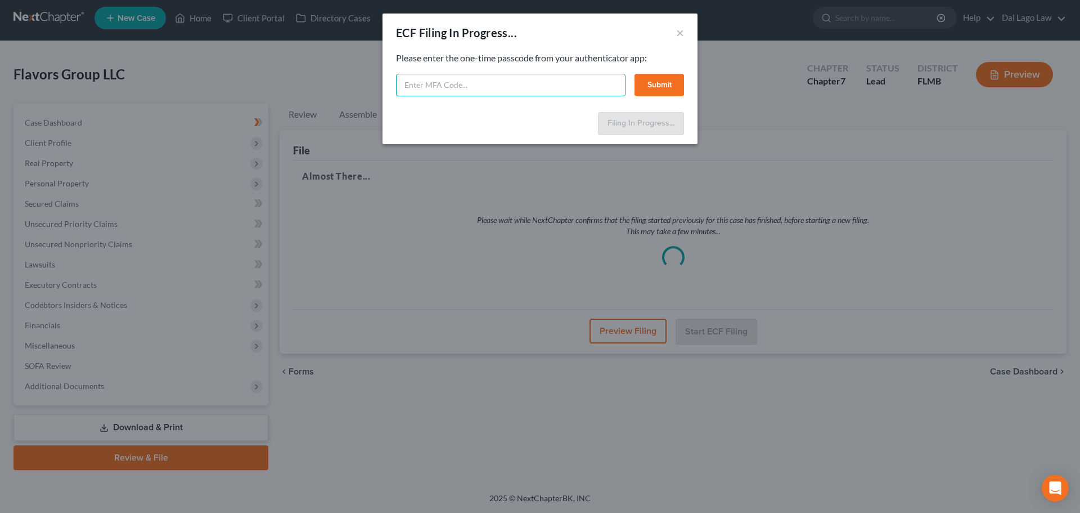
click at [462, 79] on input "text" at bounding box center [511, 85] width 230 height 23
type input "421379"
click at [672, 86] on button "Submit" at bounding box center [660, 85] width 50 height 23
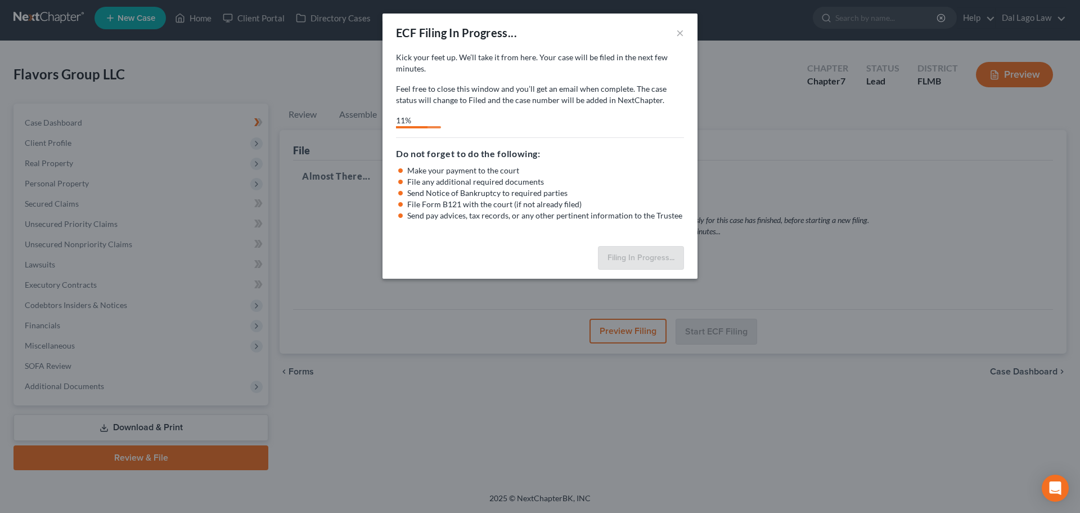
select select "0"
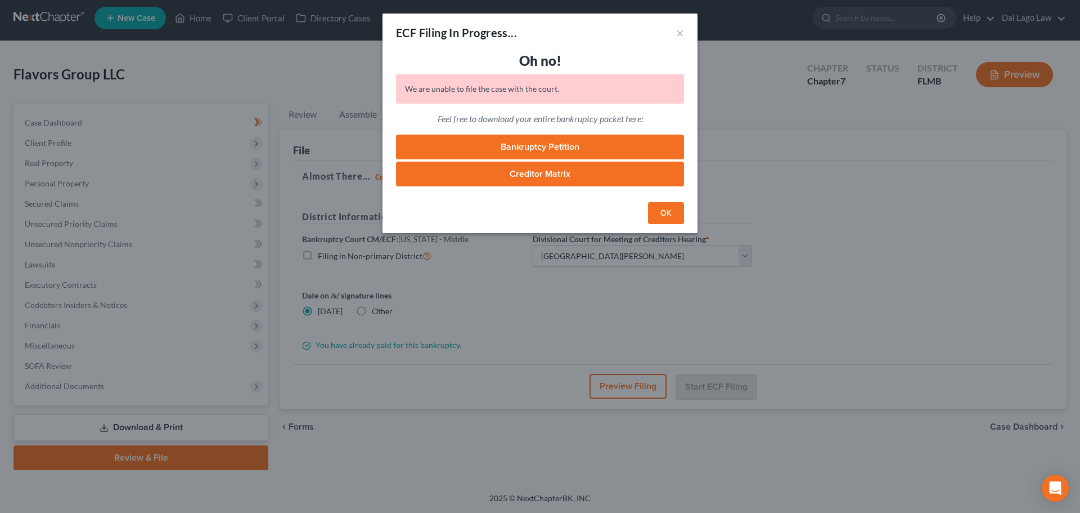
click at [674, 217] on button "OK" at bounding box center [666, 213] width 36 height 23
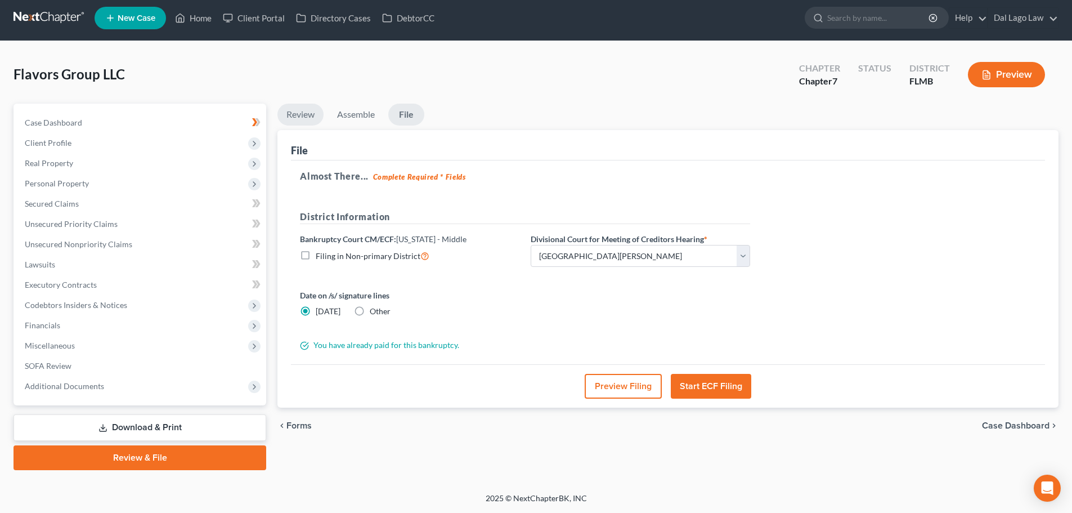
click at [320, 110] on link "Review" at bounding box center [300, 115] width 46 height 22
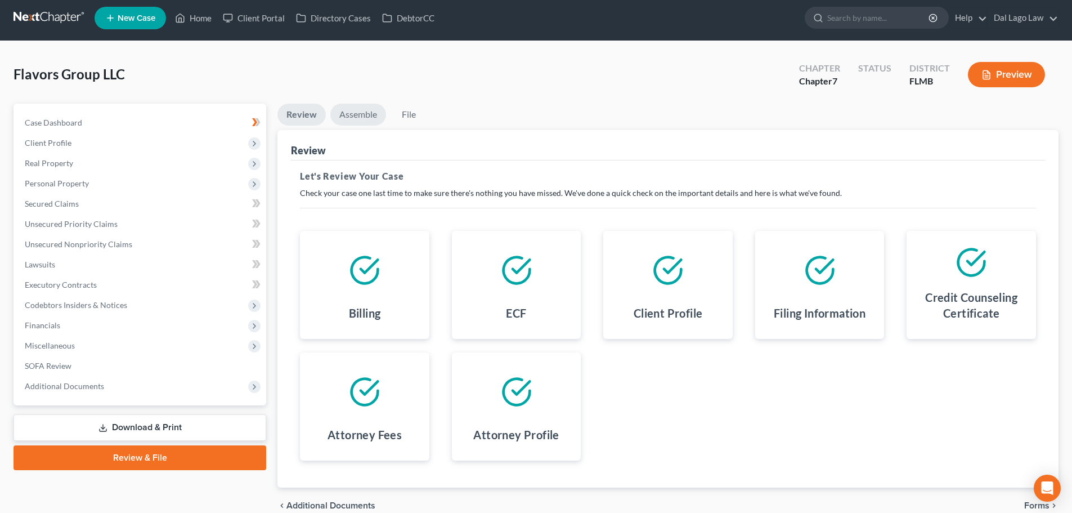
click at [348, 110] on link "Assemble" at bounding box center [358, 115] width 56 height 22
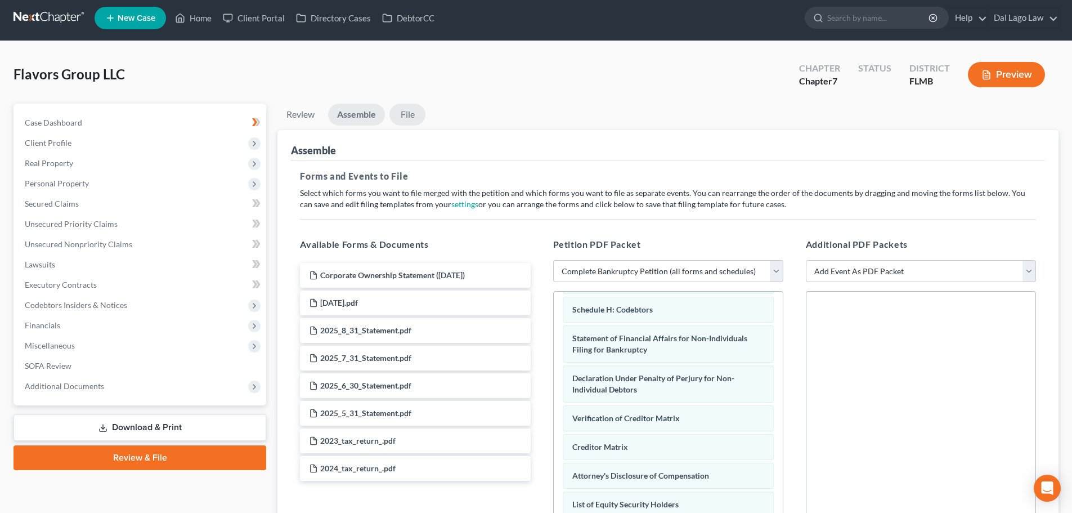
click at [396, 115] on link "File" at bounding box center [407, 115] width 36 height 22
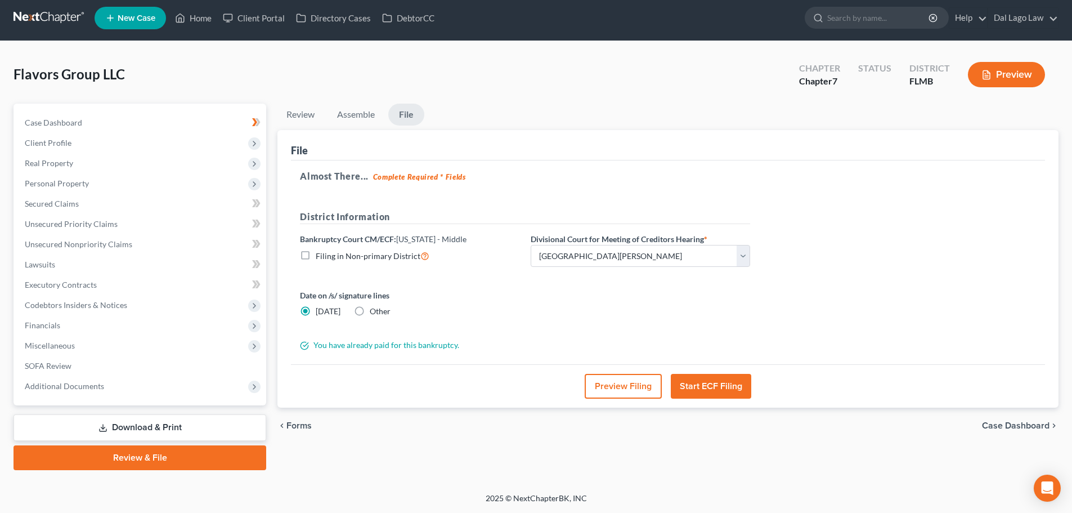
click at [623, 385] on button "Preview Filing" at bounding box center [623, 386] width 77 height 25
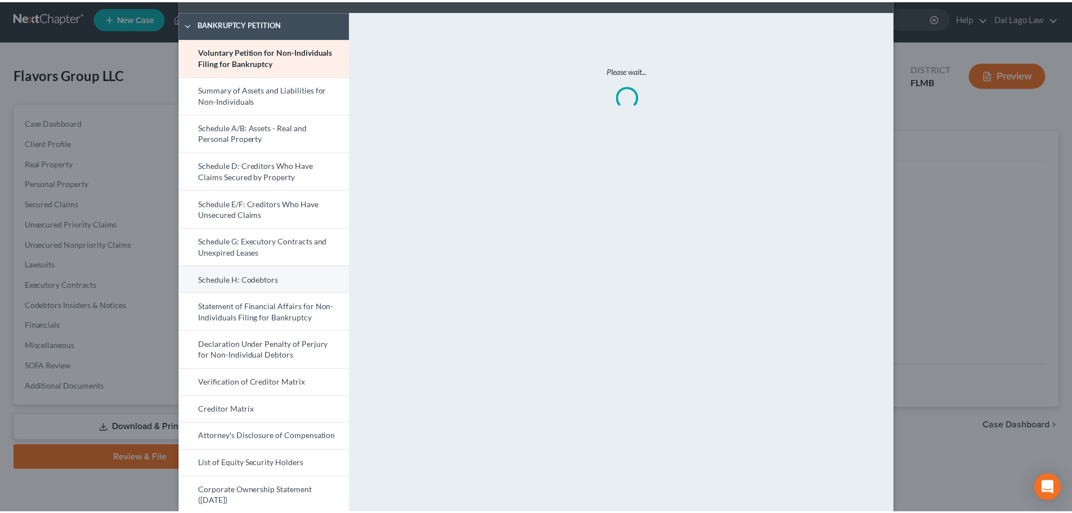
scroll to position [81, 0]
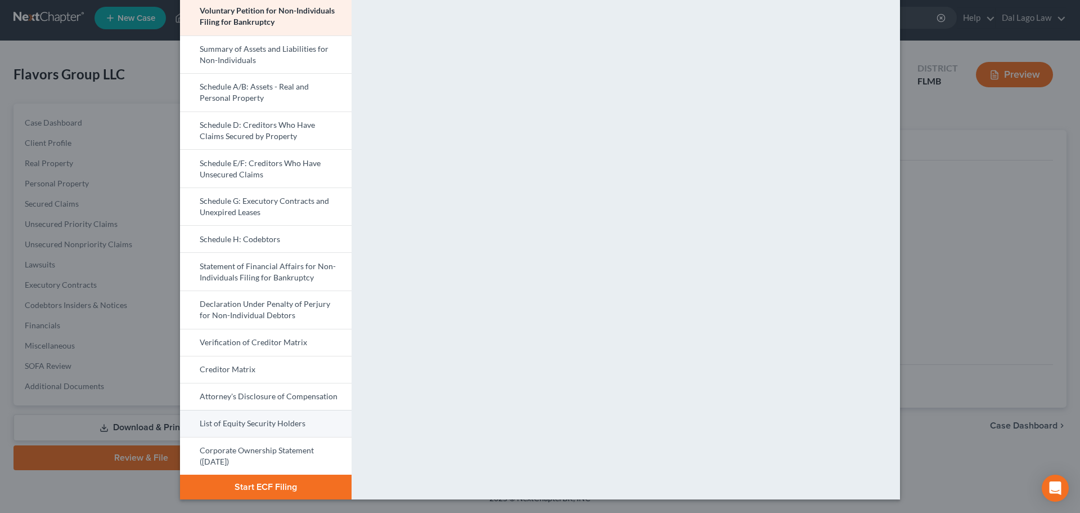
click at [266, 431] on link "List of Equity Security Holders" at bounding box center [266, 423] width 172 height 27
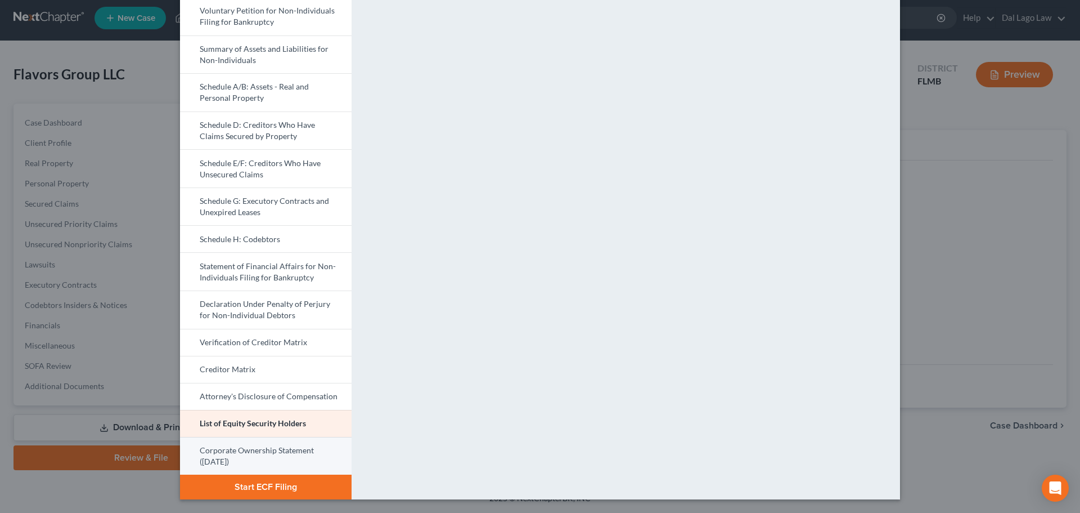
click at [266, 446] on link "Corporate Ownership Statement ([DATE])" at bounding box center [266, 456] width 172 height 38
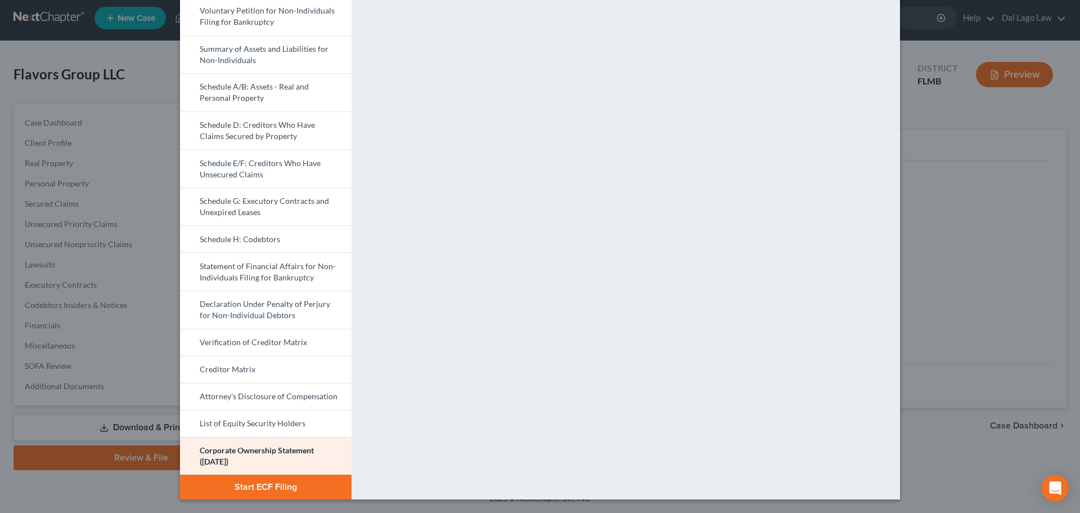
click at [921, 263] on div "Petition Preview Corporate Ownership Statement ([DATE]) × Bankruptcy Petition V…" at bounding box center [540, 256] width 1080 height 513
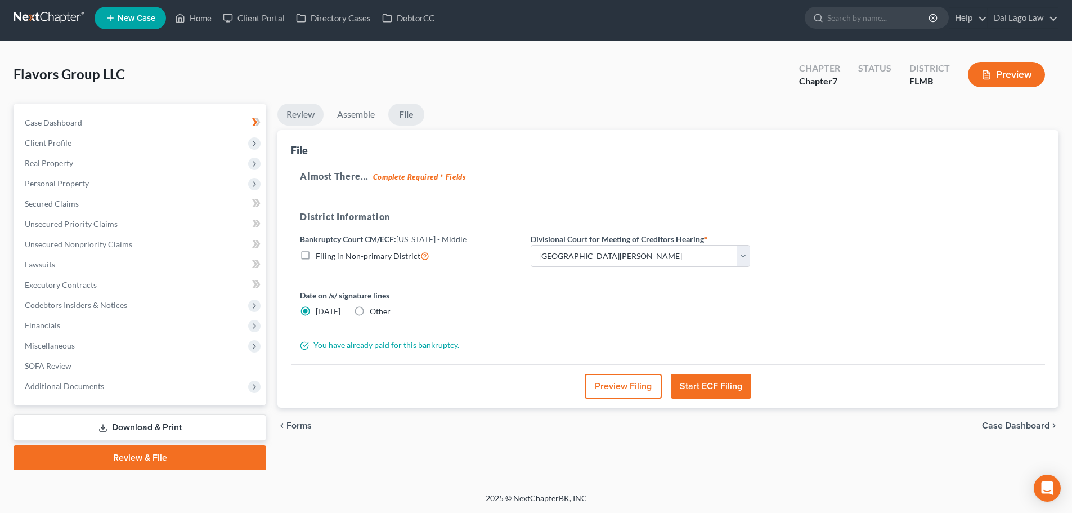
click at [308, 108] on link "Review" at bounding box center [300, 115] width 46 height 22
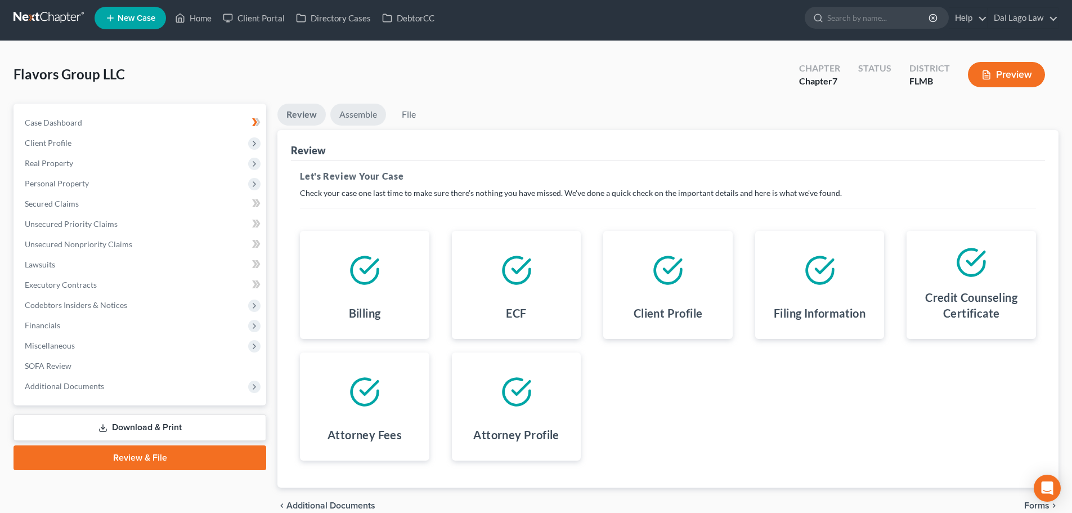
click at [349, 117] on link "Assemble" at bounding box center [358, 115] width 56 height 22
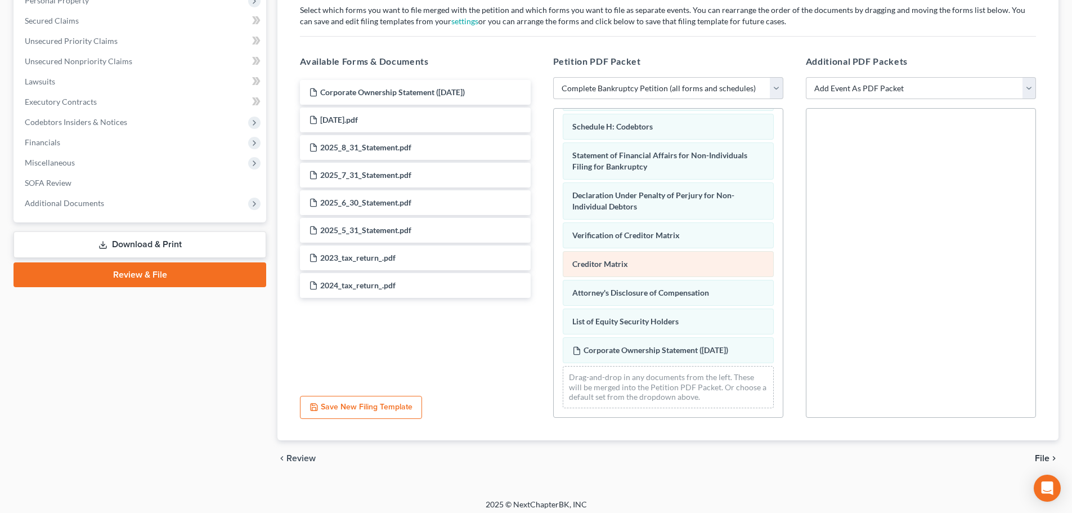
scroll to position [194, 0]
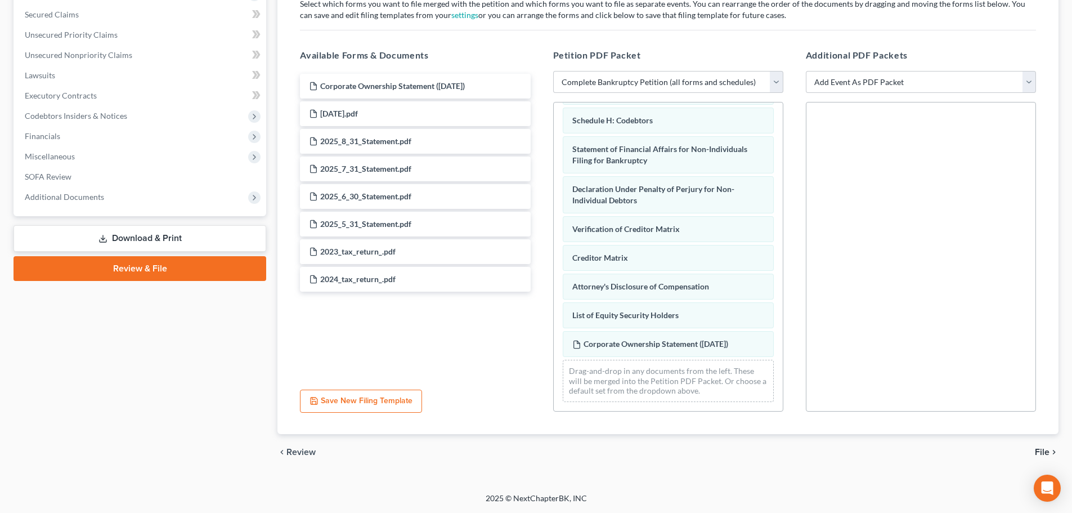
click at [1041, 447] on span "File" at bounding box center [1042, 451] width 15 height 9
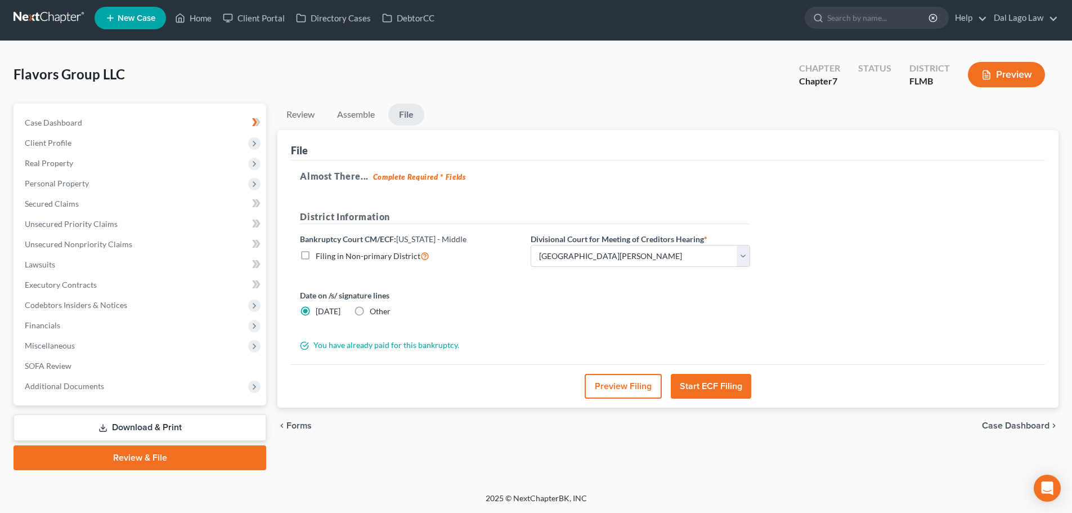
click at [724, 389] on button "Start ECF Filing" at bounding box center [711, 386] width 80 height 25
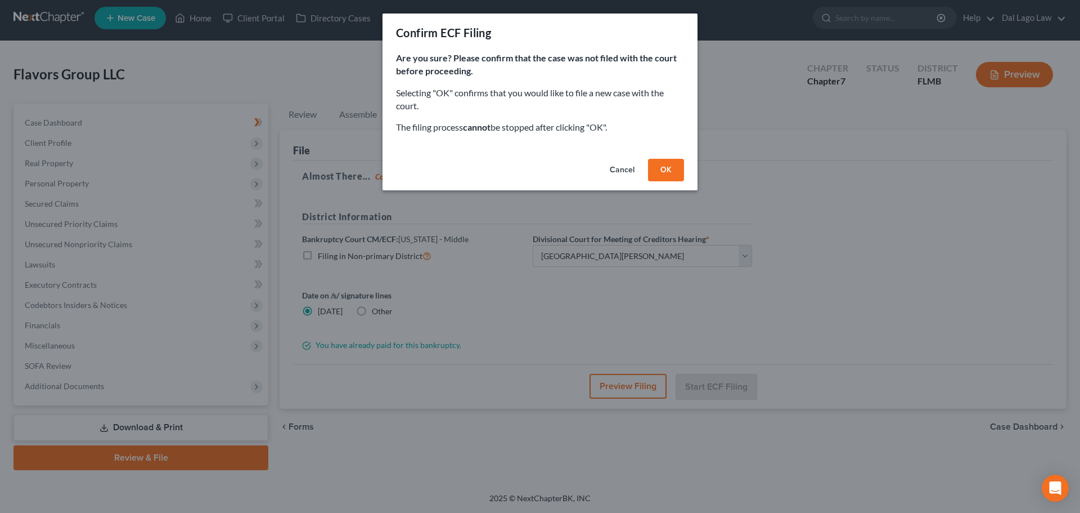
click at [622, 167] on button "Cancel" at bounding box center [622, 170] width 43 height 23
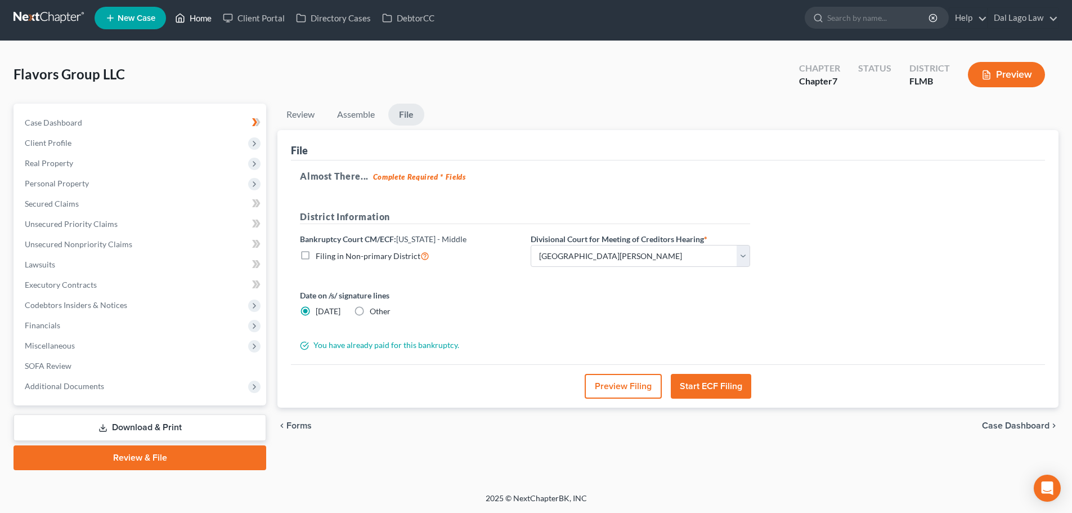
click at [183, 12] on icon at bounding box center [180, 18] width 10 height 14
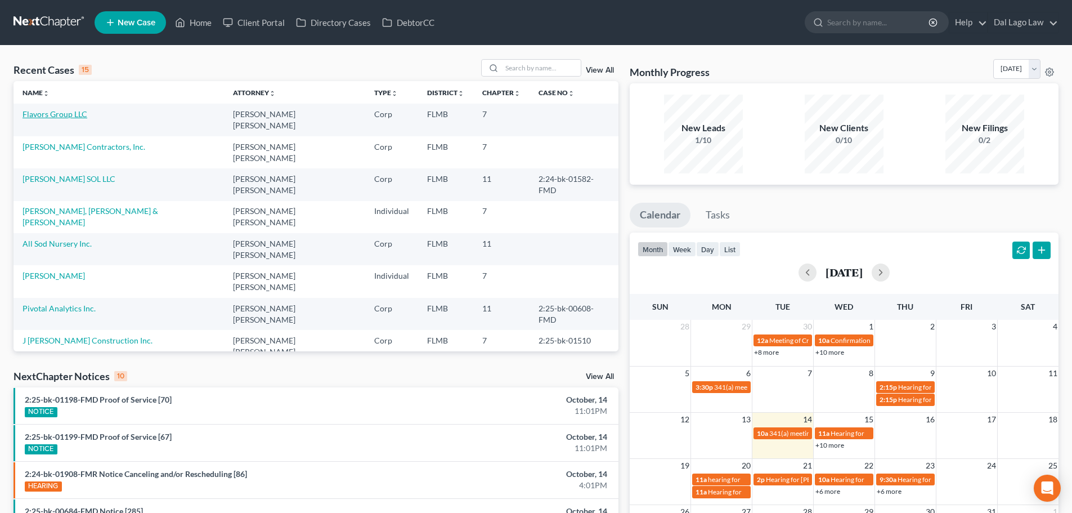
click at [64, 112] on link "Flavors Group LLC" at bounding box center [55, 114] width 65 height 10
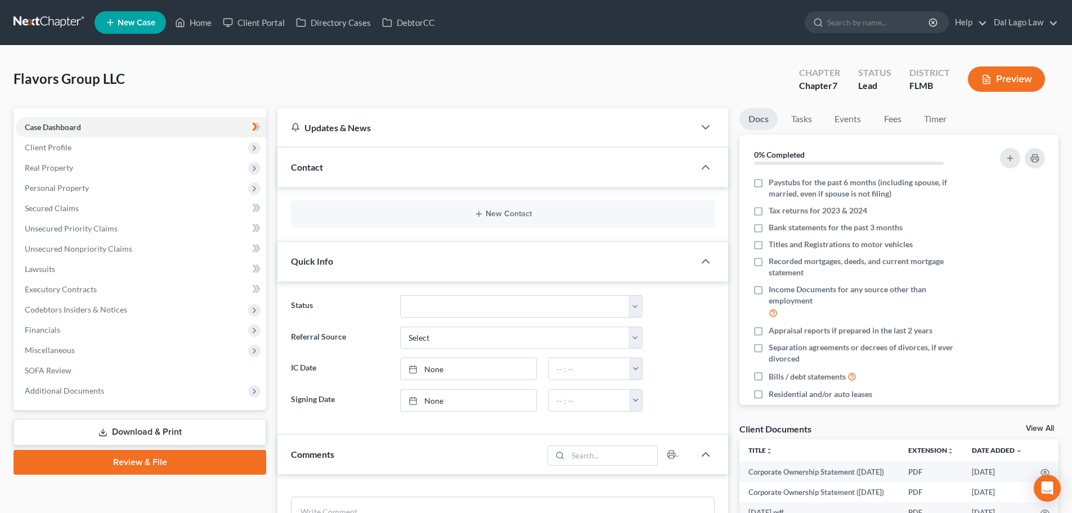
click at [150, 456] on link "Review & File" at bounding box center [140, 462] width 253 height 25
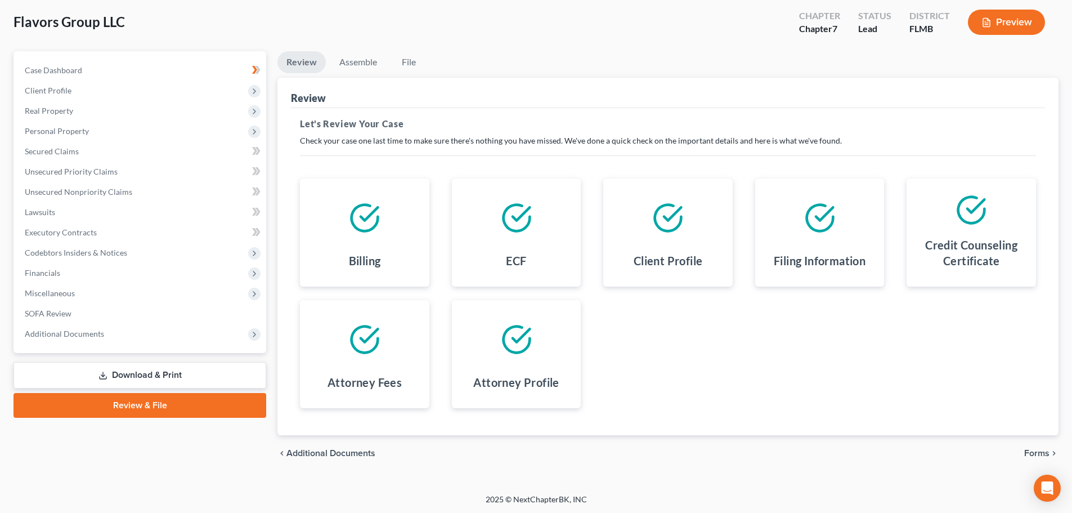
scroll to position [58, 0]
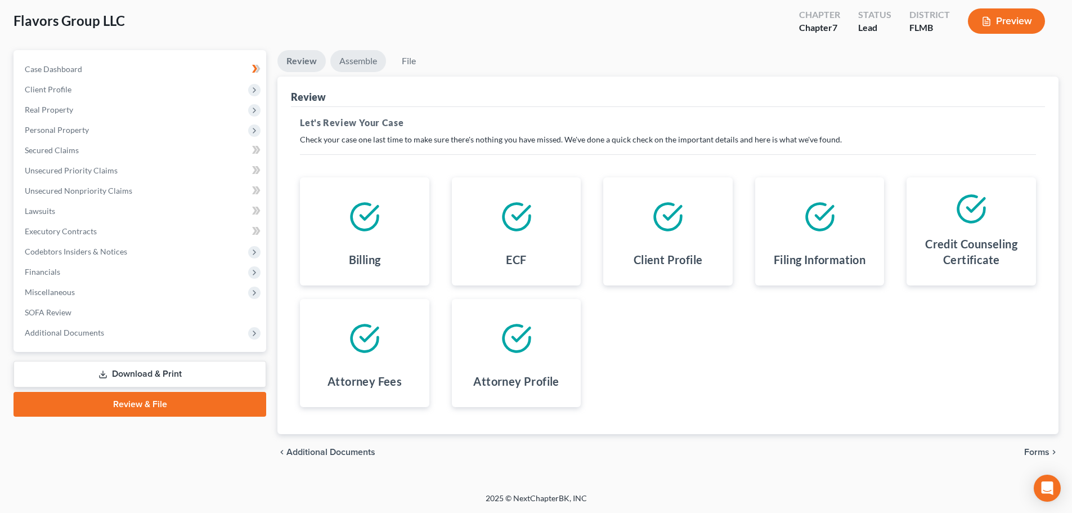
click at [354, 69] on link "Assemble" at bounding box center [358, 61] width 56 height 22
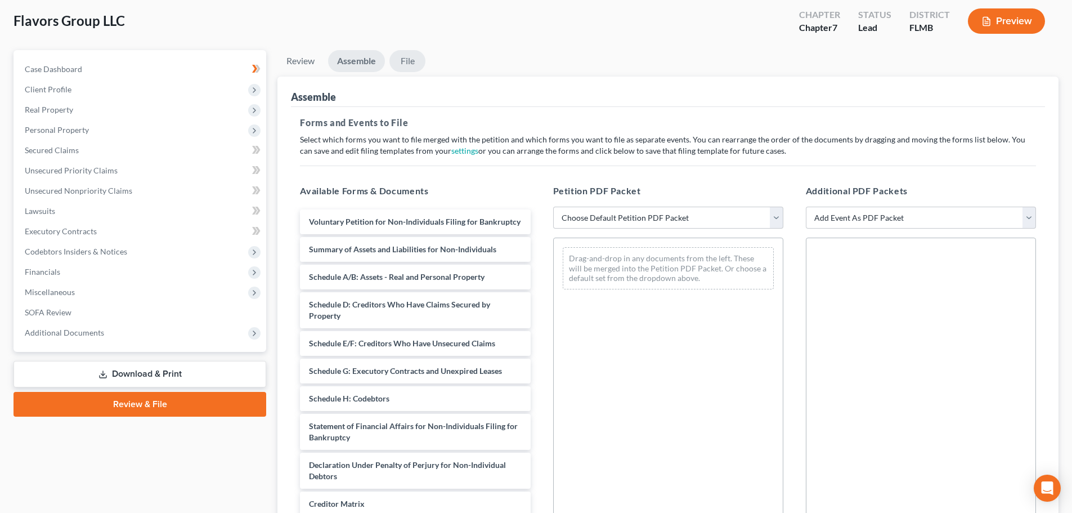
click at [392, 65] on link "File" at bounding box center [407, 61] width 36 height 22
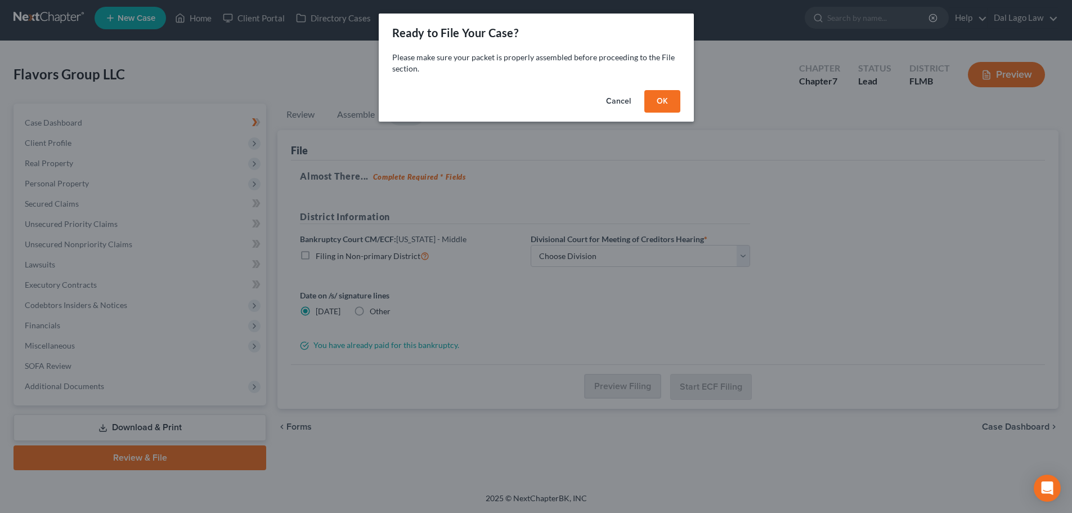
scroll to position [5, 0]
click at [608, 98] on button "Cancel" at bounding box center [622, 101] width 43 height 23
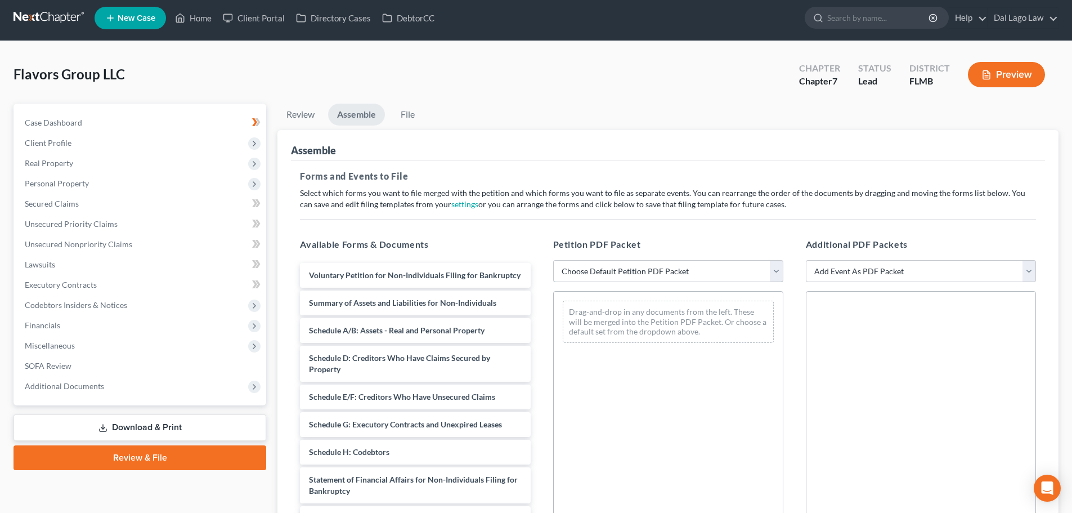
click at [641, 270] on select "Choose Default Petition PDF Packet Complete Bankruptcy Petition (all forms and …" at bounding box center [668, 271] width 230 height 23
select select "0"
click at [553, 260] on select "Choose Default Petition PDF Packet Complete Bankruptcy Petition (all forms and …" at bounding box center [668, 271] width 230 height 23
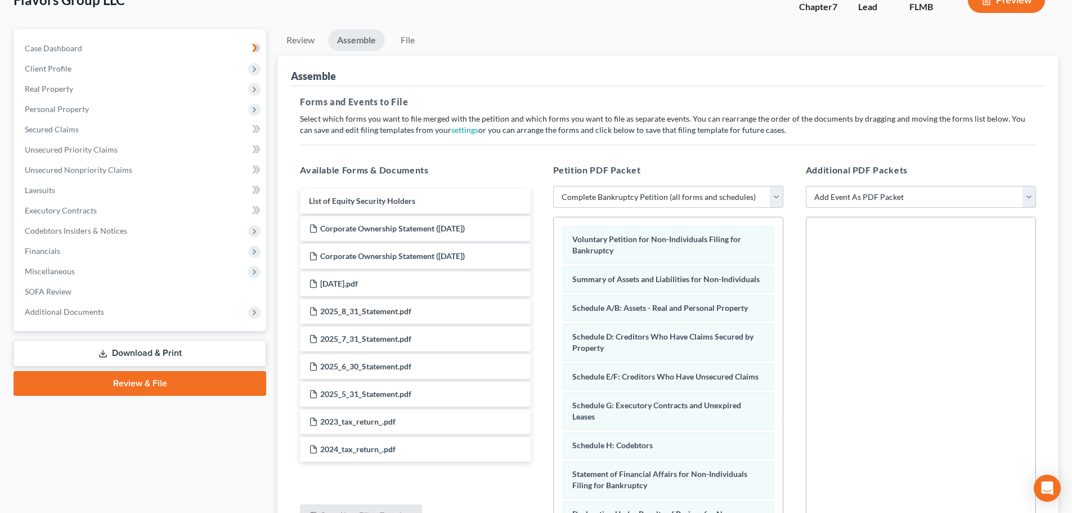
scroll to position [194, 0]
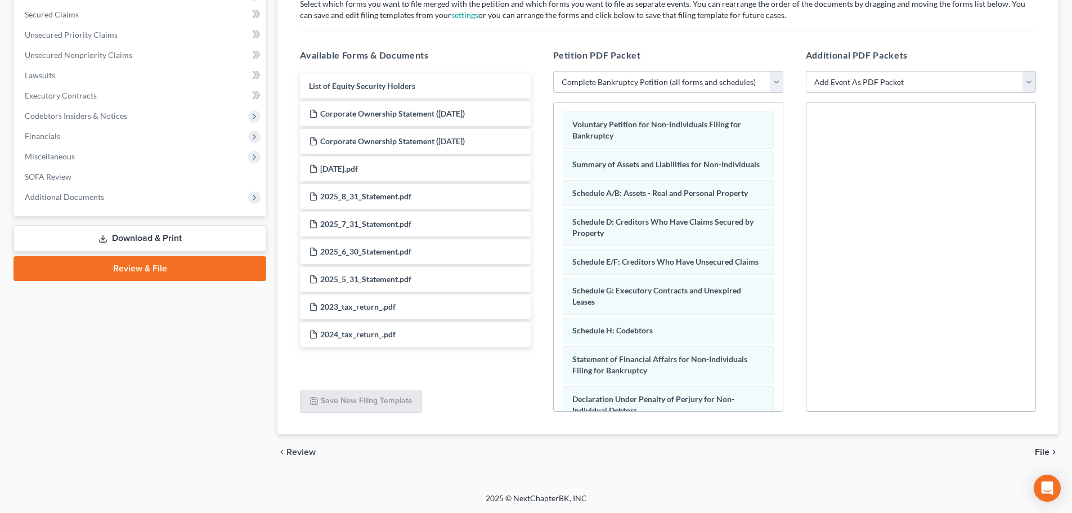
click at [1040, 453] on span "File" at bounding box center [1042, 451] width 15 height 9
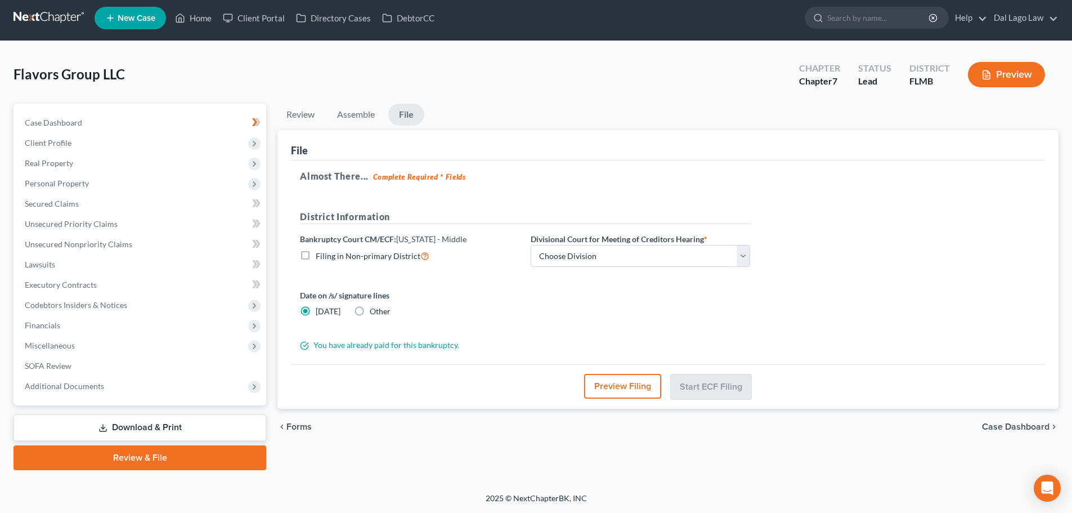
scroll to position [5, 0]
click at [582, 263] on select "Choose Division [GEOGRAPHIC_DATA][PERSON_NAME] [GEOGRAPHIC_DATA] [GEOGRAPHIC_DA…" at bounding box center [640, 256] width 219 height 23
select select "0"
click at [531, 245] on select "Choose Division [GEOGRAPHIC_DATA][PERSON_NAME] [GEOGRAPHIC_DATA] [GEOGRAPHIC_DA…" at bounding box center [640, 256] width 219 height 23
click at [720, 395] on button "Start ECF Filing" at bounding box center [711, 386] width 80 height 25
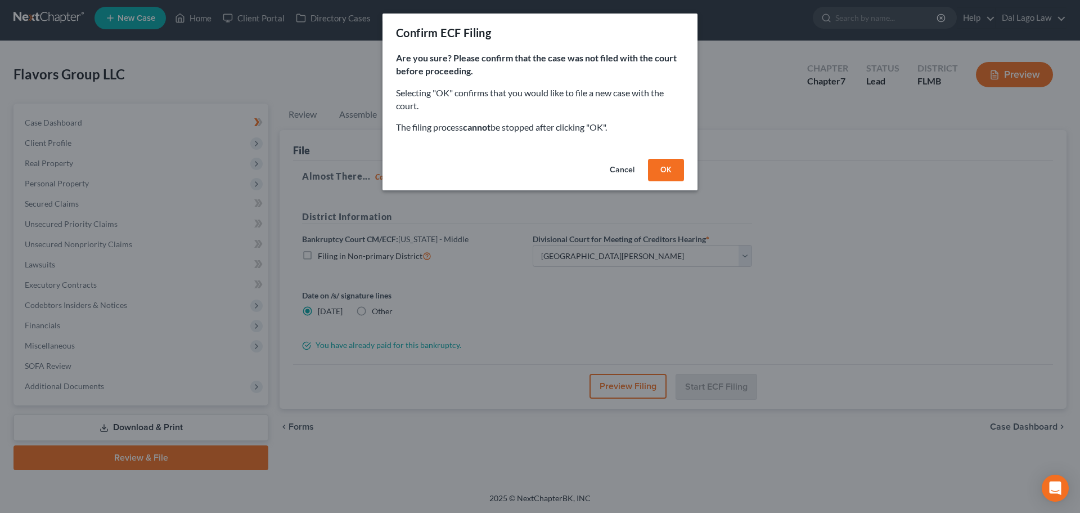
click at [660, 166] on button "OK" at bounding box center [666, 170] width 36 height 23
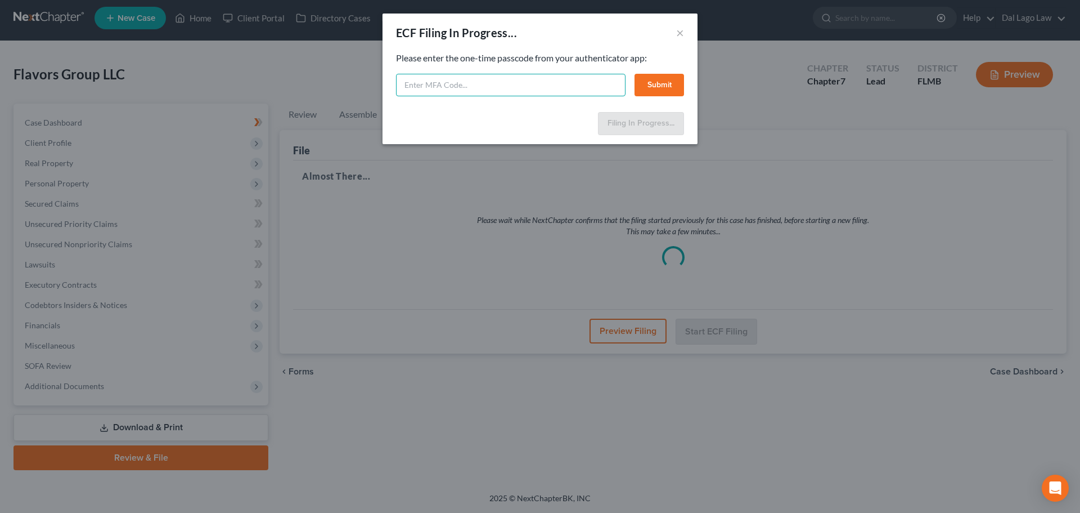
click at [514, 80] on input "text" at bounding box center [511, 85] width 230 height 23
type input "237884"
click at [643, 86] on button "Submit" at bounding box center [660, 85] width 50 height 23
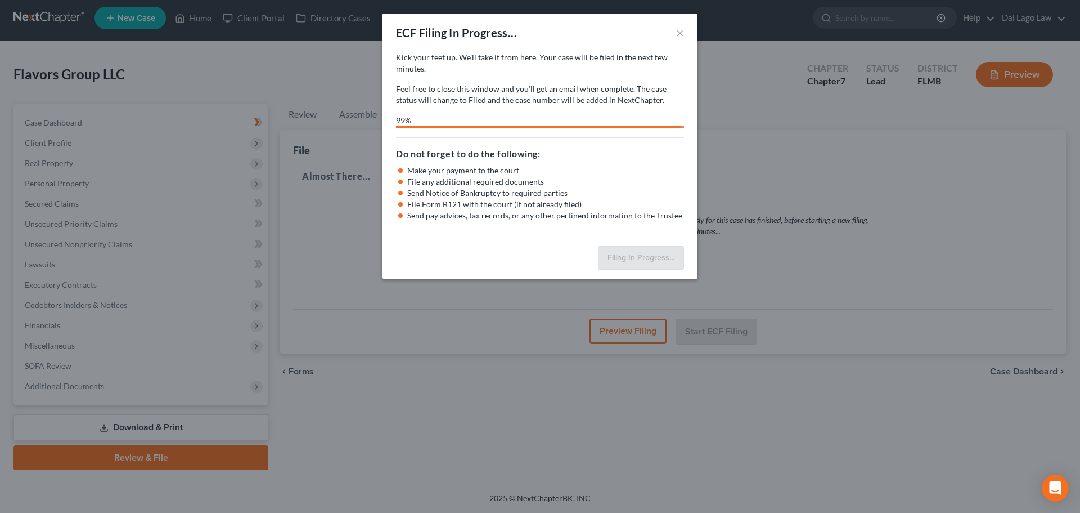
select select "0"
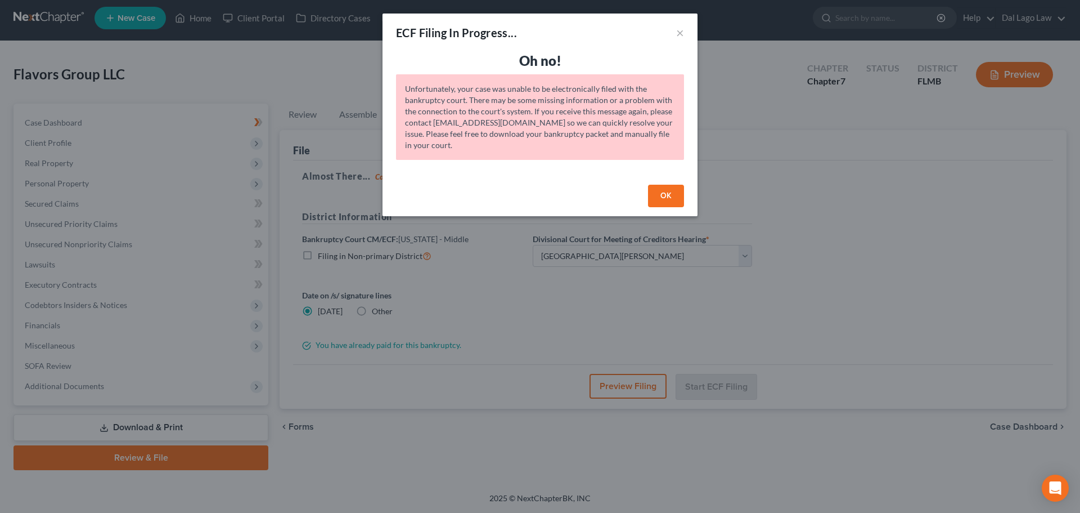
click at [674, 192] on button "OK" at bounding box center [666, 196] width 36 height 23
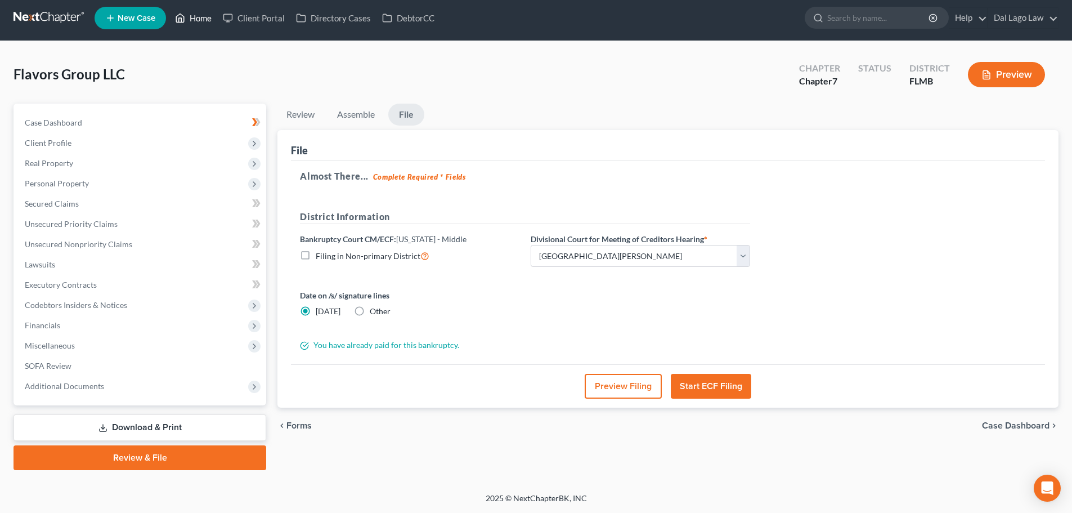
click at [195, 22] on link "Home" at bounding box center [193, 18] width 48 height 20
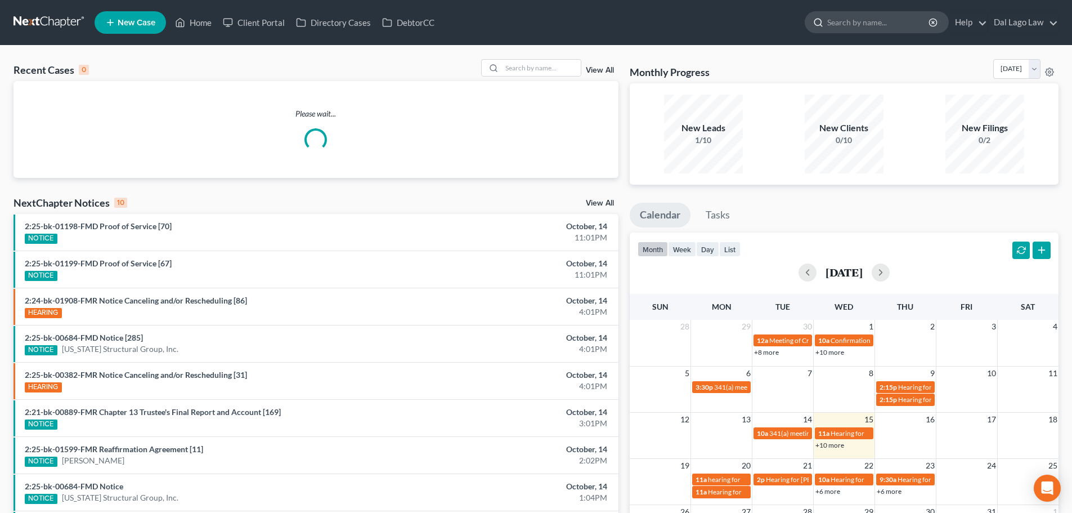
click at [878, 28] on input "search" at bounding box center [878, 22] width 103 height 21
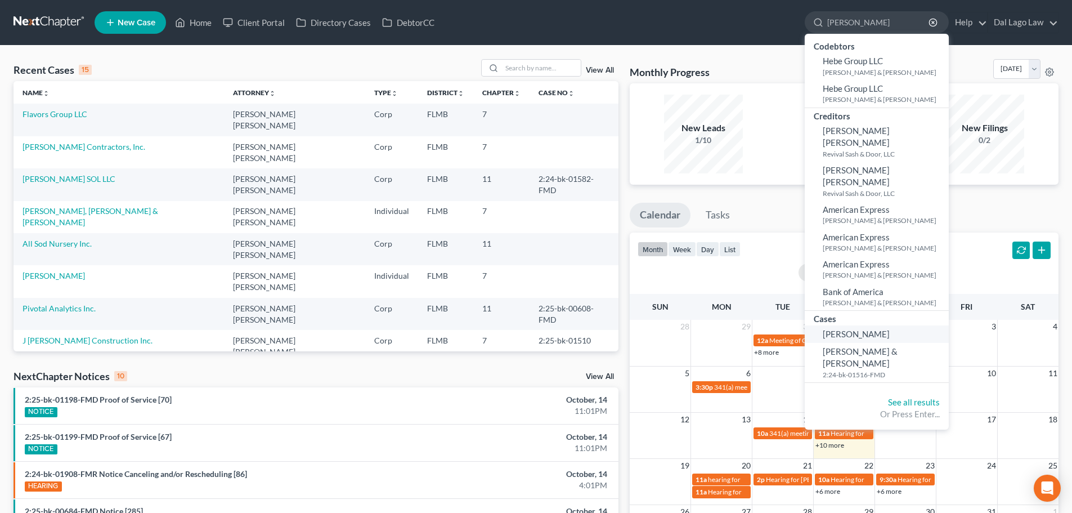
type input "[PERSON_NAME]"
click at [848, 329] on span "[PERSON_NAME]" at bounding box center [856, 334] width 67 height 10
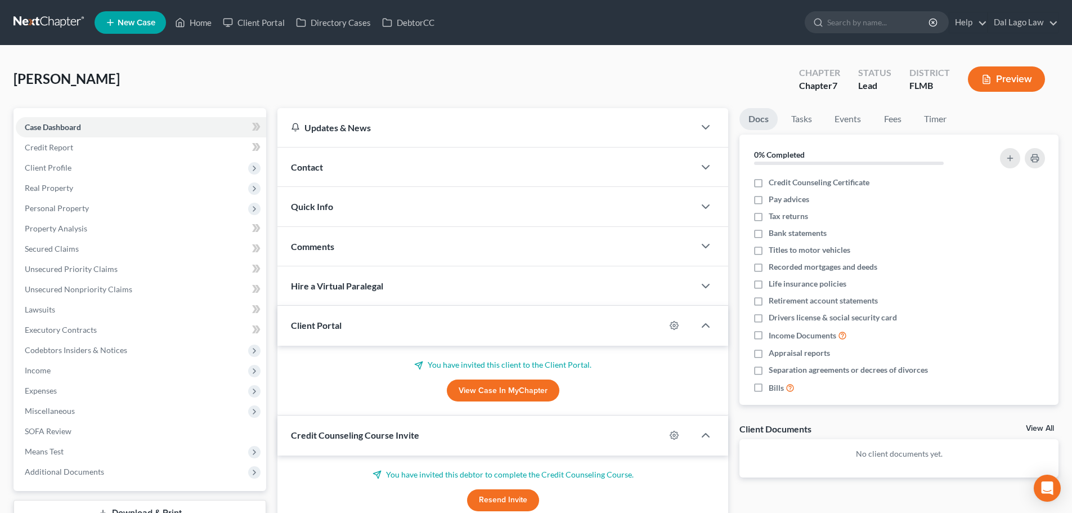
click at [529, 393] on link "View Case in MyChapter" at bounding box center [503, 390] width 113 height 23
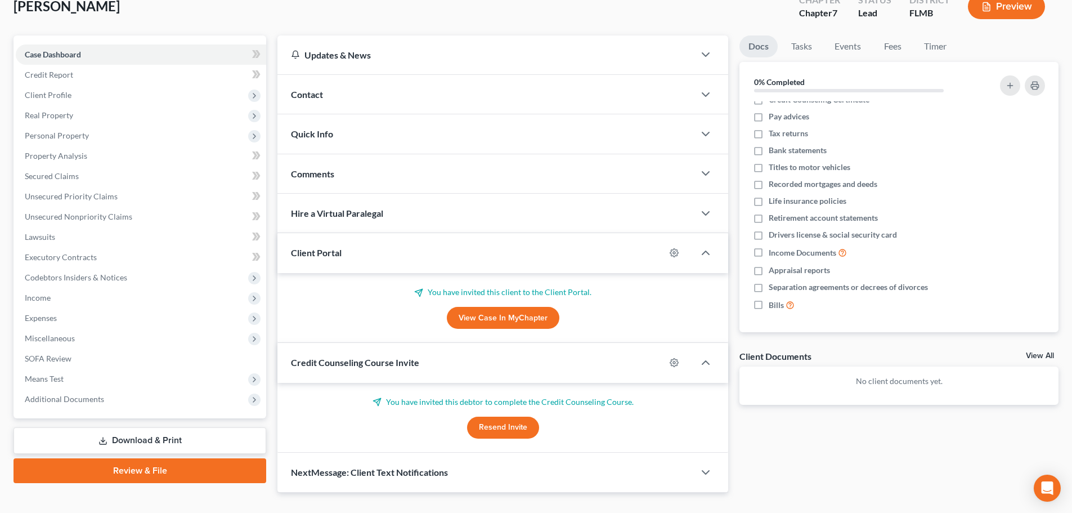
scroll to position [95, 0]
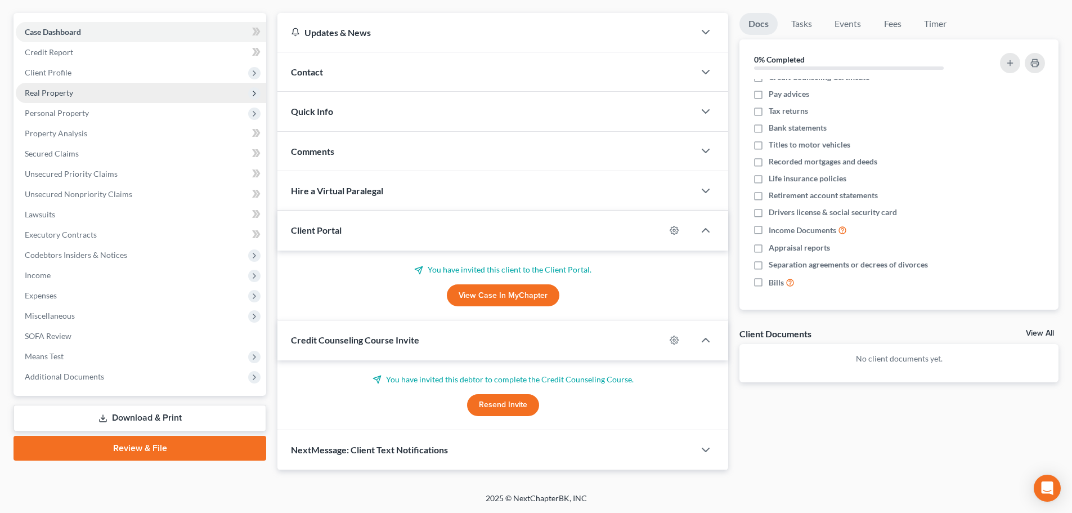
click at [70, 88] on span "Real Property" at bounding box center [49, 93] width 48 height 10
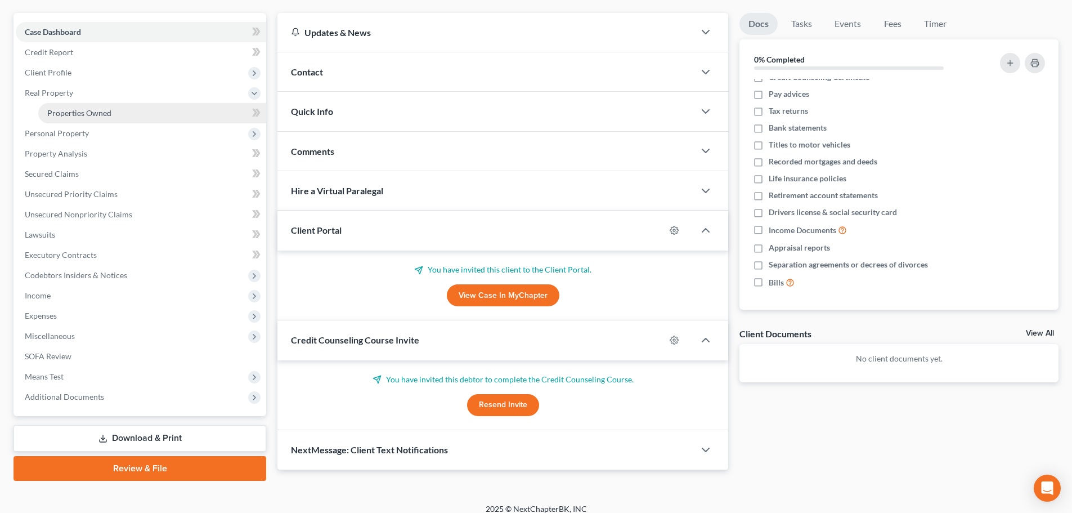
click at [91, 108] on span "Properties Owned" at bounding box center [79, 113] width 64 height 10
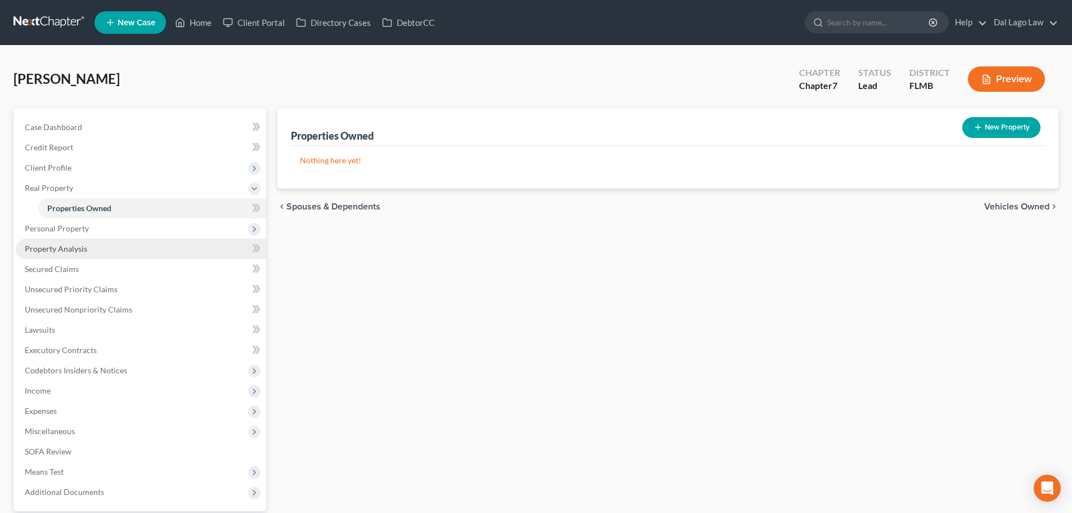
click at [114, 255] on link "Property Analysis" at bounding box center [141, 249] width 250 height 20
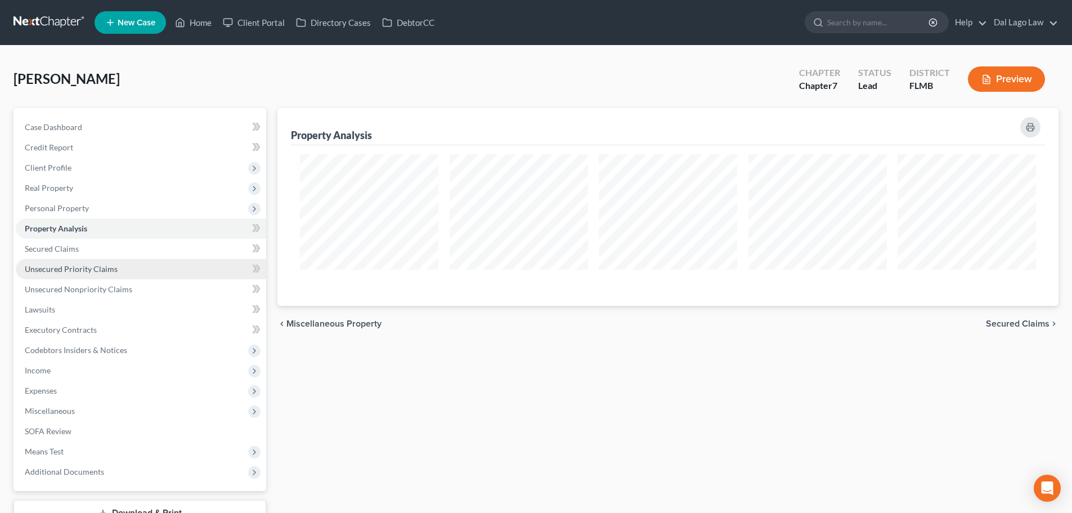
scroll to position [198, 781]
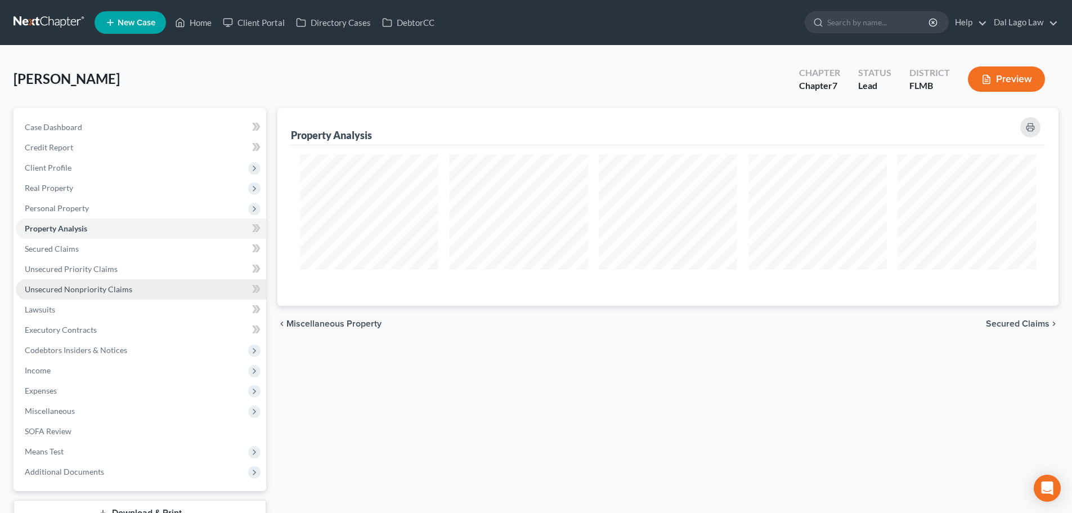
click at [110, 279] on link "Unsecured Nonpriority Claims" at bounding box center [141, 289] width 250 height 20
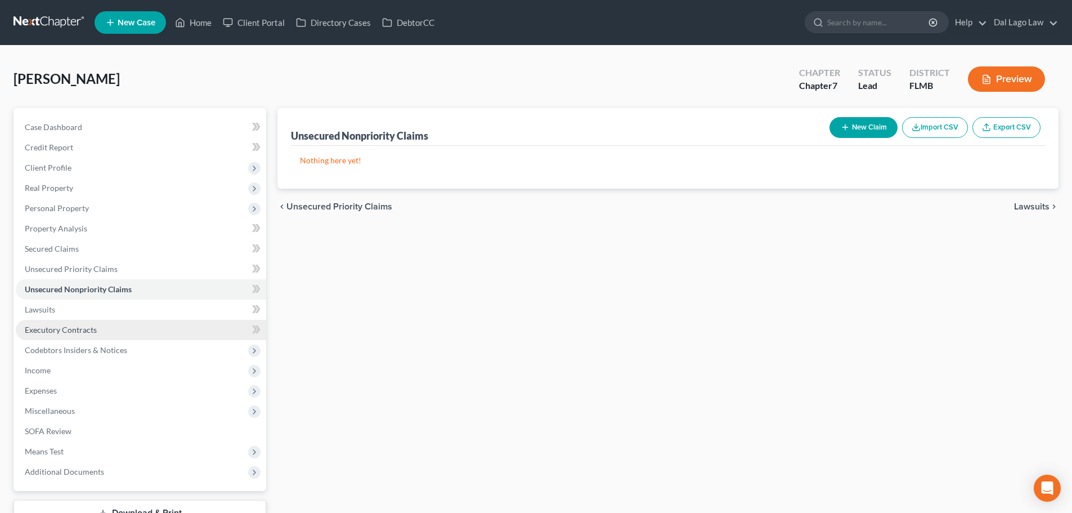
click at [111, 331] on link "Executory Contracts" at bounding box center [141, 330] width 250 height 20
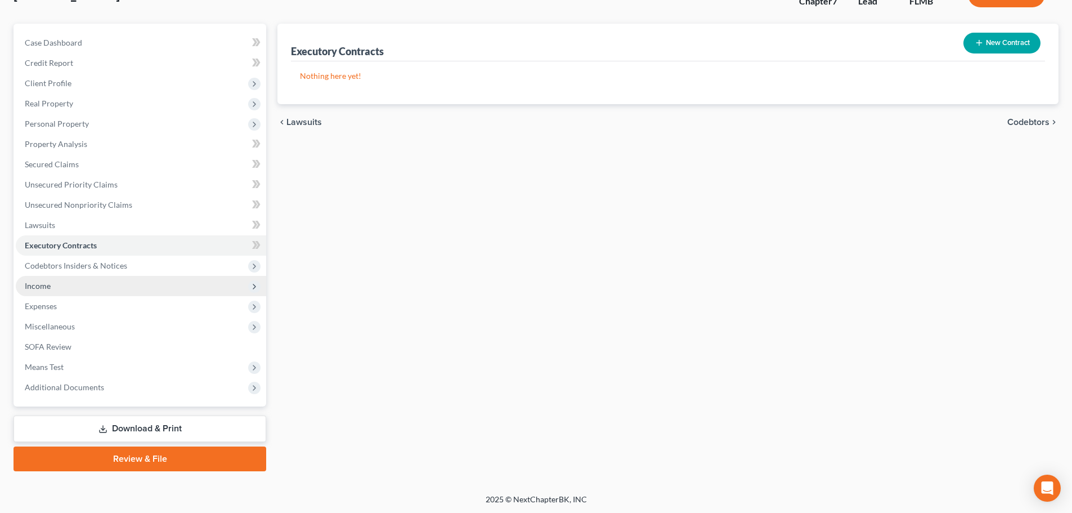
scroll to position [86, 0]
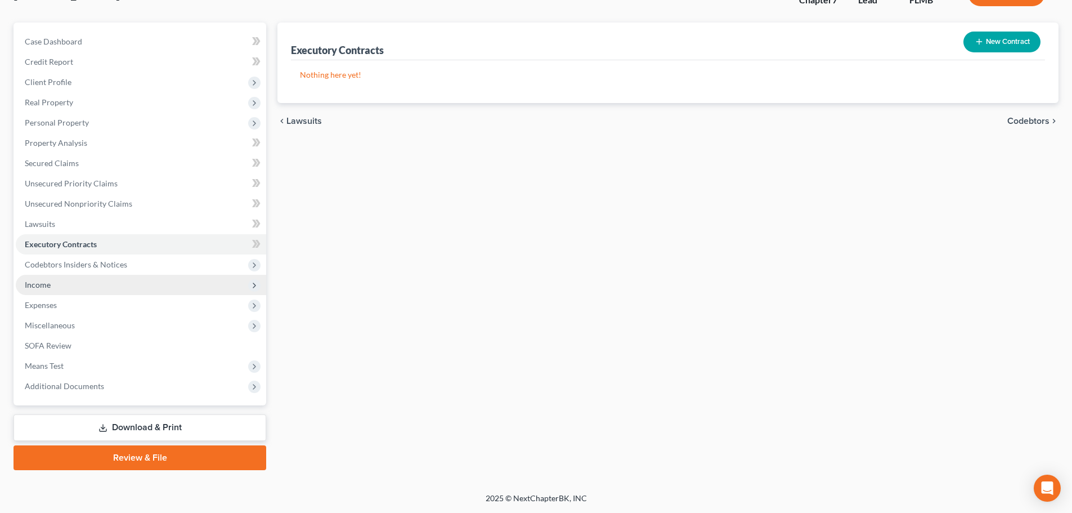
click at [98, 279] on span "Income" at bounding box center [141, 285] width 250 height 20
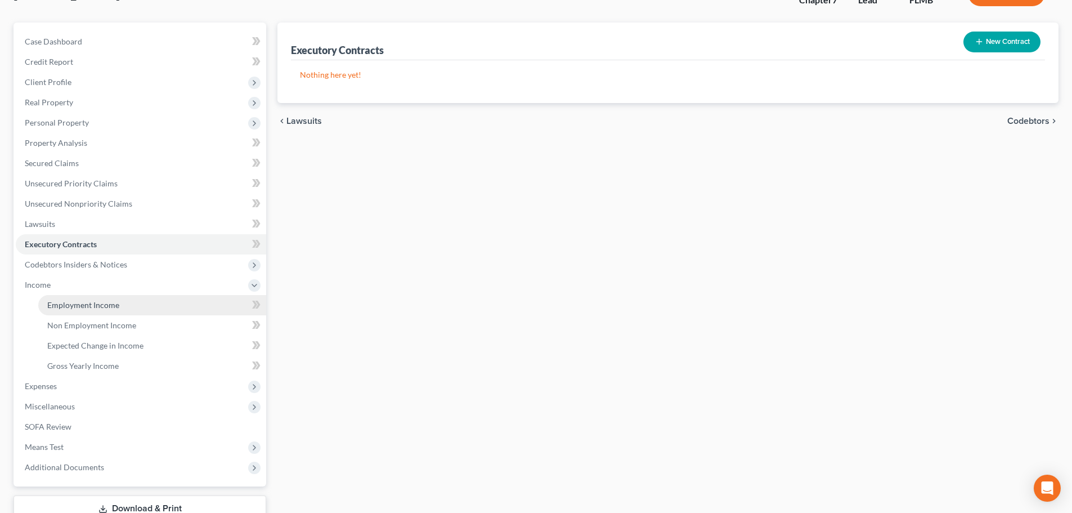
click at [101, 306] on span "Employment Income" at bounding box center [83, 305] width 72 height 10
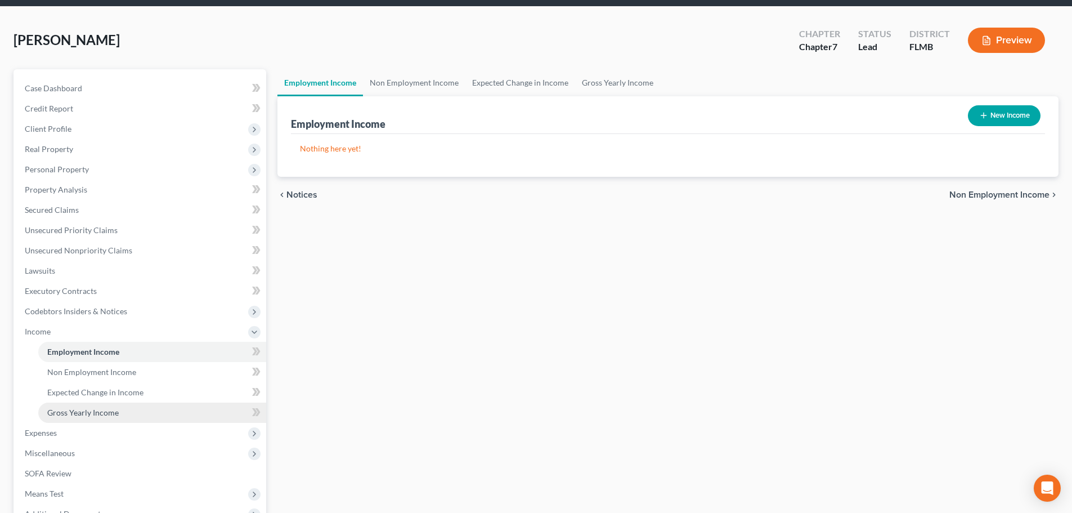
scroll to position [113, 0]
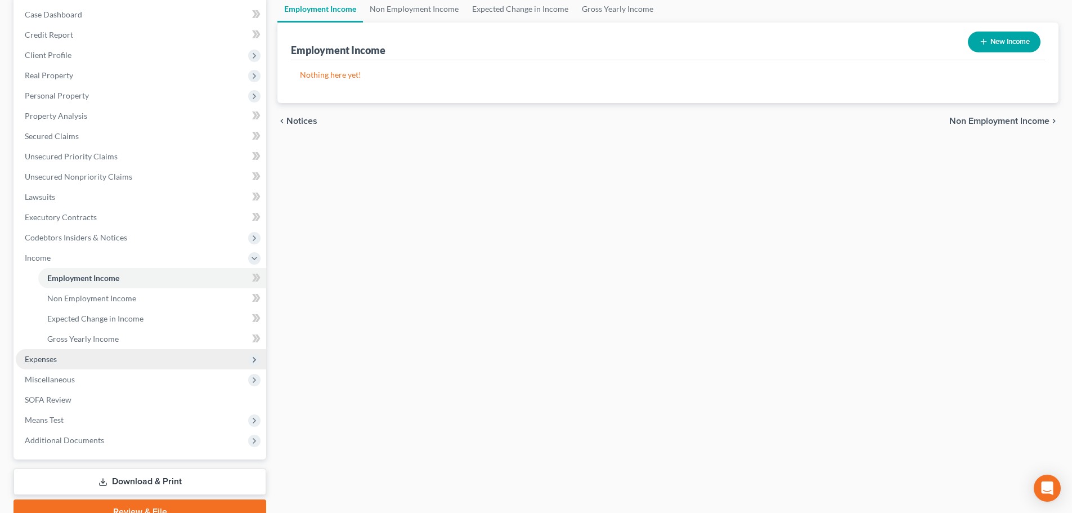
click at [65, 367] on span "Expenses" at bounding box center [141, 359] width 250 height 20
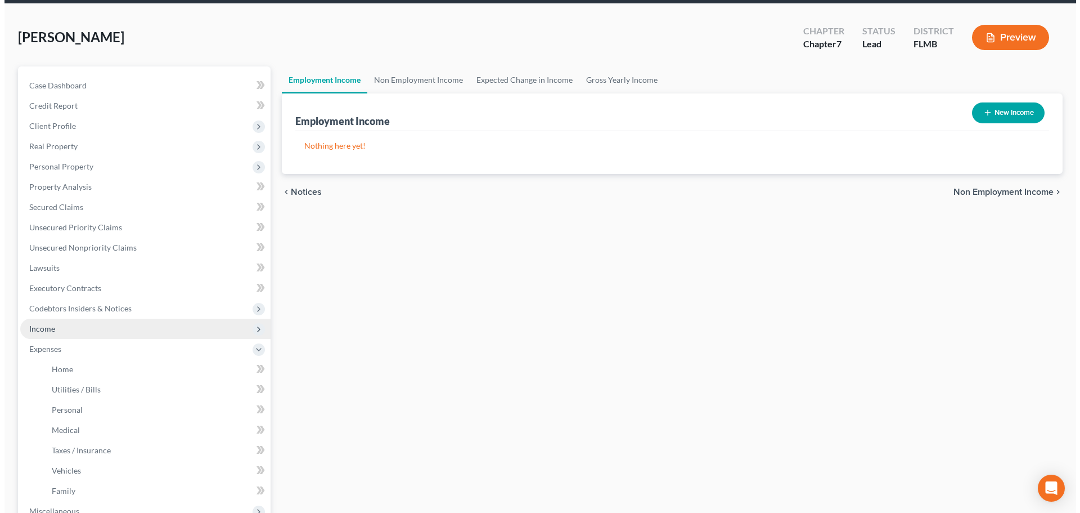
scroll to position [0, 0]
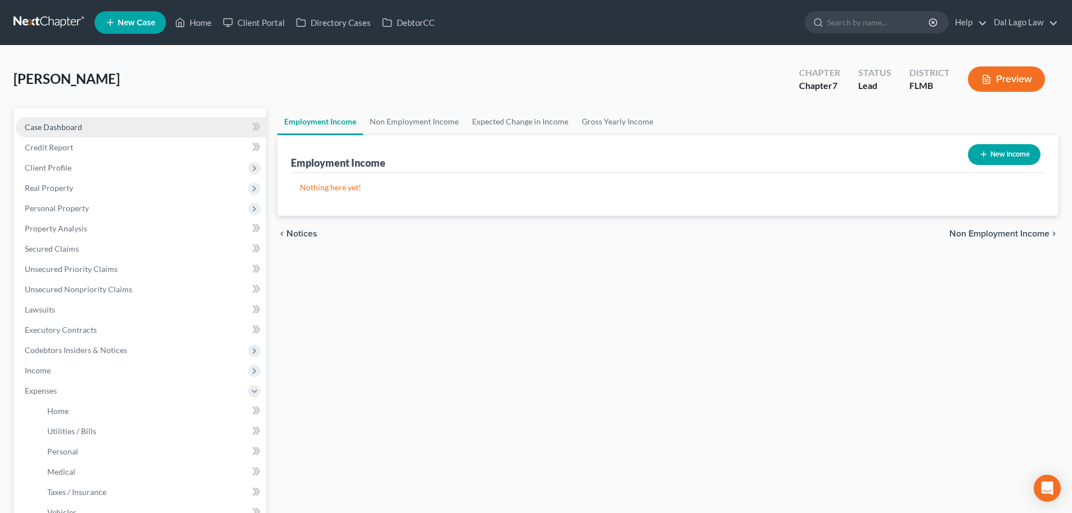
click at [93, 127] on link "Case Dashboard" at bounding box center [141, 127] width 250 height 20
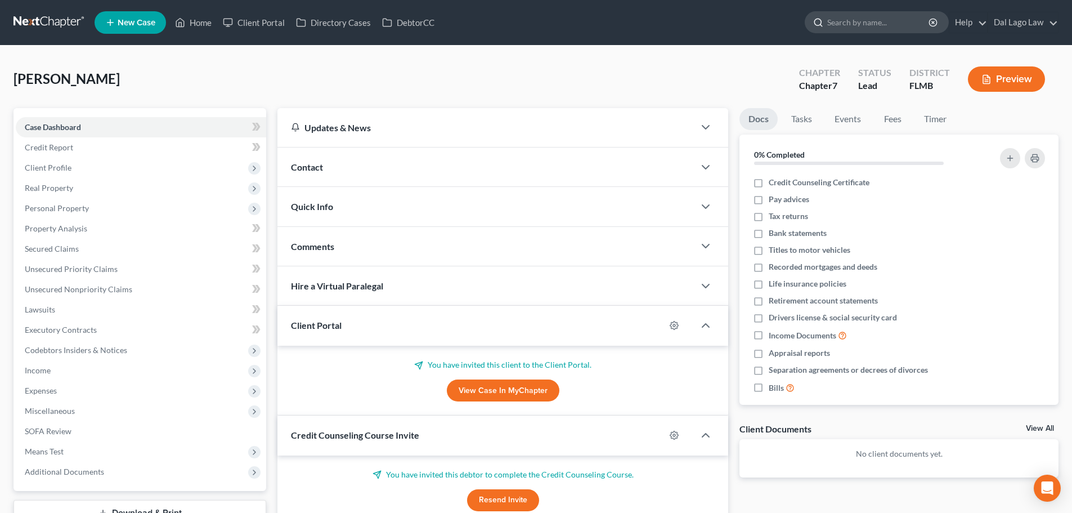
click at [865, 28] on input "search" at bounding box center [878, 22] width 103 height 21
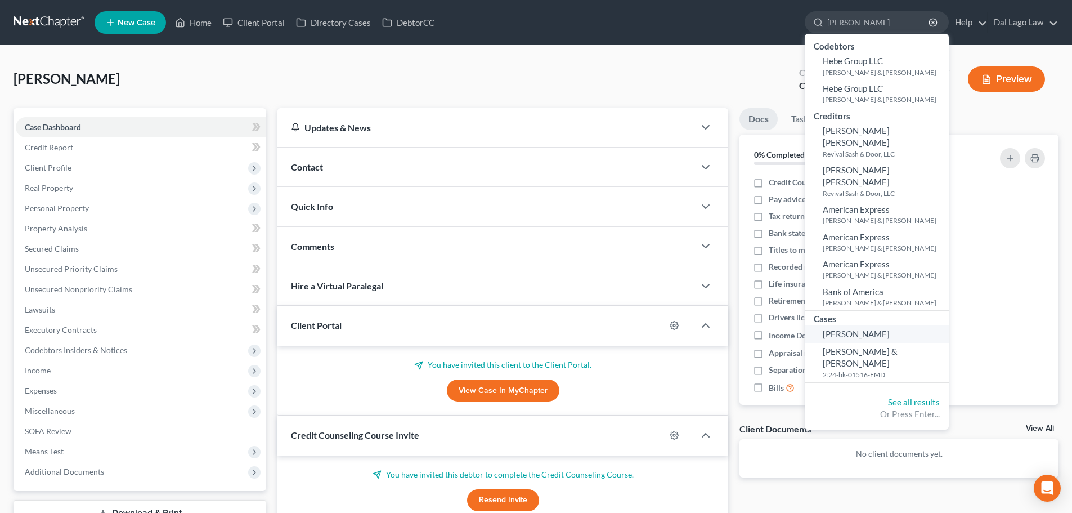
type input "[PERSON_NAME]"
click at [863, 325] on link "[PERSON_NAME]" at bounding box center [877, 333] width 144 height 17
click at [828, 329] on span "[PERSON_NAME]" at bounding box center [856, 334] width 67 height 10
click at [132, 386] on span "Expenses" at bounding box center [141, 390] width 250 height 20
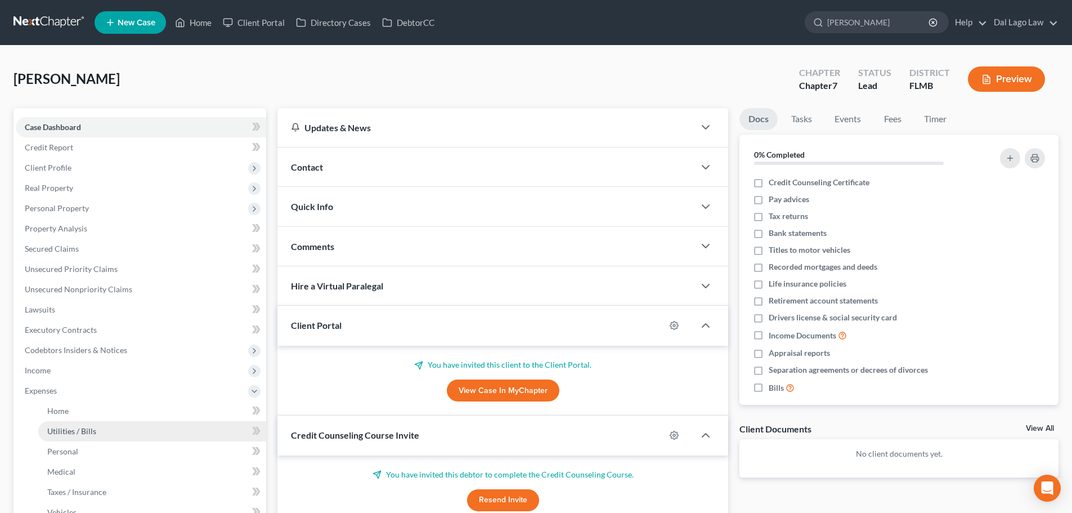
click at [110, 421] on link "Utilities / Bills" at bounding box center [152, 431] width 228 height 20
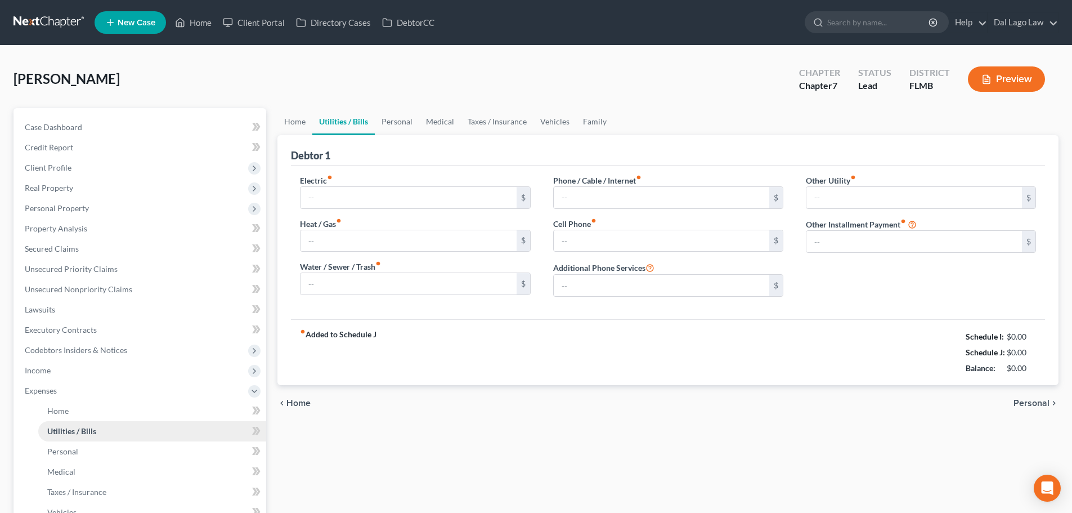
type input "0.00"
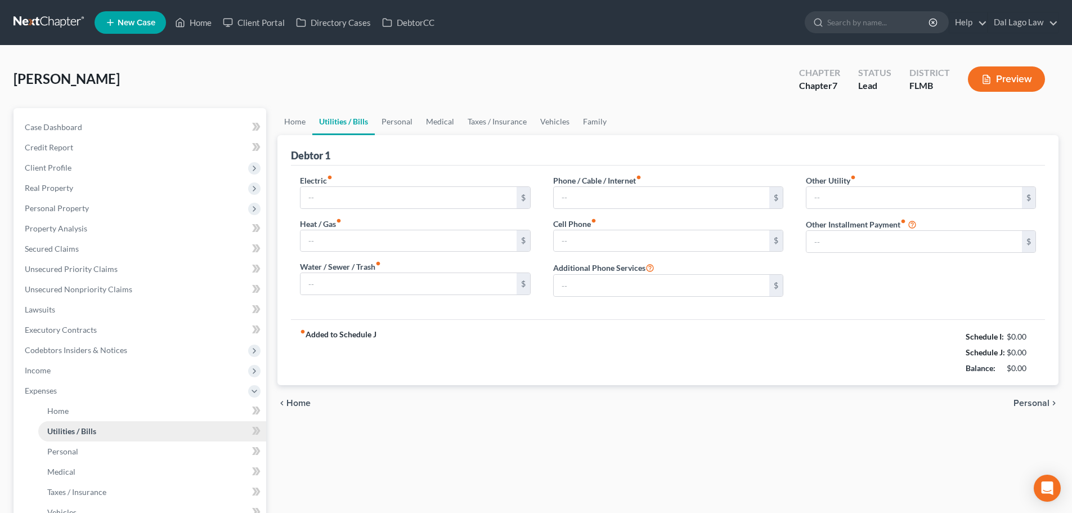
type input "0.00"
click at [84, 126] on link "Case Dashboard" at bounding box center [141, 127] width 250 height 20
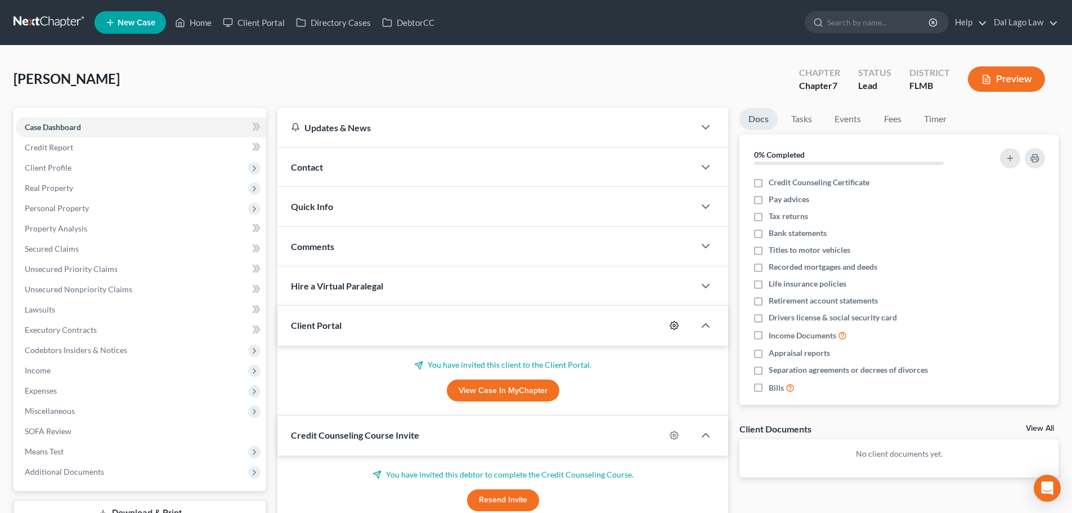
click at [670, 325] on icon "button" at bounding box center [674, 325] width 8 height 8
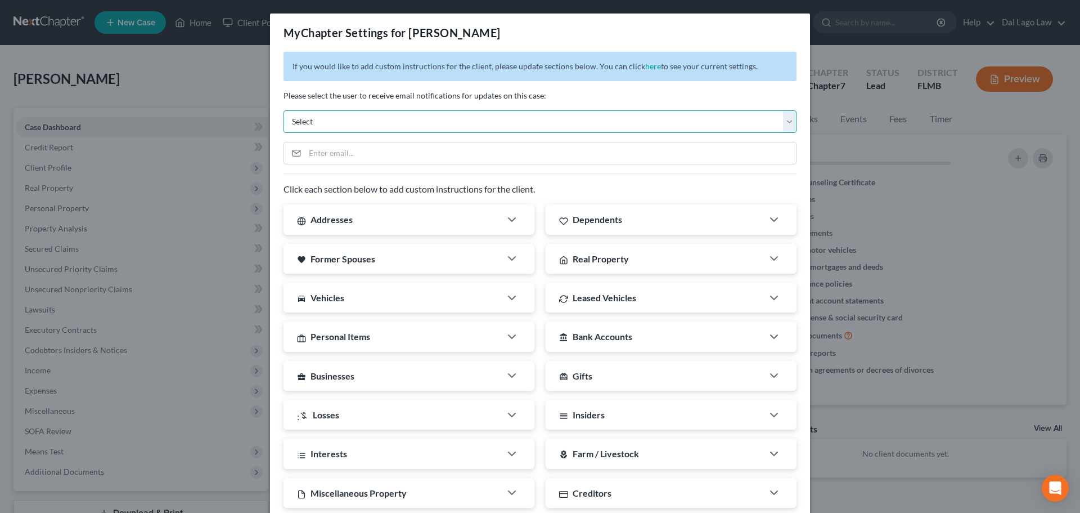
click at [379, 124] on select "Select [PERSON_NAME][EMAIL_ADDRESS][DOMAIN_NAME] [EMAIL_ADDRESS][DOMAIN_NAME] […" at bounding box center [540, 121] width 513 height 23
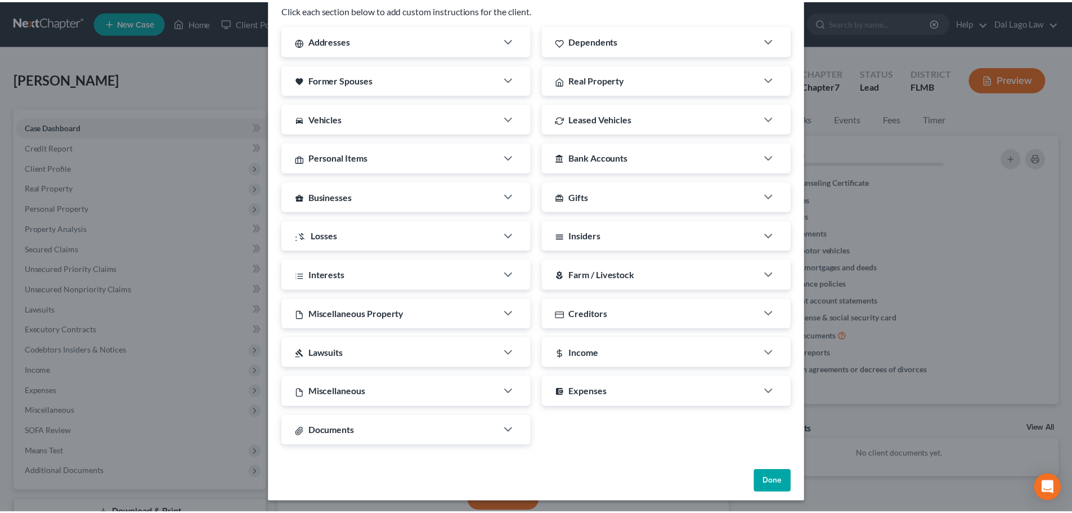
scroll to position [182, 0]
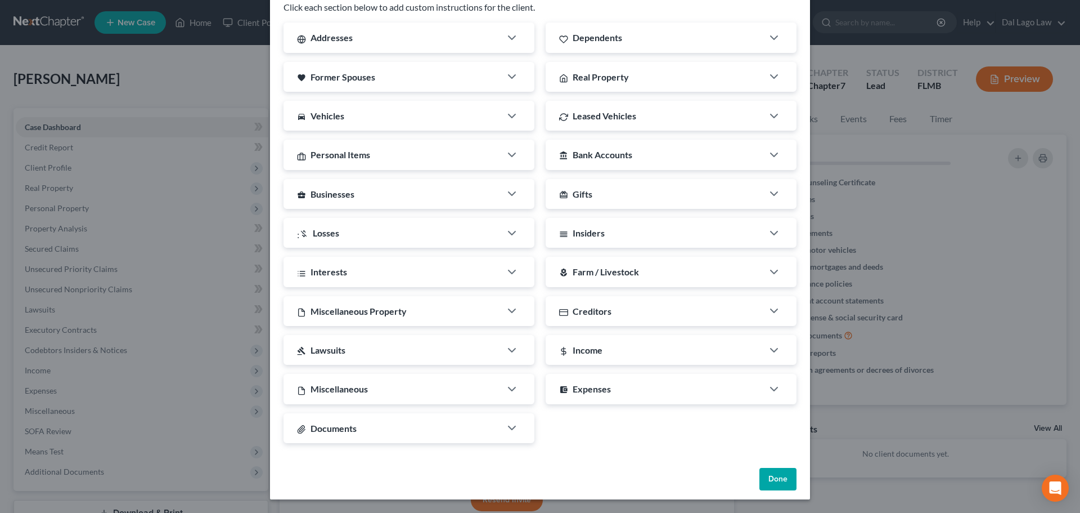
click at [753, 471] on div "Done" at bounding box center [540, 481] width 540 height 36
click at [766, 488] on button "Done" at bounding box center [778, 479] width 37 height 23
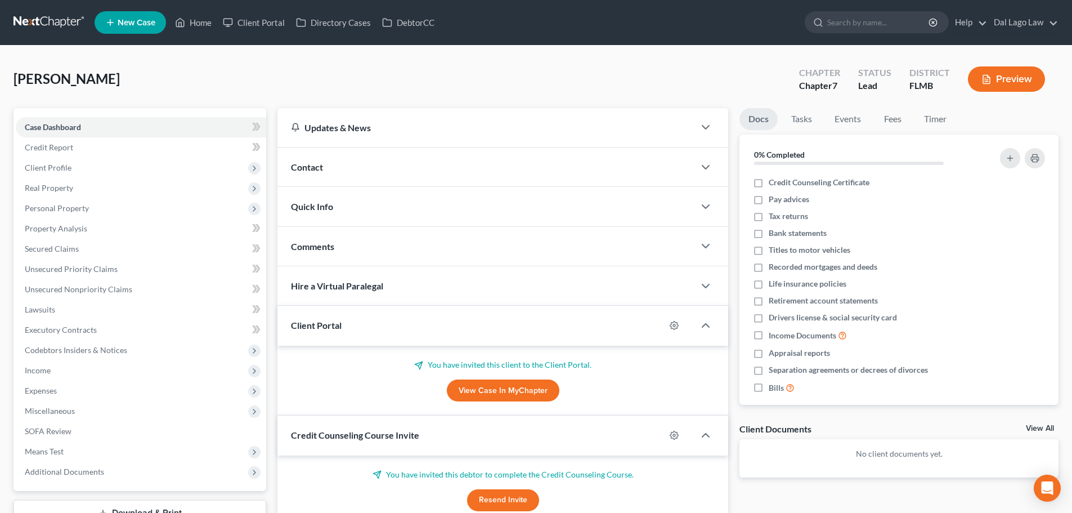
scroll to position [56, 0]
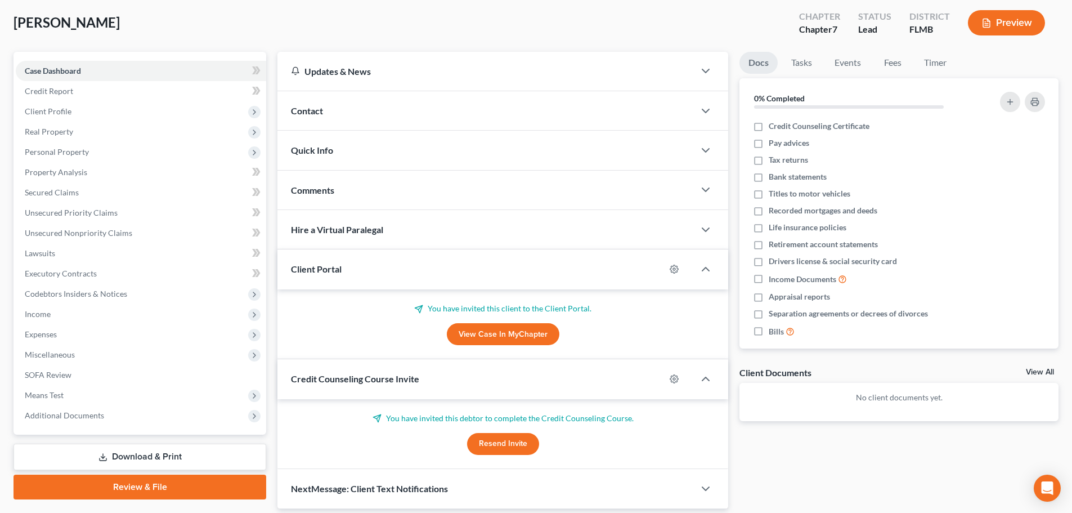
click at [518, 334] on link "View Case in MyChapter" at bounding box center [503, 334] width 113 height 23
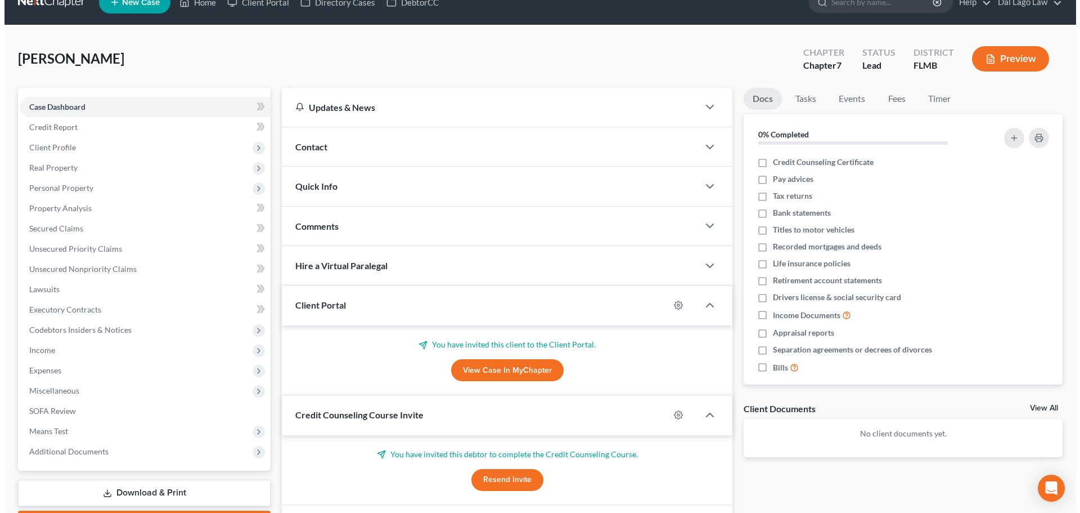
scroll to position [0, 0]
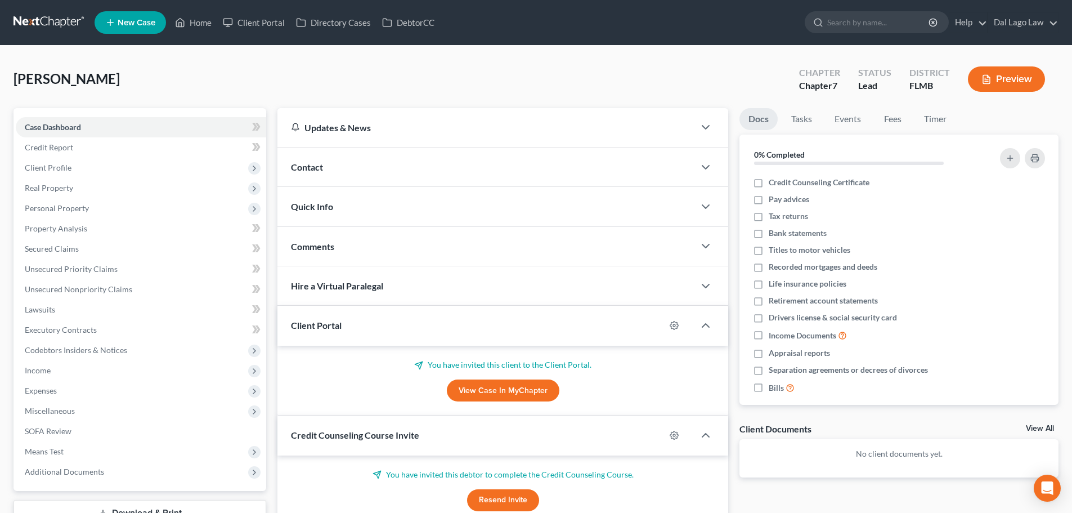
click at [492, 380] on link "View Case in MyChapter" at bounding box center [503, 390] width 113 height 23
click at [676, 330] on icon "button" at bounding box center [674, 325] width 9 height 9
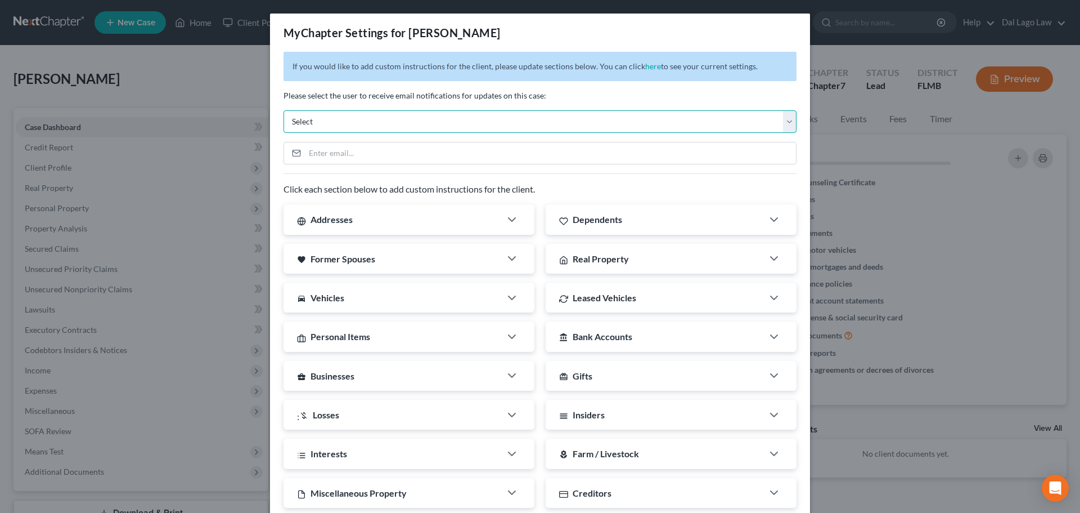
click at [367, 126] on select "Select [PERSON_NAME][EMAIL_ADDRESS][DOMAIN_NAME] [EMAIL_ADDRESS][DOMAIN_NAME] […" at bounding box center [540, 121] width 513 height 23
click at [367, 123] on select "Select [PERSON_NAME][EMAIL_ADDRESS][DOMAIN_NAME] [EMAIL_ADDRESS][DOMAIN_NAME] […" at bounding box center [540, 121] width 513 height 23
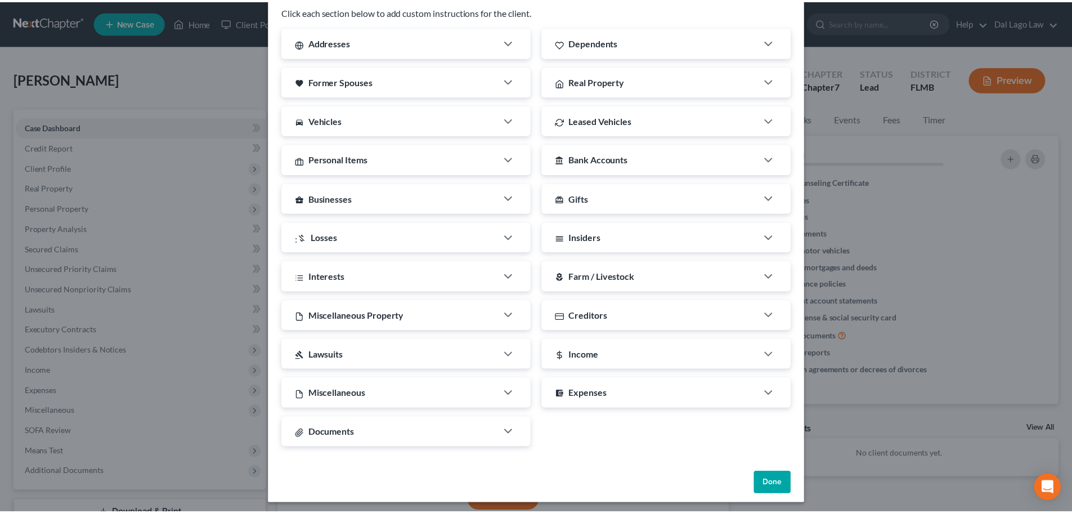
scroll to position [182, 0]
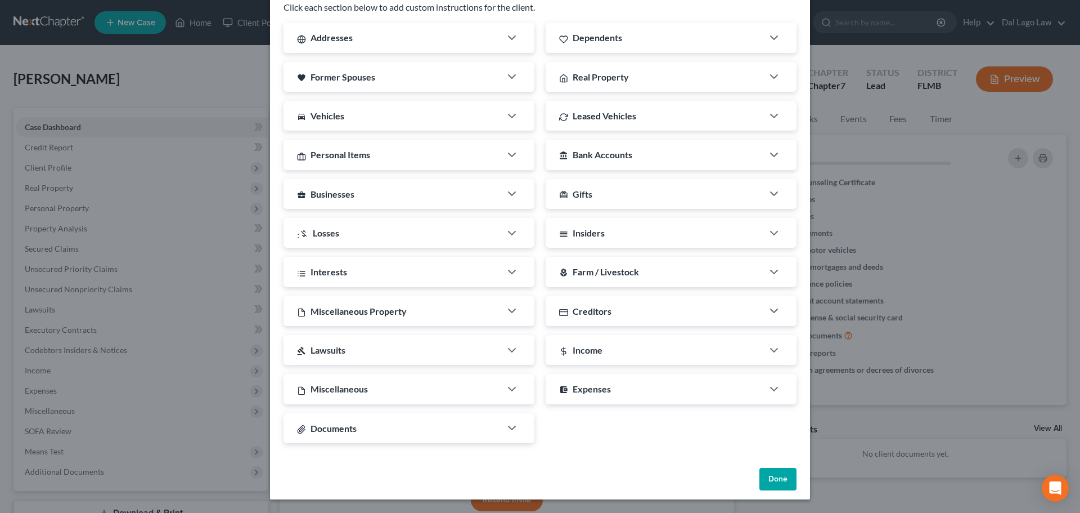
click at [778, 484] on button "Done" at bounding box center [778, 479] width 37 height 23
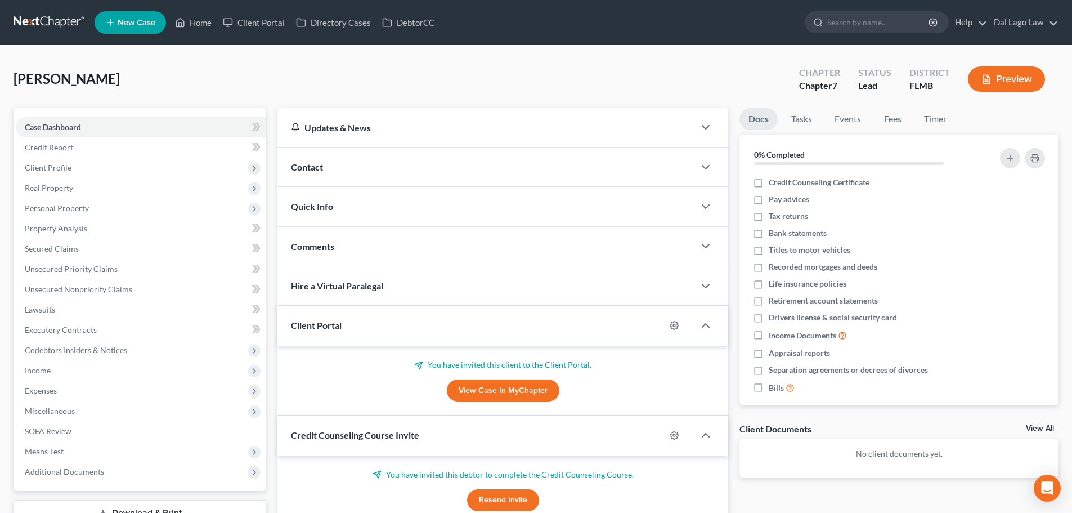
click at [535, 363] on p "You have invited this client to the Client Portal." at bounding box center [503, 364] width 424 height 11
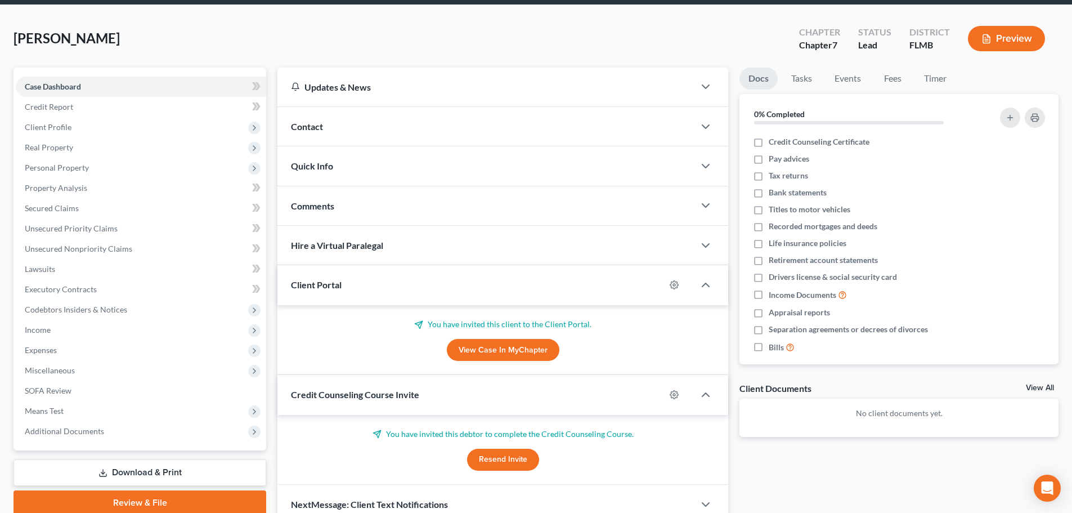
scroll to position [95, 0]
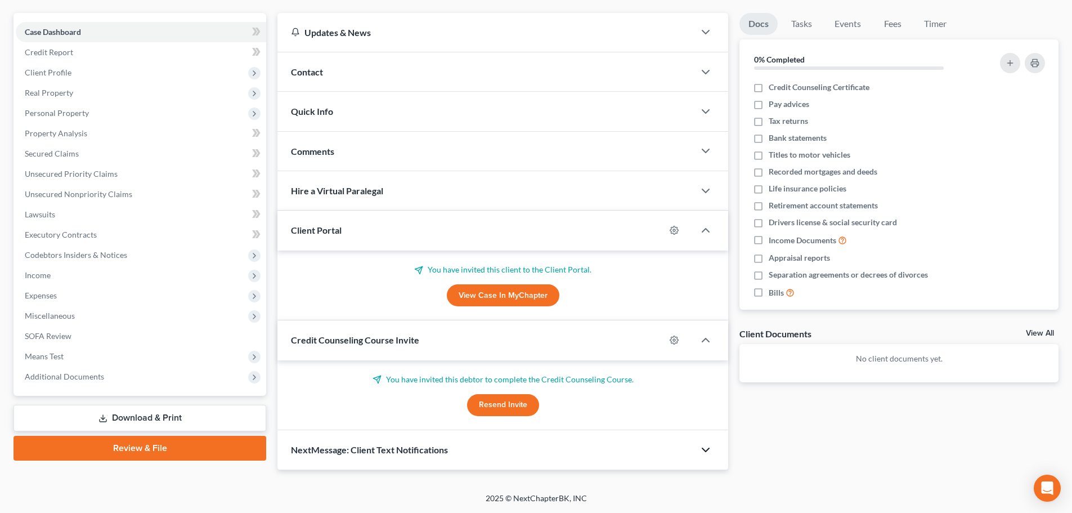
click at [707, 445] on icon "button" at bounding box center [706, 450] width 14 height 14
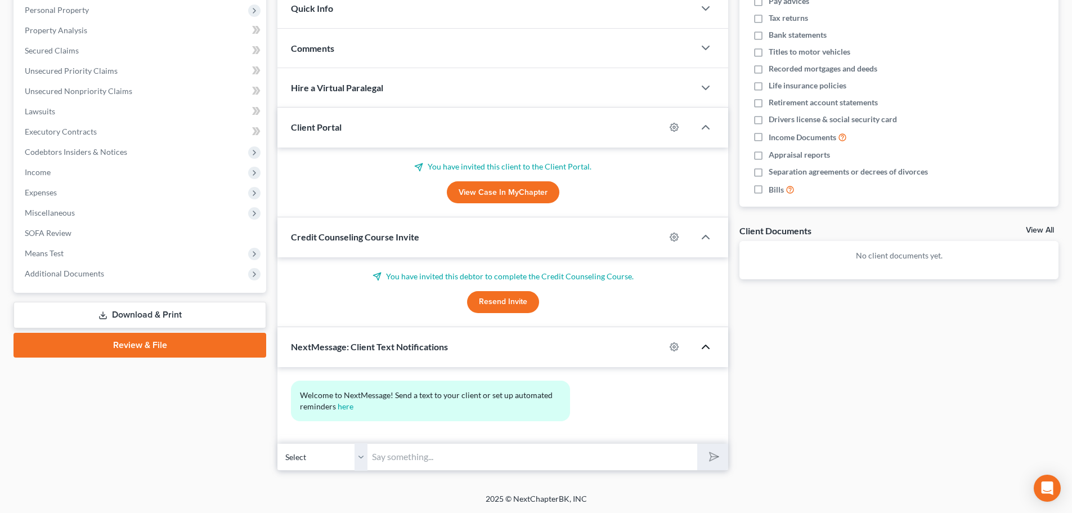
scroll to position [199, 0]
click at [704, 232] on icon "button" at bounding box center [706, 237] width 14 height 14
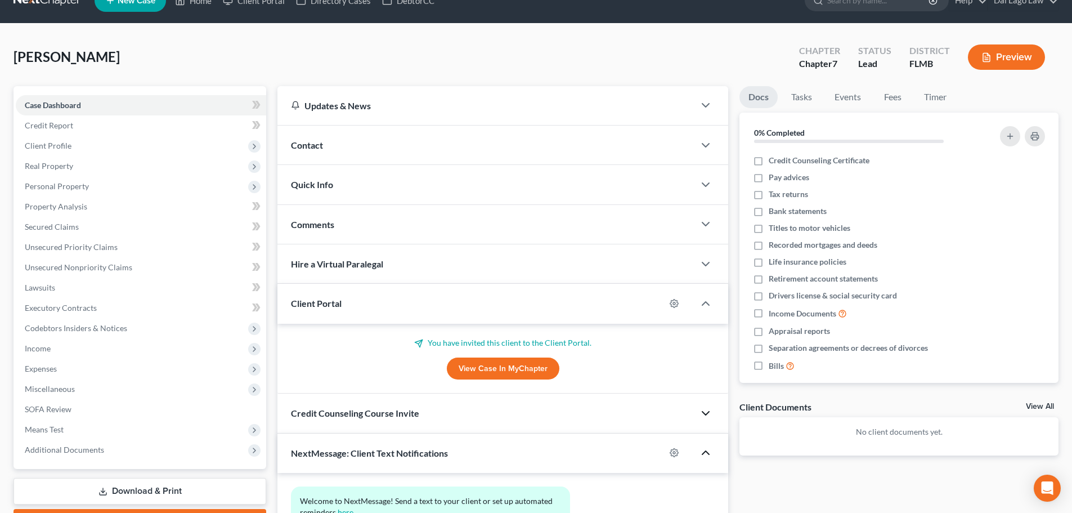
scroll to position [0, 0]
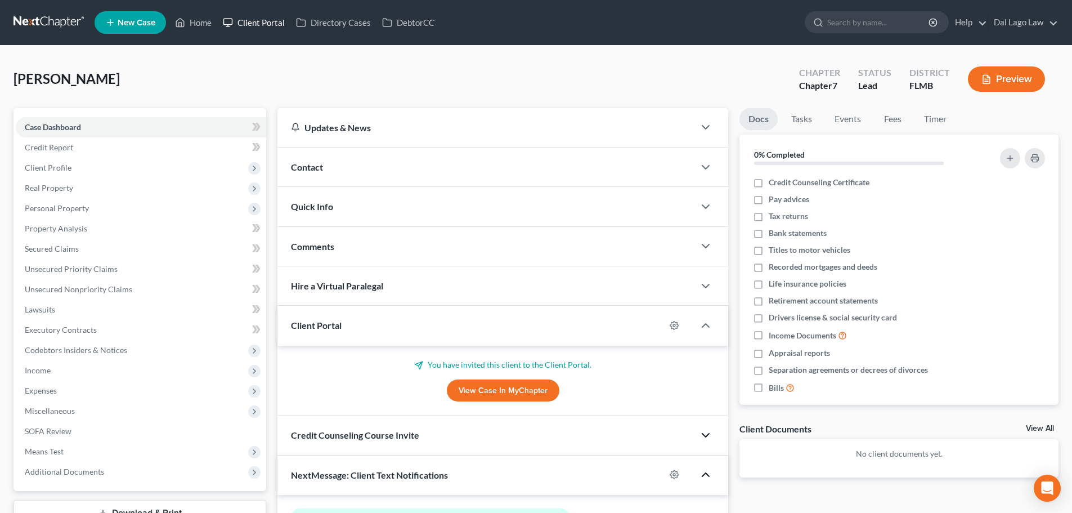
click at [252, 26] on link "Client Portal" at bounding box center [253, 22] width 73 height 20
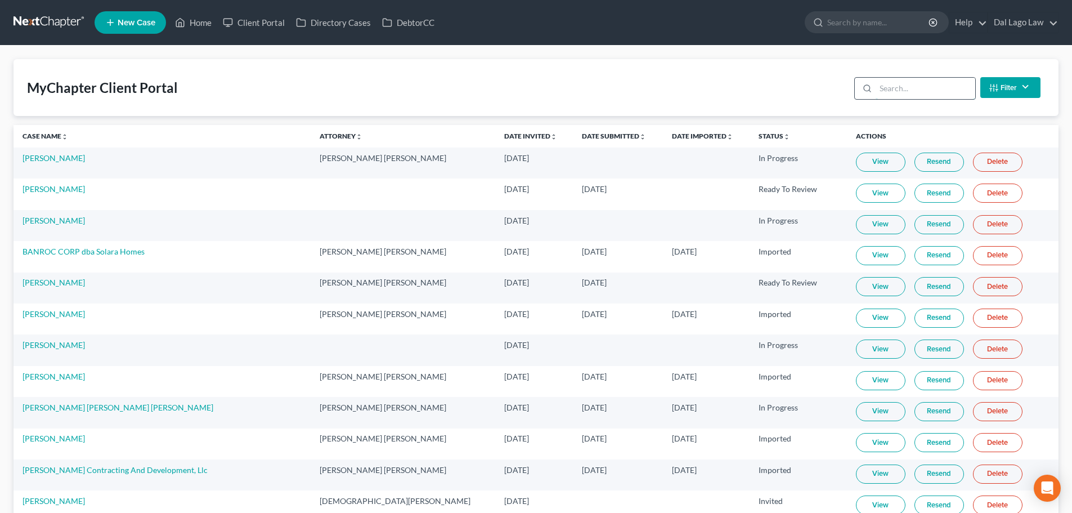
click at [904, 84] on input "search" at bounding box center [926, 88] width 100 height 21
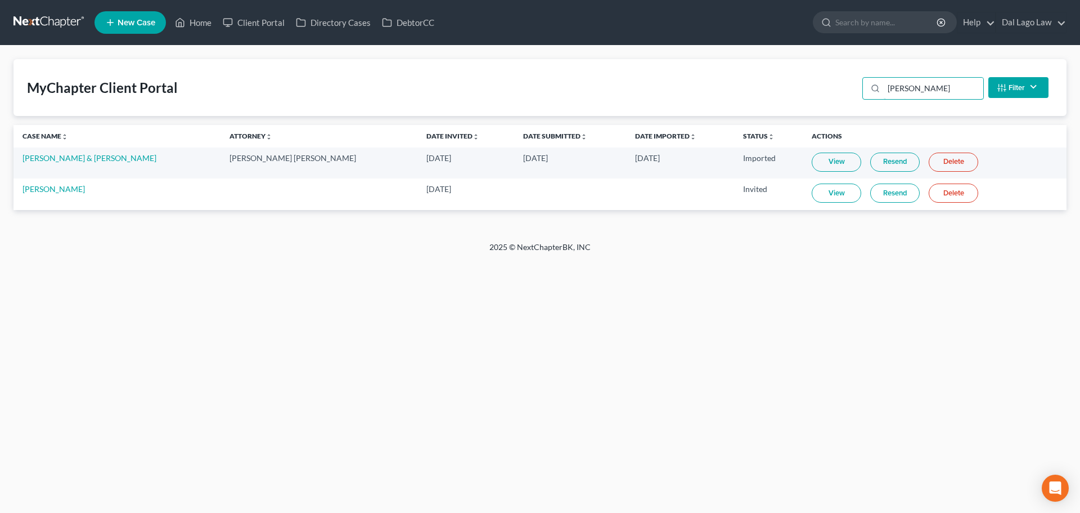
type input "[PERSON_NAME]"
click at [870, 191] on link "Resend" at bounding box center [895, 192] width 50 height 19
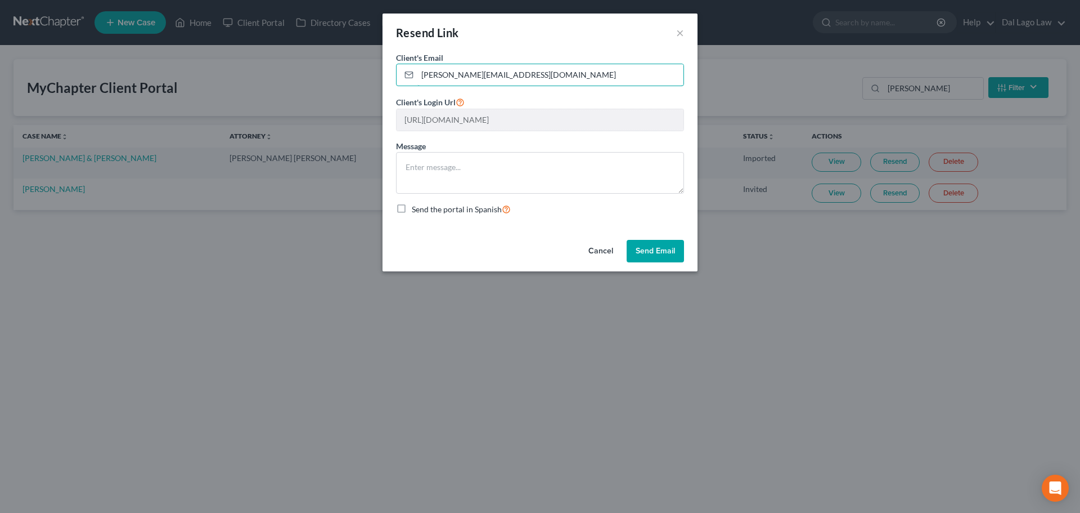
drag, startPoint x: 533, startPoint y: 73, endPoint x: 384, endPoint y: 74, distance: 148.6
click at [384, 74] on div "Client's Email * [PERSON_NAME][EMAIL_ADDRESS][DOMAIN_NAME] Client's Login Url […" at bounding box center [540, 143] width 315 height 183
paste input "[EMAIL_ADDRESS]"
type input "[EMAIL_ADDRESS][DOMAIN_NAME]"
click at [657, 253] on button "Send Email" at bounding box center [655, 251] width 57 height 23
